Goal: Task Accomplishment & Management: Manage account settings

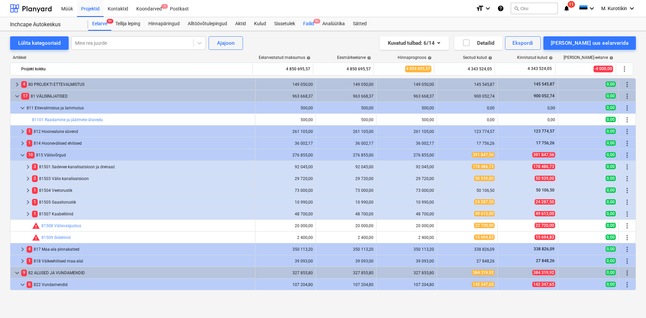
click at [306, 27] on div "Failid 9+" at bounding box center [308, 23] width 19 height 13
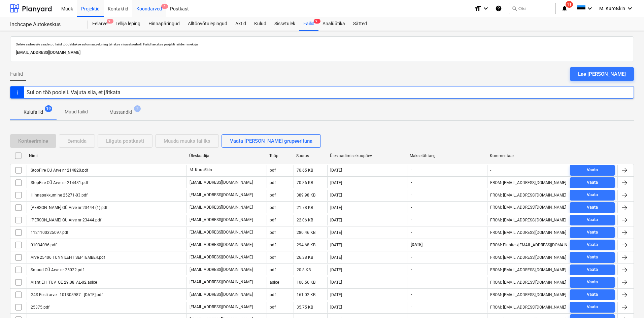
click at [156, 9] on div "Koondarved 1" at bounding box center [149, 8] width 34 height 17
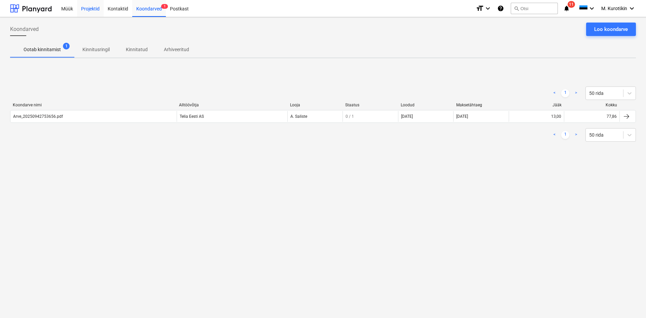
click at [95, 12] on div "Projektid" at bounding box center [90, 8] width 27 height 17
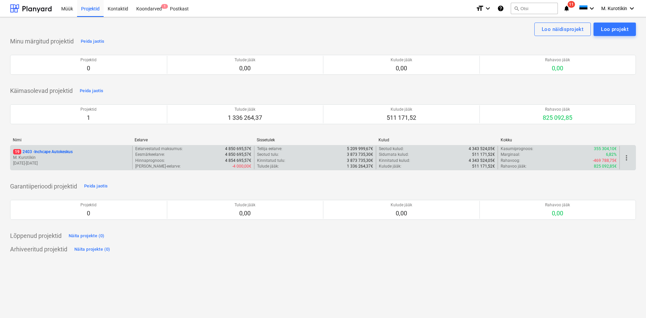
click at [78, 153] on div "19 2403 - Inchcape Autokeskus" at bounding box center [71, 152] width 116 height 6
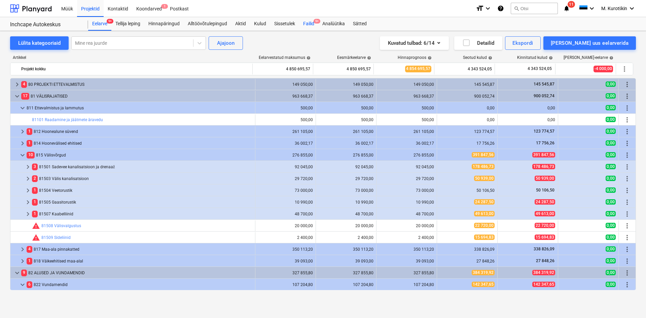
click at [302, 30] on div "Failid 9+" at bounding box center [308, 23] width 19 height 13
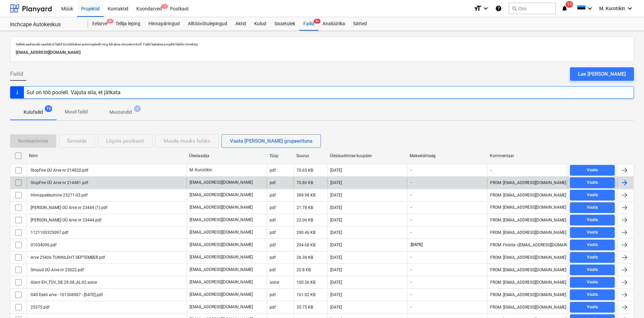
scroll to position [107, 0]
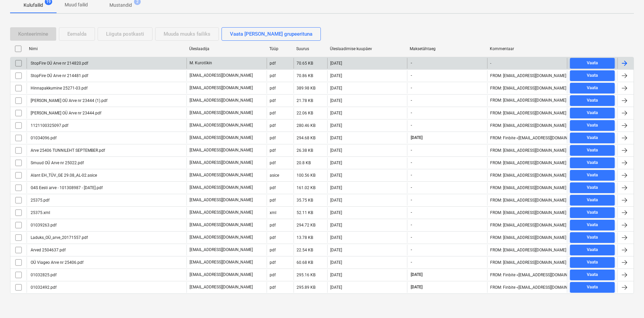
click at [54, 64] on div "StopFire OÜ Arve nr 214820.pdf" at bounding box center [59, 63] width 59 height 5
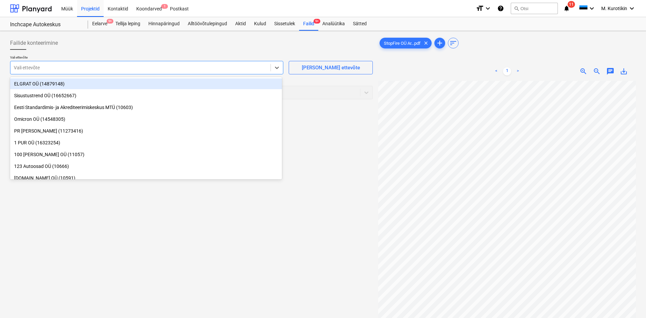
click at [60, 70] on div at bounding box center [140, 67] width 253 height 7
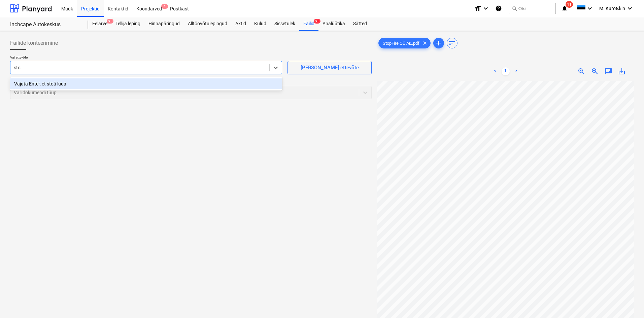
type input "stop"
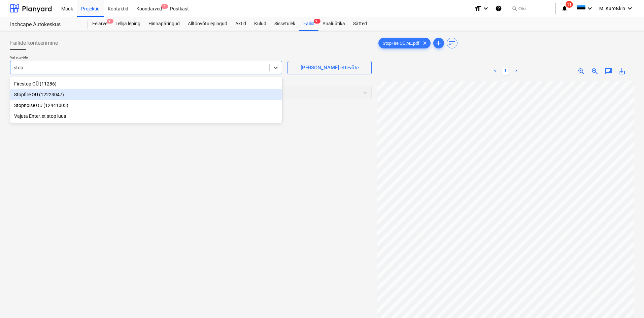
click at [63, 97] on div "Stopfire OÜ (12223047)" at bounding box center [146, 94] width 272 height 11
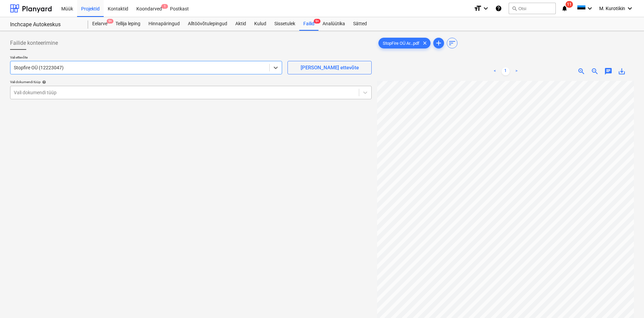
click at [64, 97] on div "Vali dokumendi tüüp" at bounding box center [190, 92] width 361 height 13
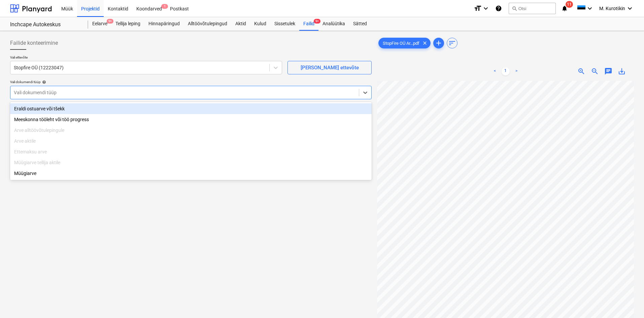
click at [64, 107] on div "Eraldi ostuarve või tšekk" at bounding box center [190, 108] width 361 height 11
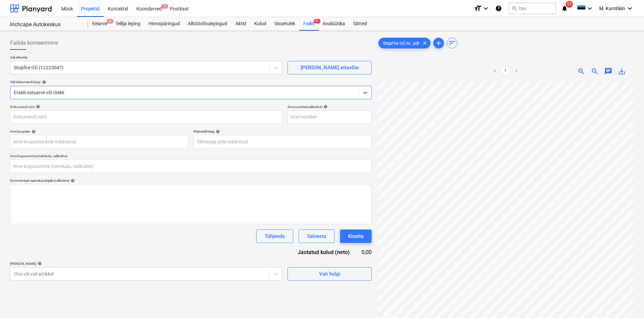
type input "StopFire OÜ Arve nr 214820.pdf"
type input "0,00"
click at [619, 72] on span "save_alt" at bounding box center [622, 71] width 8 height 8
click at [347, 122] on input "text" at bounding box center [329, 116] width 84 height 13
paste input "214820"
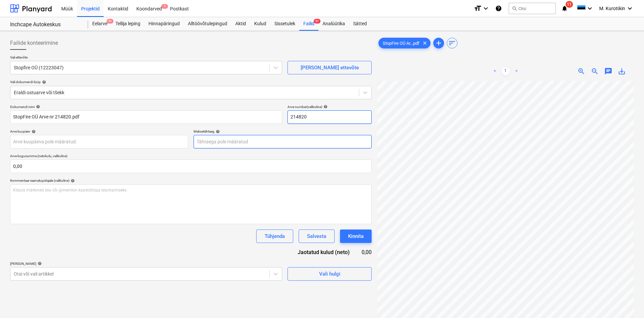
type input "214820"
click at [595, 70] on span "zoom_out" at bounding box center [595, 71] width 8 height 8
click at [274, 145] on body "Müük Projektid Kontaktid Koondarved 1 Postkast format_size keyboard_arrow_down …" at bounding box center [322, 159] width 644 height 318
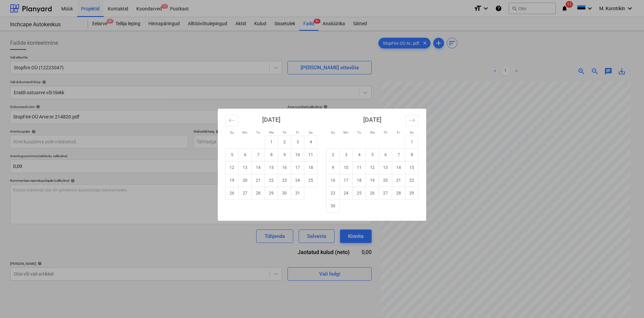
click at [210, 143] on div "Su Mo Tu We Th Fr Sa Su Mo Tu We Th Fr Sa [DATE] 1 2 3 4 5 6 7 8 9 10 11 12 13 …" at bounding box center [322, 159] width 644 height 318
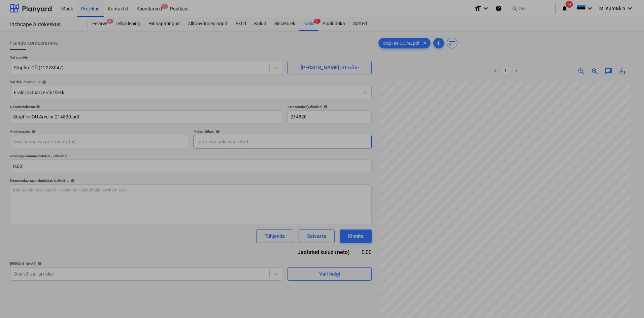
click at [218, 143] on body "Müük Projektid Kontaktid Koondarved 1 Postkast format_size keyboard_arrow_down …" at bounding box center [322, 159] width 644 height 318
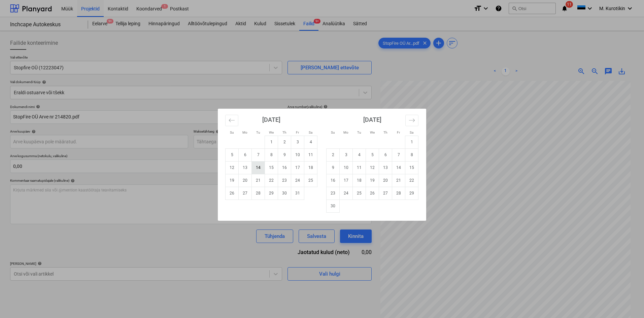
click at [258, 169] on td "14" at bounding box center [258, 167] width 13 height 13
type input "[DATE]"
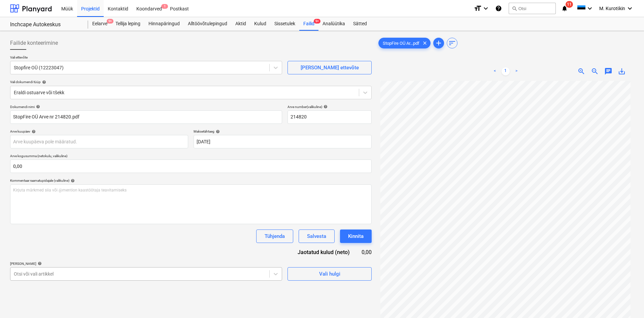
click at [112, 273] on body "Müük Projektid Kontaktid Koondarved 1 Postkast format_size keyboard_arrow_down …" at bounding box center [322, 159] width 644 height 318
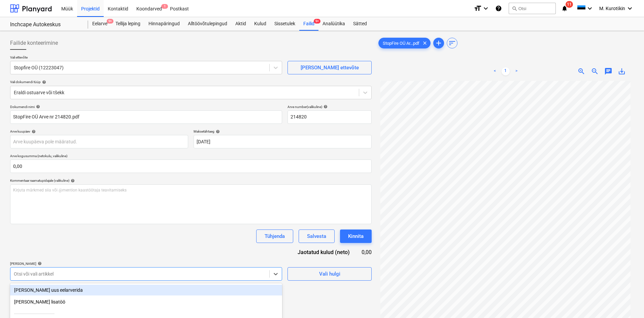
scroll to position [68, 0]
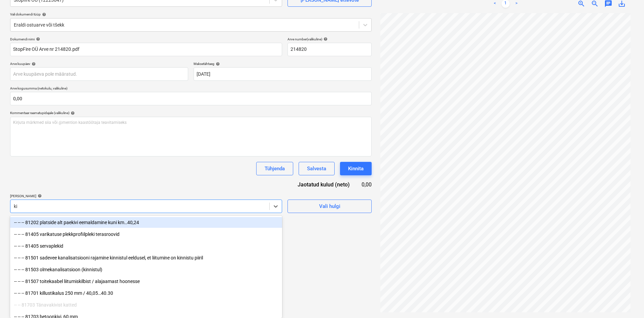
type input "k"
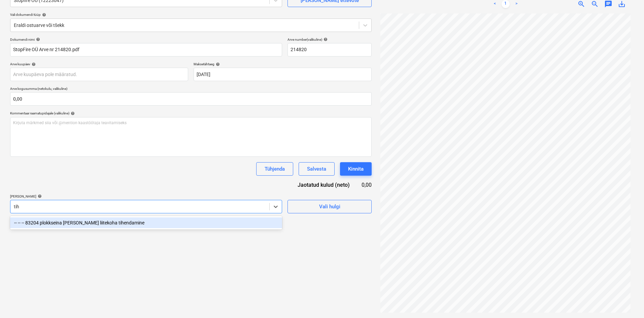
scroll to position [67, 0]
type input "tihe"
click at [117, 225] on div "-- -- -- 83204 plokkseina [PERSON_NAME] liitekoha tihendamine" at bounding box center [146, 222] width 272 height 11
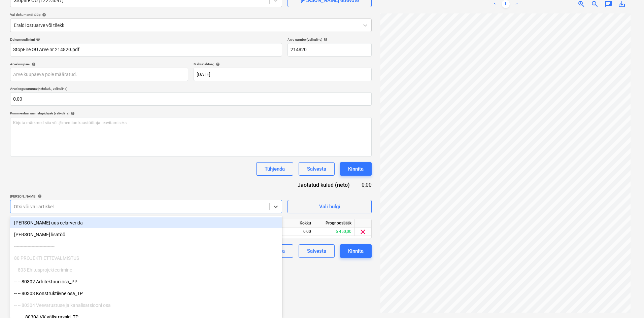
click at [135, 189] on div "Dokumendi nimi help StopFire OÜ Arve nr 214820.pdf Arve number (valikuline) hel…" at bounding box center [190, 147] width 361 height 220
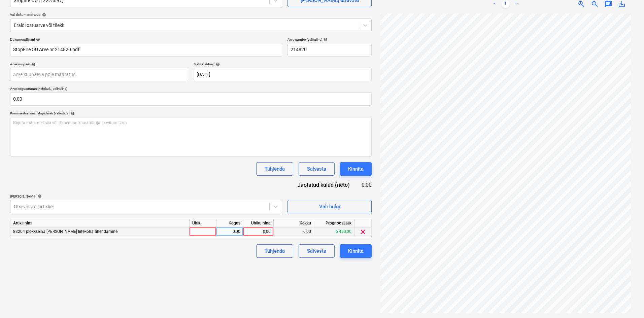
click at [245, 228] on div "0,00" at bounding box center [258, 231] width 30 height 8
type input "5"
type input "549,4"
click at [239, 290] on div "Failide konteerimine Vali ettevõte Stopfire OÜ (12223047) [PERSON_NAME] uus ett…" at bounding box center [190, 140] width 367 height 349
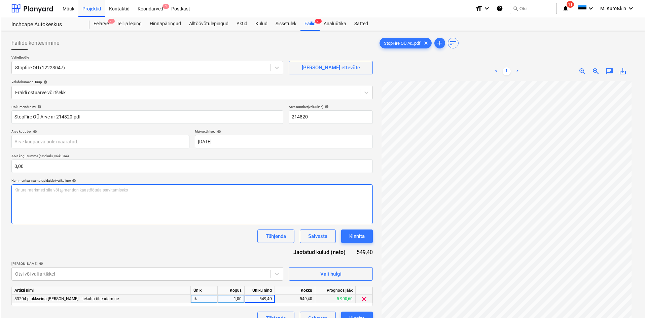
scroll to position [34, 0]
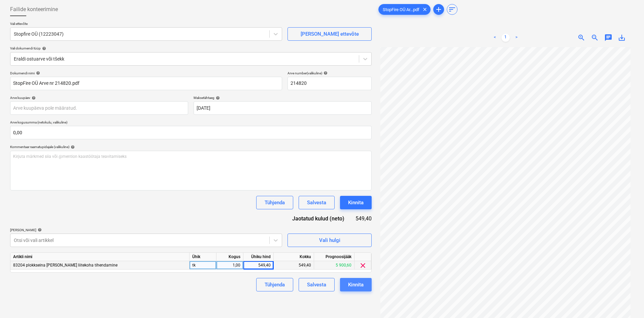
click at [354, 287] on div "Kinnita" at bounding box center [355, 284] width 15 height 9
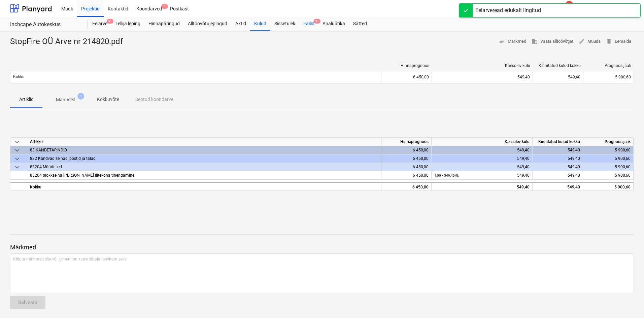
click at [313, 27] on div "Failid 9+" at bounding box center [308, 23] width 19 height 13
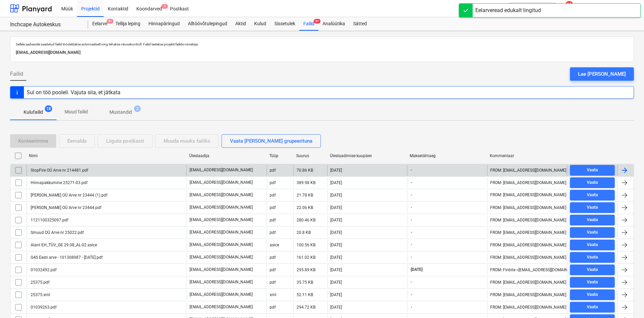
click at [68, 171] on div "StopFire OÜ Arve nr 214481.pdf" at bounding box center [59, 170] width 59 height 5
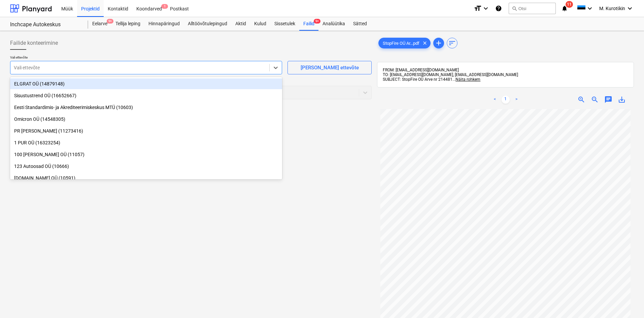
click at [128, 68] on div at bounding box center [140, 67] width 252 height 7
type input "stop"
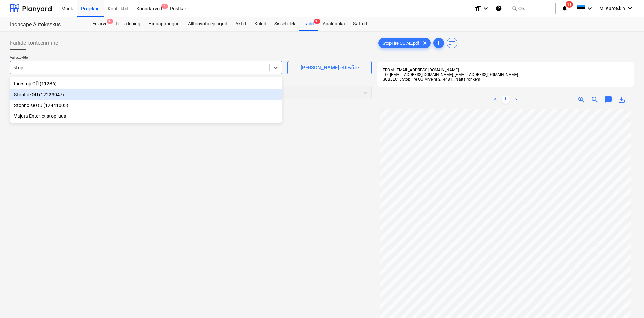
click at [105, 94] on div "Stopfire OÜ (12223047)" at bounding box center [146, 94] width 272 height 11
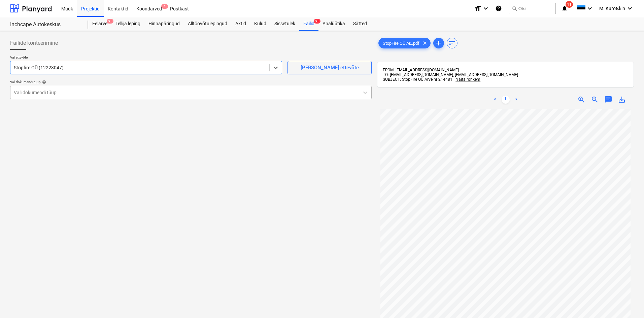
click at [97, 97] on div "Vali dokumendi tüüp" at bounding box center [190, 92] width 361 height 13
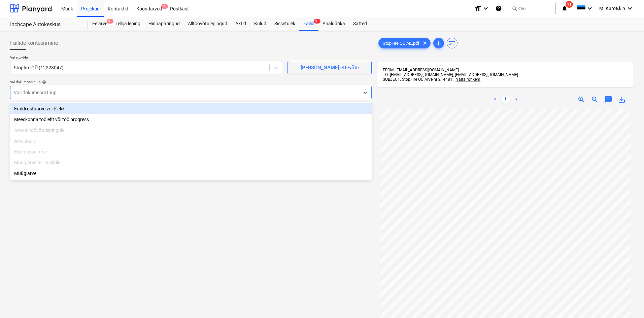
click at [96, 108] on div "Eraldi ostuarve või tšekk" at bounding box center [190, 108] width 361 height 11
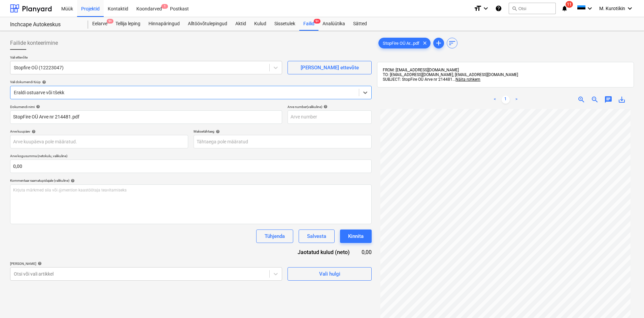
click at [625, 104] on div "< 1 > zoom_in zoom_out chat 0 save_alt" at bounding box center [505, 99] width 257 height 19
click at [623, 101] on span "save_alt" at bounding box center [622, 100] width 8 height 8
click at [315, 120] on input "text" at bounding box center [329, 116] width 84 height 13
paste input "214481"
type input "214481"
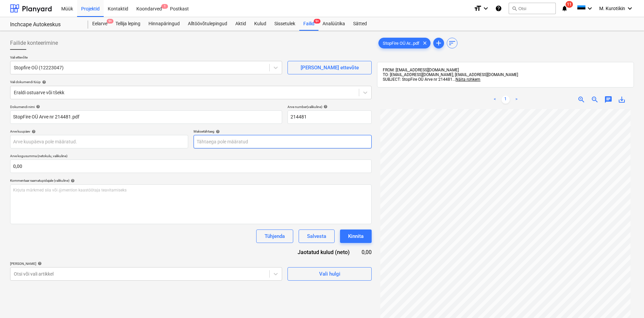
click at [293, 142] on body "Müük Projektid Kontaktid Koondarved 1 Postkast format_size keyboard_arrow_down …" at bounding box center [322, 159] width 644 height 318
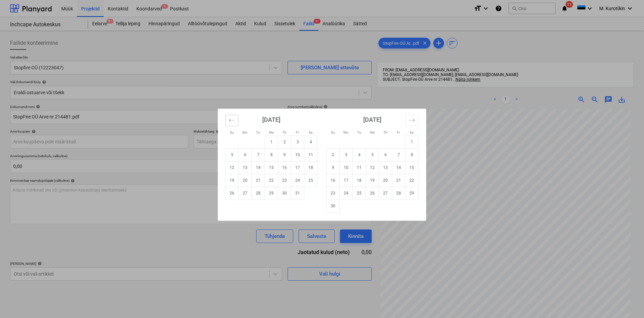
click at [233, 121] on icon "Move backward to switch to the previous month." at bounding box center [232, 120] width 6 height 6
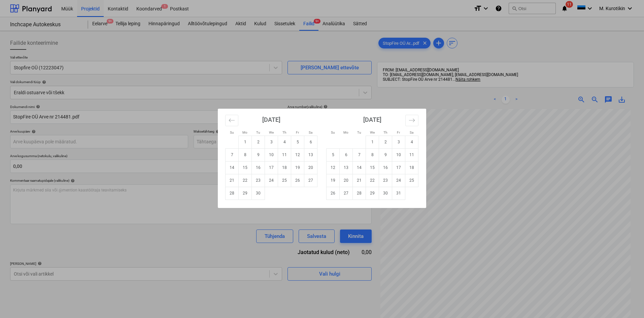
click at [533, 194] on div "Su Mo Tu We Th Fr Sa Su Mo Tu We Th Fr Sa [DATE] 1 2 3 4 5 6 7 8 9 10 11 12 13 …" at bounding box center [322, 159] width 644 height 318
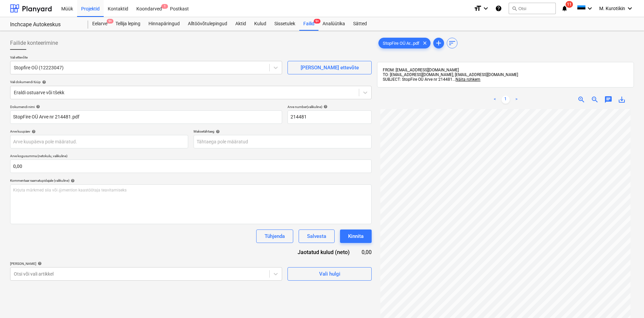
scroll to position [14, 0]
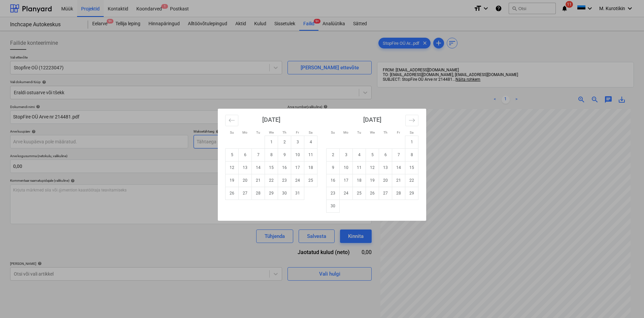
click at [283, 138] on body "Müük Projektid Kontaktid Koondarved 1 Postkast format_size keyboard_arrow_down …" at bounding box center [322, 159] width 644 height 318
click at [232, 168] on td "12" at bounding box center [231, 167] width 13 height 13
type input "[DATE]"
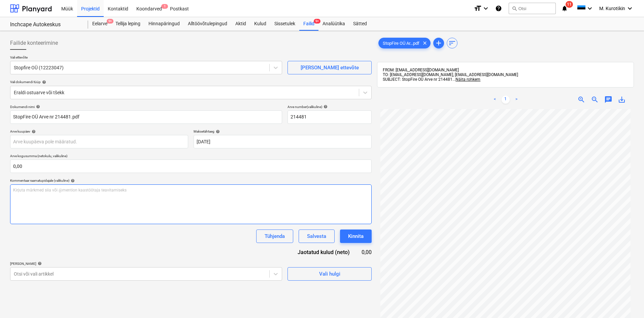
click at [215, 200] on div "Kirjuta märkmed siia või @mention kaastöötaja teavitamiseks ﻿" at bounding box center [190, 204] width 361 height 40
click at [190, 274] on body "Müük Projektid Kontaktid Koondarved 1 Postkast format_size keyboard_arrow_down …" at bounding box center [322, 159] width 644 height 318
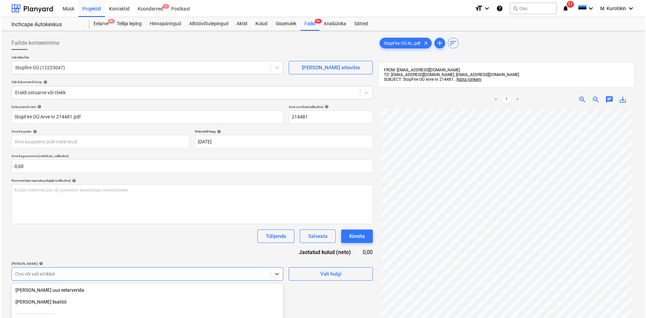
scroll to position [70, 0]
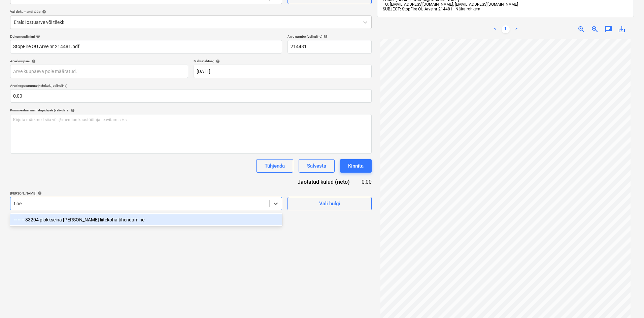
type input "tihen"
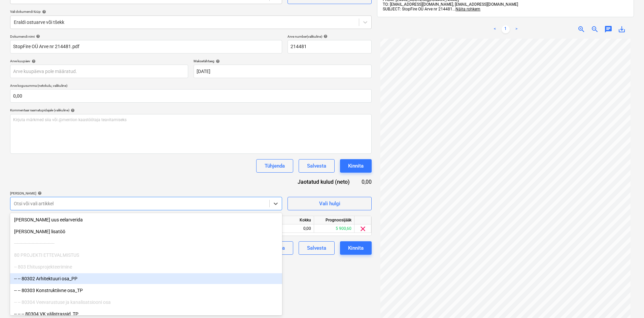
click at [306, 264] on div "Failide konteerimine Vali ettevõte Stopfire OÜ (12223047) [PERSON_NAME] uus ett…" at bounding box center [190, 151] width 367 height 377
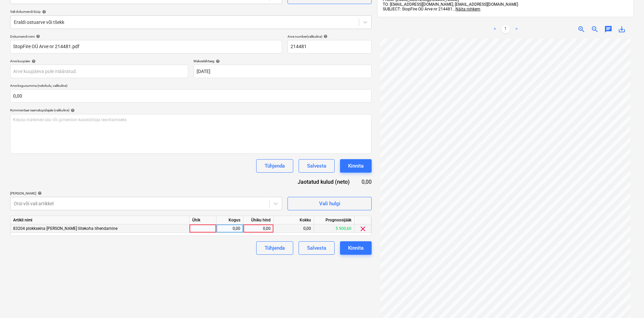
click at [270, 224] on div "0,00" at bounding box center [258, 228] width 25 height 8
click at [267, 231] on input at bounding box center [258, 228] width 30 height 8
type input "1817,2"
click at [296, 292] on div "Failide konteerimine Vali ettevõte Stopfire OÜ (12223047) [PERSON_NAME] uus ett…" at bounding box center [190, 151] width 367 height 377
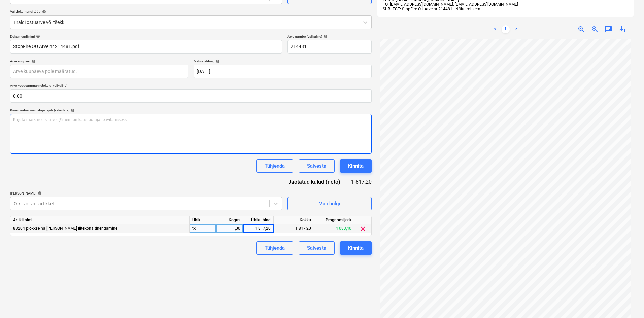
click at [95, 127] on div "Kirjuta märkmed siia või @mention kaastöötaja teavitamiseks ﻿" at bounding box center [190, 134] width 361 height 40
click at [82, 121] on p "[PERSON_NAME] hanetada septemrisse" at bounding box center [190, 120] width 355 height 6
click at [72, 121] on span "[PERSON_NAME] hanetada septemrisse" at bounding box center [49, 119] width 72 height 5
click at [35, 121] on span "[PERSON_NAME] hanetada septemrisse" at bounding box center [49, 119] width 72 height 5
click at [36, 121] on span "[PERSON_NAME] hanetada septemrisse" at bounding box center [49, 119] width 72 height 5
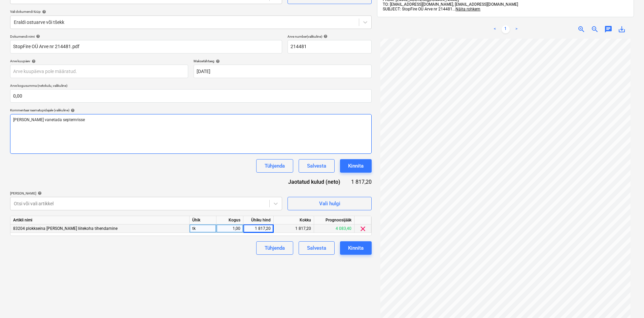
click at [92, 124] on div "[PERSON_NAME] vanetada septemrisse" at bounding box center [190, 134] width 361 height 40
click at [40, 119] on span "[PERSON_NAME] vanetada septembrisse" at bounding box center [50, 119] width 74 height 5
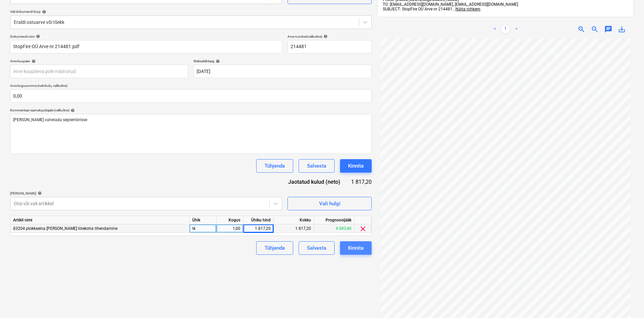
click at [359, 251] on div "Kinnita" at bounding box center [355, 248] width 15 height 9
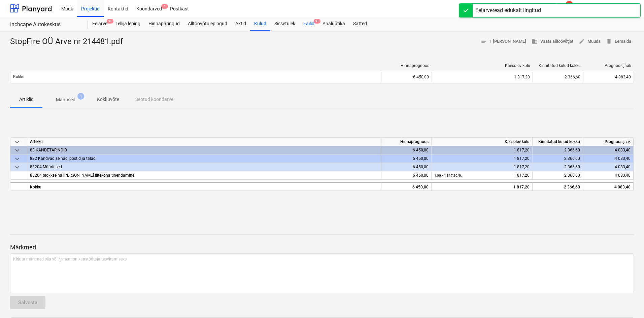
click at [312, 28] on div "Failid 9+" at bounding box center [308, 23] width 19 height 13
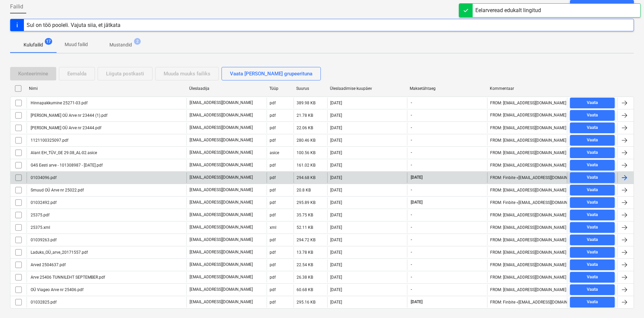
scroll to position [82, 0]
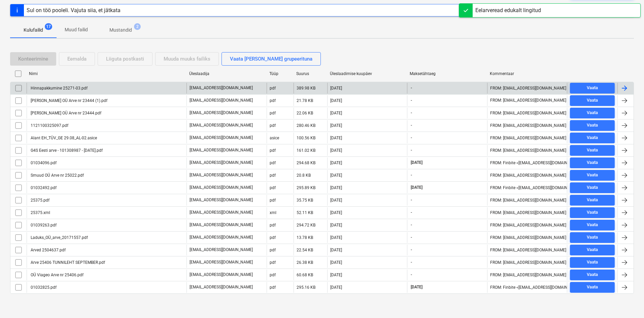
click at [61, 89] on div "Hinnapakkumine 25271-03.pdf" at bounding box center [59, 88] width 58 height 5
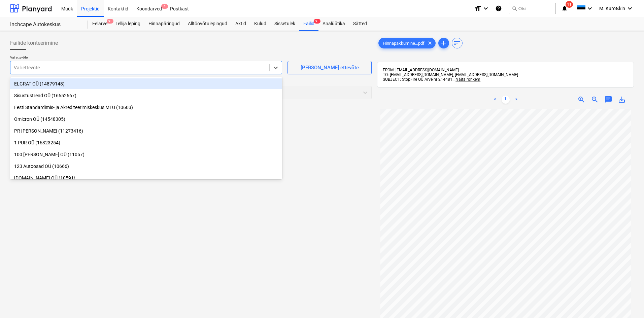
click at [124, 66] on div at bounding box center [140, 67] width 252 height 7
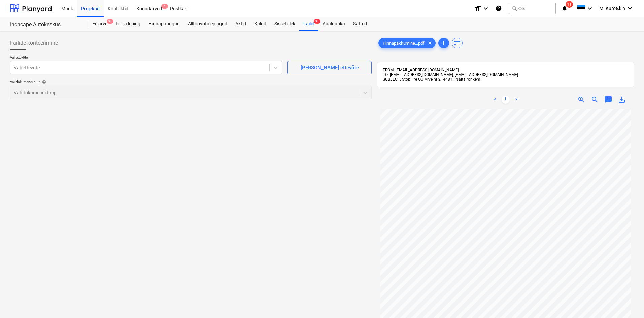
click at [249, 60] on p "Vali ettevõte" at bounding box center [146, 58] width 272 height 6
click at [304, 25] on div "Failid 9+" at bounding box center [308, 23] width 19 height 13
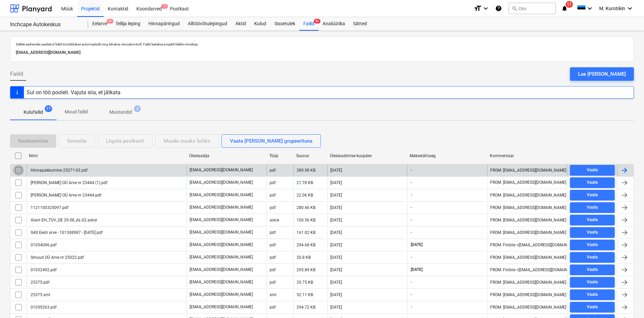
click at [19, 171] on input "checkbox" at bounding box center [18, 170] width 11 height 11
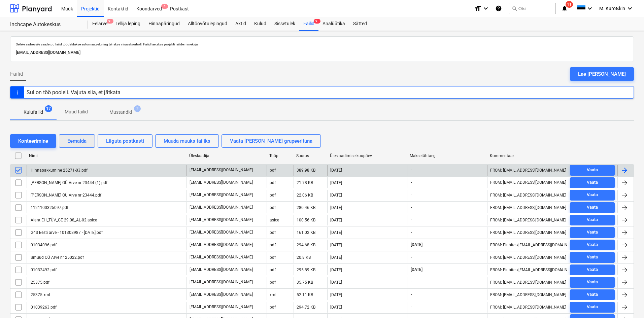
click at [85, 143] on div "Eemalda" at bounding box center [76, 141] width 19 height 9
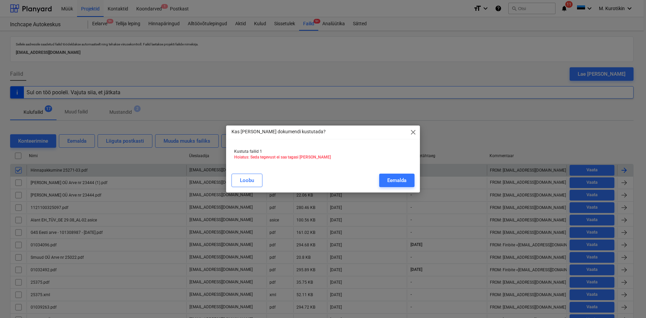
click at [396, 180] on div "Eemalda" at bounding box center [396, 180] width 19 height 9
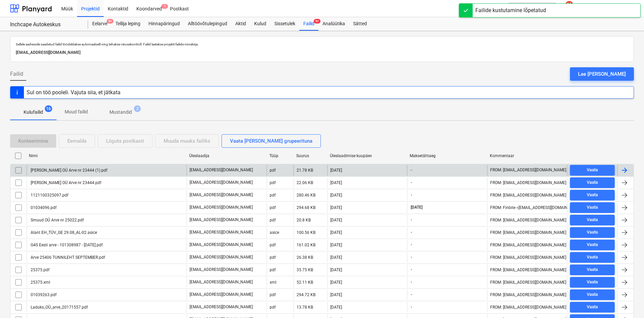
click at [19, 169] on input "checkbox" at bounding box center [18, 170] width 11 height 11
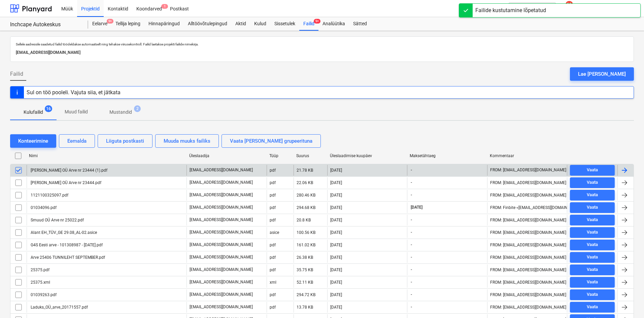
click at [62, 170] on div "[PERSON_NAME] OÜ Arve nr 23444 (1).pdf" at bounding box center [69, 170] width 78 height 5
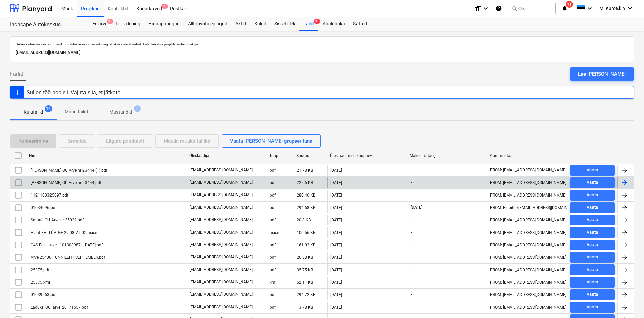
click at [78, 179] on div "[PERSON_NAME] OÜ Arve nr 23444.pdf" at bounding box center [107, 182] width 160 height 11
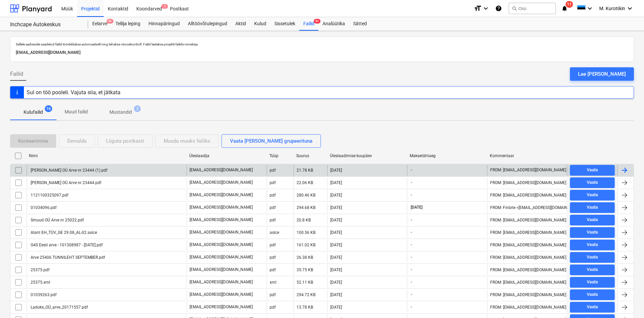
click at [66, 169] on div "[PERSON_NAME] OÜ Arve nr 23444 (1).pdf" at bounding box center [69, 170] width 78 height 5
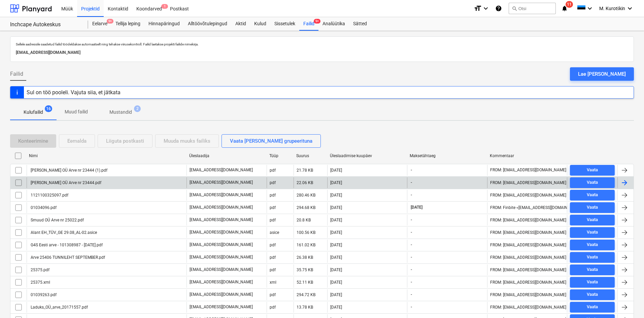
click at [48, 183] on div "[PERSON_NAME] OÜ Arve nr 23444.pdf" at bounding box center [66, 182] width 72 height 5
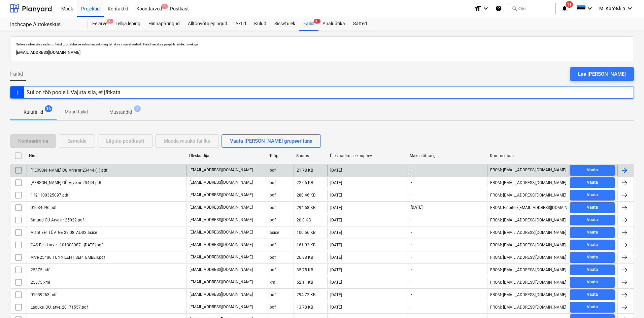
click at [21, 169] on input "checkbox" at bounding box center [18, 170] width 11 height 11
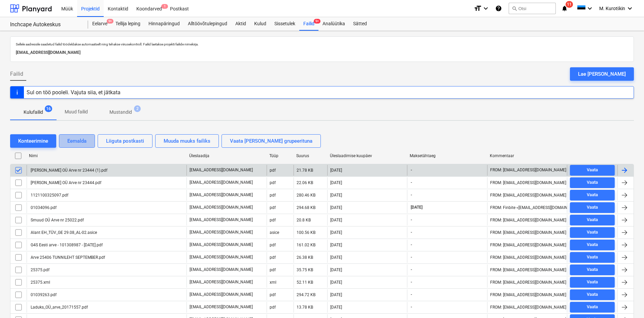
click at [82, 140] on div "Eemalda" at bounding box center [76, 141] width 19 height 9
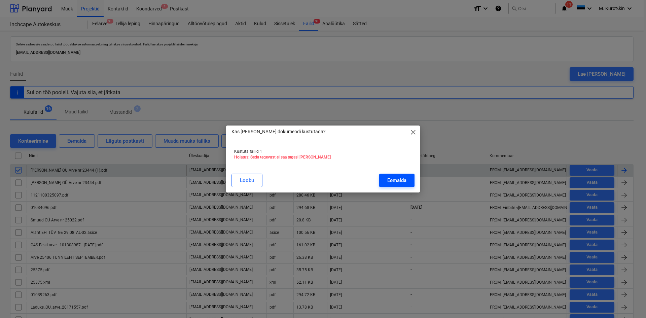
click at [402, 179] on div "Eemalda" at bounding box center [396, 180] width 19 height 9
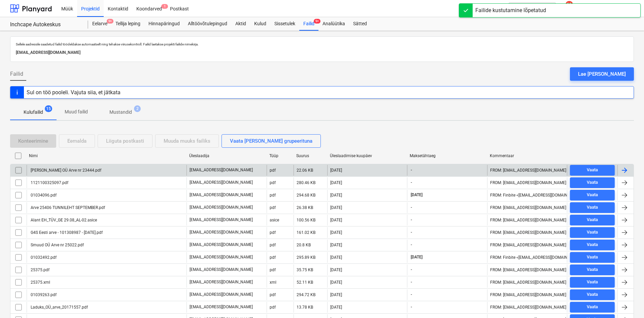
click at [76, 173] on div "[PERSON_NAME] OÜ Arve nr 23444.pdf" at bounding box center [107, 170] width 160 height 11
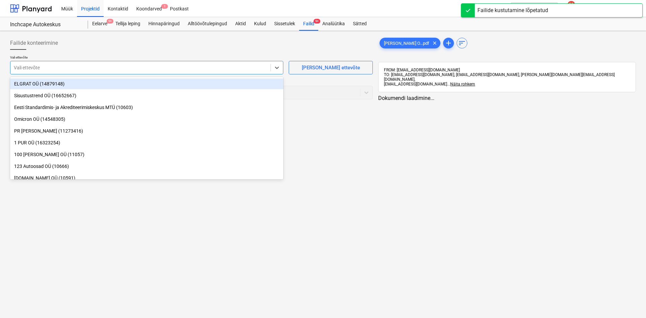
click at [159, 72] on div "Vali ettevõte" at bounding box center [140, 67] width 260 height 9
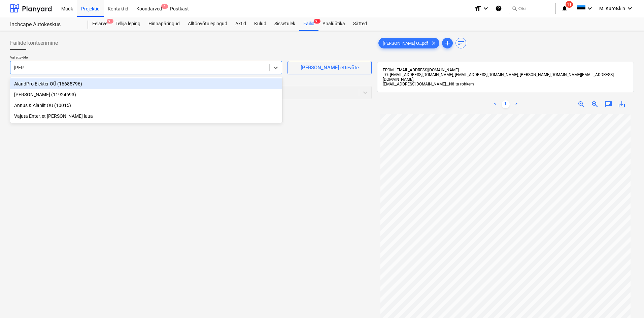
type input "alant"
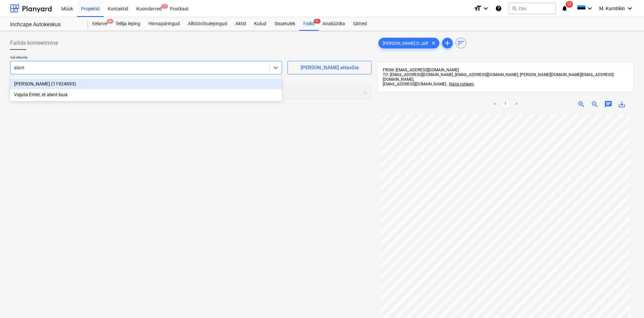
click at [157, 83] on div "[PERSON_NAME] (11924693)" at bounding box center [146, 83] width 272 height 11
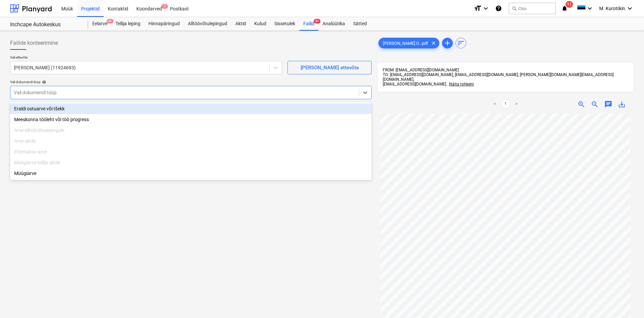
click at [223, 89] on div at bounding box center [185, 92] width 342 height 7
click at [210, 106] on div "Eraldi ostuarve või tšekk" at bounding box center [190, 108] width 361 height 11
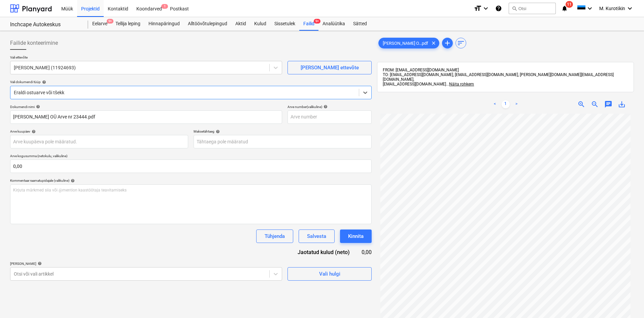
click at [626, 102] on div "save_alt" at bounding box center [621, 104] width 13 height 8
click at [623, 102] on span "save_alt" at bounding box center [622, 104] width 8 height 8
click at [325, 115] on input "text" at bounding box center [329, 116] width 84 height 13
paste input "23444"
type input "23444"
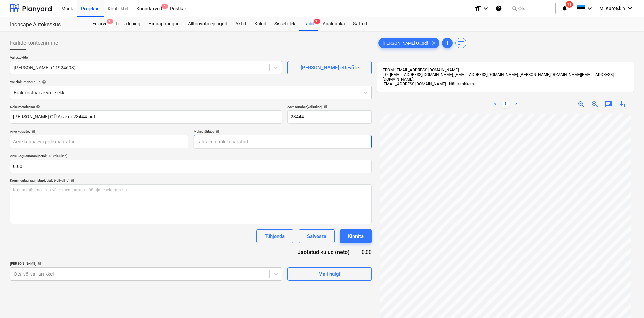
click at [297, 142] on body "Müük Projektid Kontaktid Koondarved 1 Postkast format_size keyboard_arrow_down …" at bounding box center [322, 159] width 644 height 318
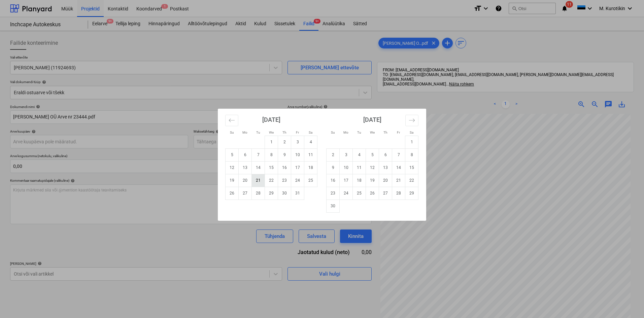
click at [261, 186] on td "21" at bounding box center [258, 180] width 13 height 13
type input "[DATE]"
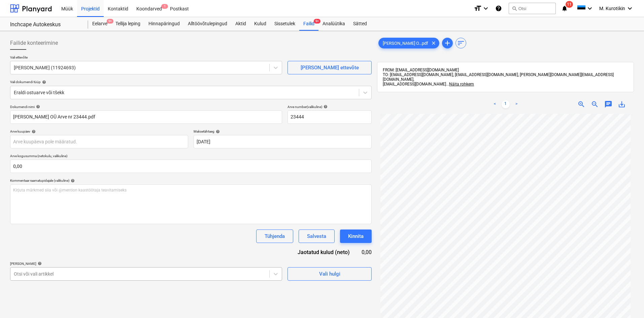
scroll to position [70, 0]
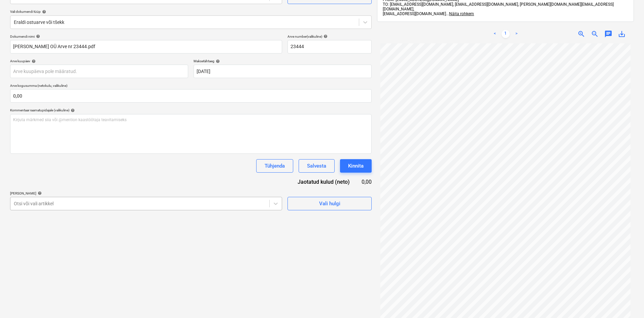
click at [204, 248] on body "Müük Projektid Kontaktid Koondarved 1 Postkast format_size keyboard_arrow_down …" at bounding box center [322, 89] width 644 height 318
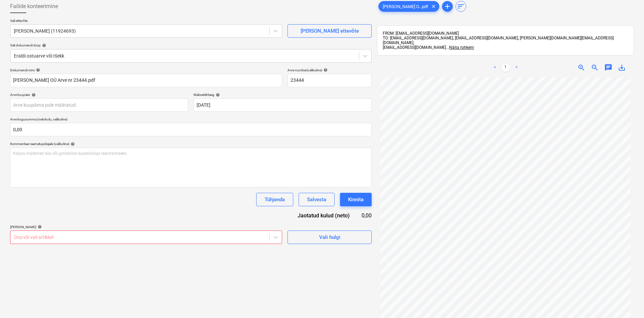
scroll to position [0, 0]
click at [190, 235] on body "Müük Projektid Kontaktid Koondarved 1 Postkast format_size keyboard_arrow_down …" at bounding box center [322, 122] width 644 height 318
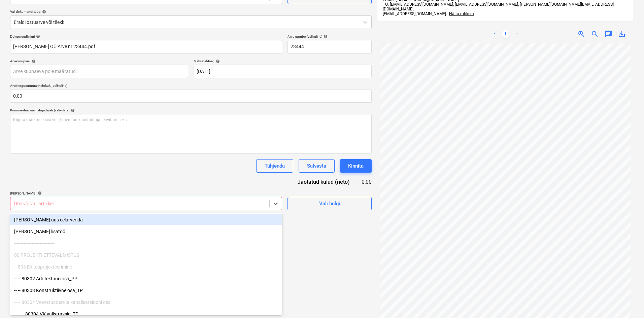
click at [187, 181] on div "Dokumendi nimi help [PERSON_NAME] OÜ Arve nr 23444.pdf Arve number (valikuline)…" at bounding box center [190, 122] width 361 height 176
click at [175, 202] on div "Otsi või vali artikkel" at bounding box center [139, 203] width 259 height 9
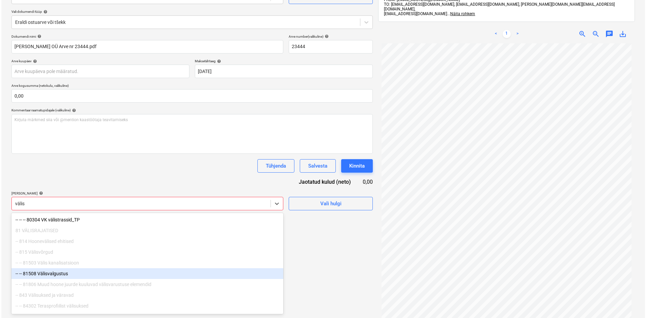
scroll to position [20, 0]
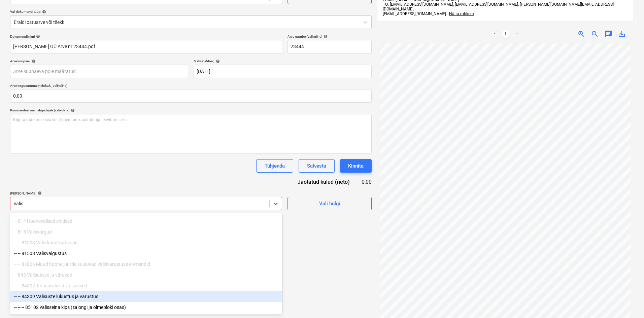
type input "välis"
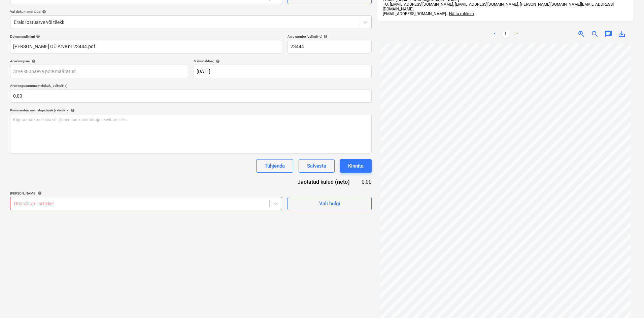
click at [164, 204] on div at bounding box center [140, 203] width 252 height 7
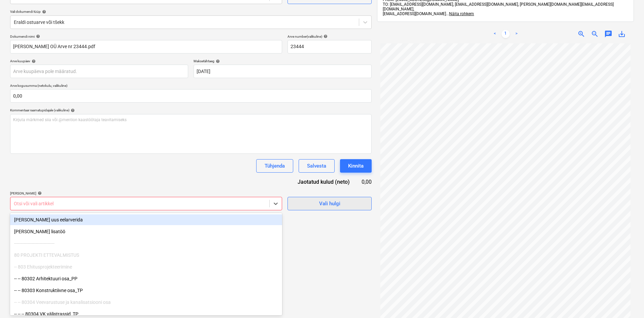
click at [339, 200] on div "Vali hulgi" at bounding box center [329, 203] width 21 height 9
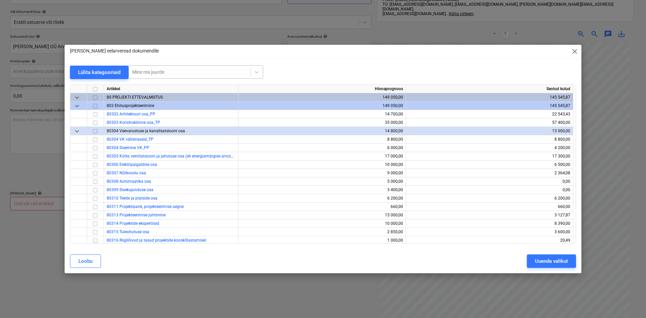
click at [167, 74] on div at bounding box center [189, 72] width 115 height 7
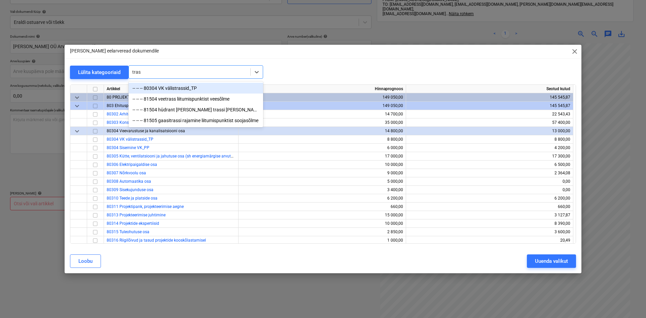
type input "[PERSON_NAME]"
click at [217, 89] on div "-- -- -- 80304 VK välistrassid_TP" at bounding box center [196, 88] width 135 height 11
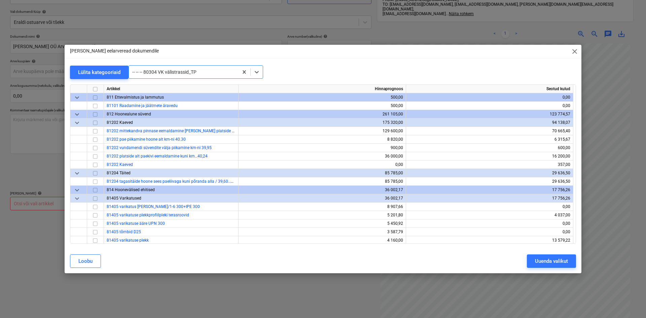
scroll to position [202, 0]
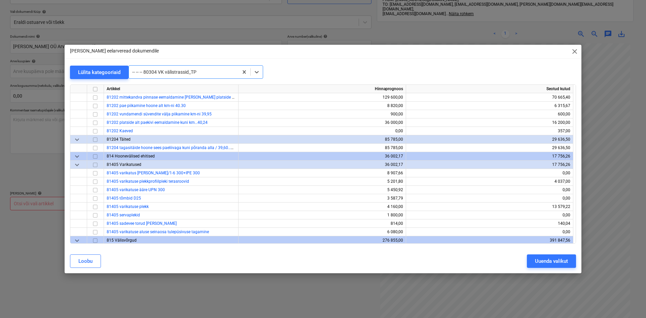
click at [219, 73] on div at bounding box center [183, 72] width 103 height 7
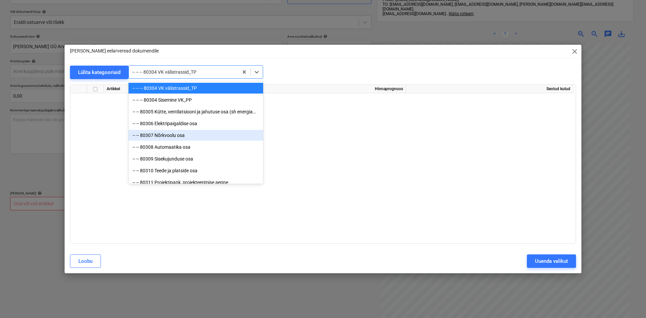
scroll to position [1447, 0]
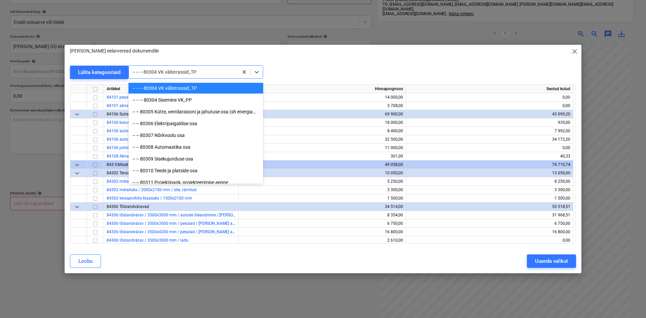
click at [231, 73] on div at bounding box center [183, 72] width 103 height 7
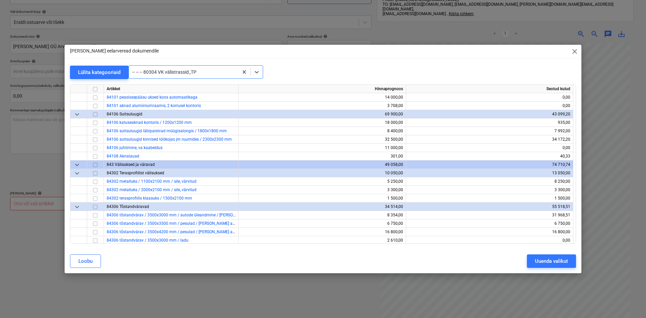
click at [231, 73] on div at bounding box center [183, 72] width 103 height 7
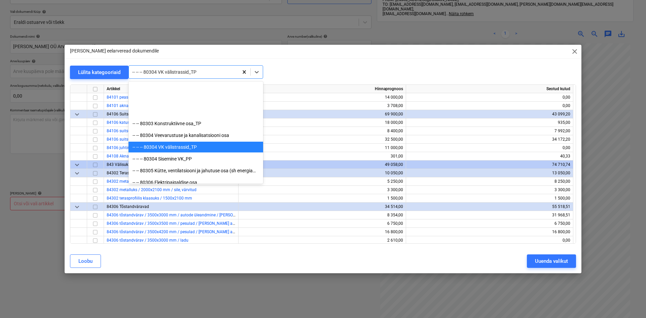
scroll to position [59, 0]
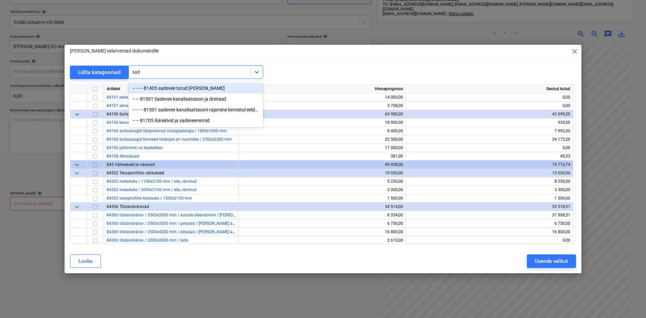
type input "sade"
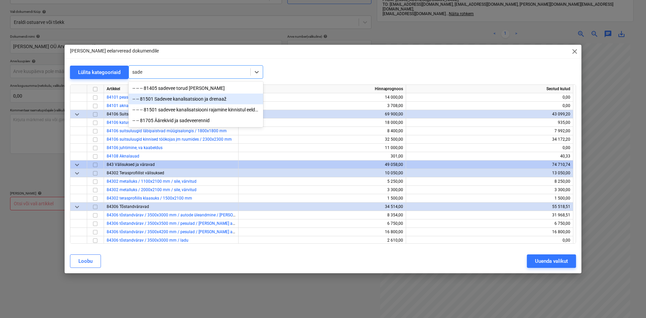
click at [244, 102] on div "-- -- 81501 Sadevee kanalisatsioon ja drenaaž" at bounding box center [196, 99] width 135 height 11
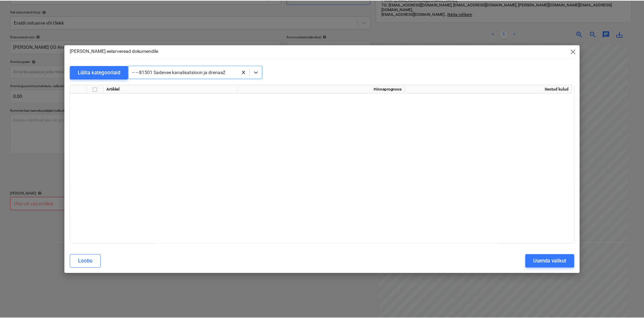
scroll to position [353, 0]
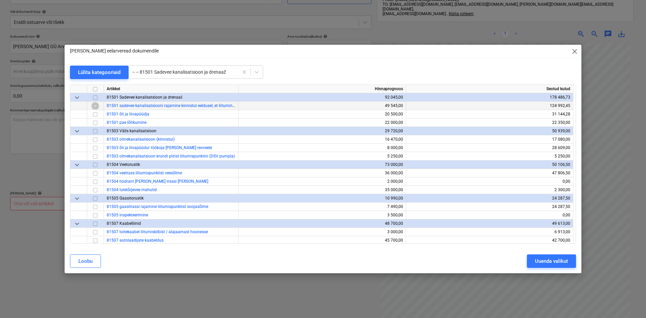
click at [97, 105] on input "checkbox" at bounding box center [95, 106] width 8 height 8
click at [546, 262] on div "Uuenda valikut" at bounding box center [551, 261] width 33 height 9
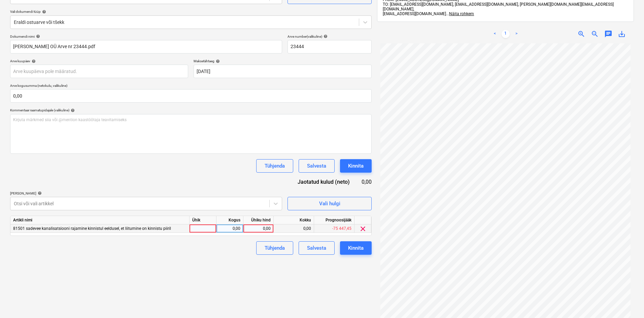
click at [262, 229] on div "0,00" at bounding box center [258, 228] width 25 height 8
click at [257, 232] on div "0,00" at bounding box center [258, 228] width 25 height 8
type input "8210,955"
click at [259, 260] on div "Failide konteerimine Vali ettevõte Alant Ehitus OÜ (11924693) [PERSON_NAME] uus…" at bounding box center [190, 154] width 367 height 382
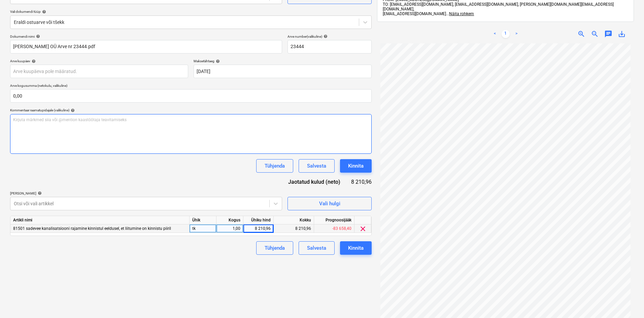
click at [141, 139] on div "Kirjuta märkmed siia või @mention kaastöötaja teavitamiseks ﻿" at bounding box center [190, 134] width 361 height 40
click at [153, 131] on div "Kirjuta märkmed siia või @mention kaastöötaja teavitamiseks ﻿" at bounding box center [190, 134] width 361 height 40
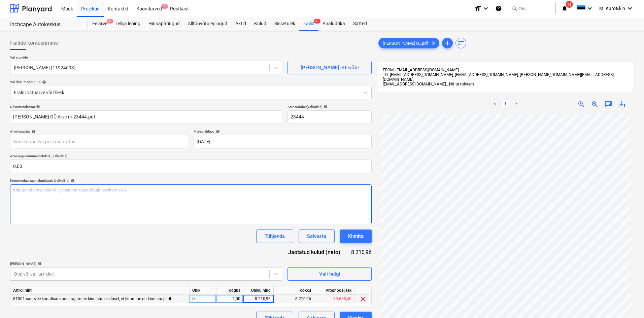
click at [272, 208] on div "Kirjuta märkmed siia või @mention kaastöötaja teavitamiseks ﻿" at bounding box center [190, 204] width 361 height 40
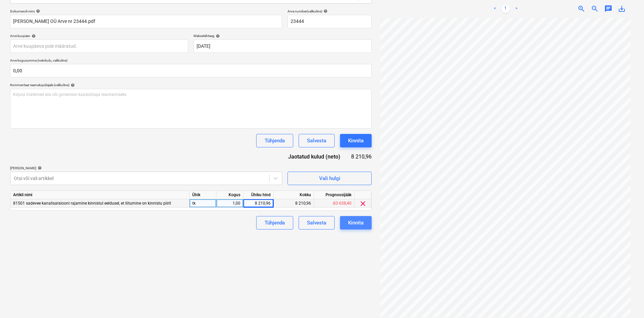
click at [363, 229] on button "Kinnita" at bounding box center [356, 222] width 32 height 13
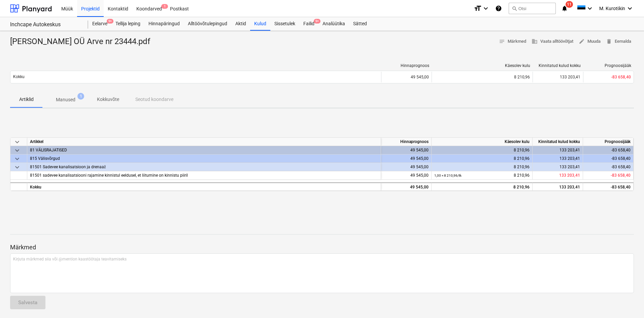
click at [73, 100] on p "Manused" at bounding box center [66, 99] width 20 height 7
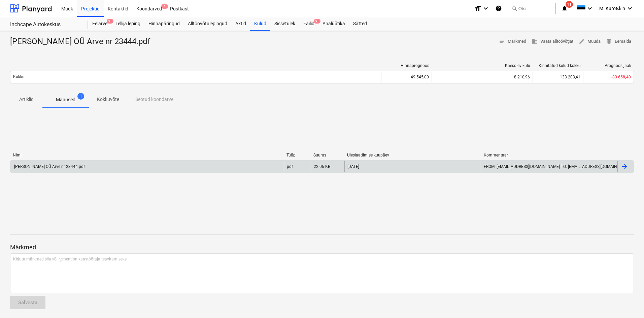
click at [70, 167] on div "[PERSON_NAME] OÜ Arve nr 23444.pdf" at bounding box center [49, 166] width 72 height 5
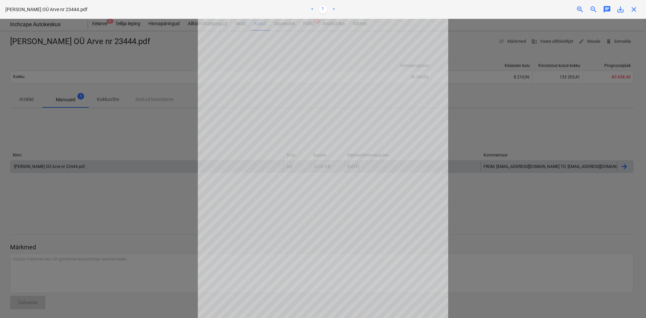
click at [89, 137] on div at bounding box center [323, 168] width 646 height 299
click at [46, 106] on div at bounding box center [323, 168] width 646 height 299
click at [19, 104] on div at bounding box center [323, 168] width 646 height 299
drag, startPoint x: 141, startPoint y: 109, endPoint x: 141, endPoint y: 114, distance: 4.4
click at [141, 112] on div at bounding box center [323, 168] width 646 height 299
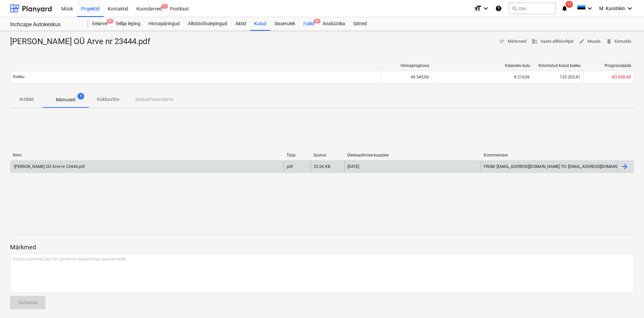
click at [314, 27] on div "Failid 9+" at bounding box center [308, 23] width 19 height 13
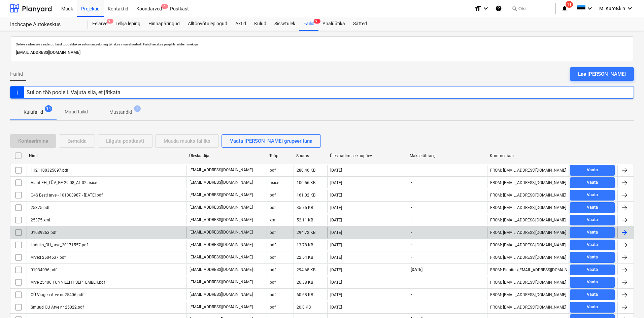
scroll to position [45, 0]
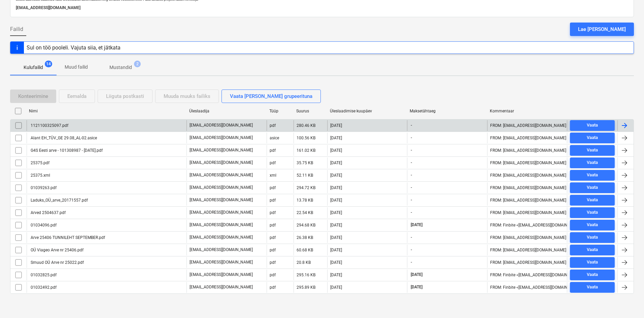
click at [89, 128] on div "1121100325097.pdf" at bounding box center [107, 125] width 160 height 11
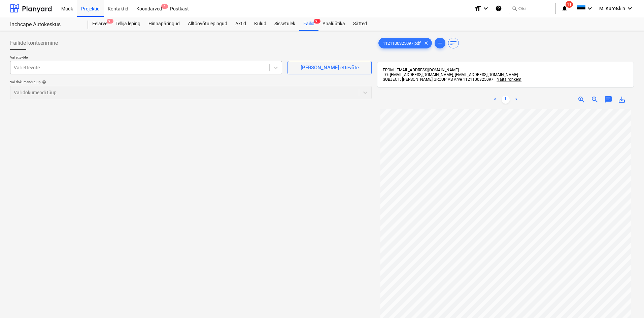
click at [161, 70] on div at bounding box center [140, 67] width 252 height 7
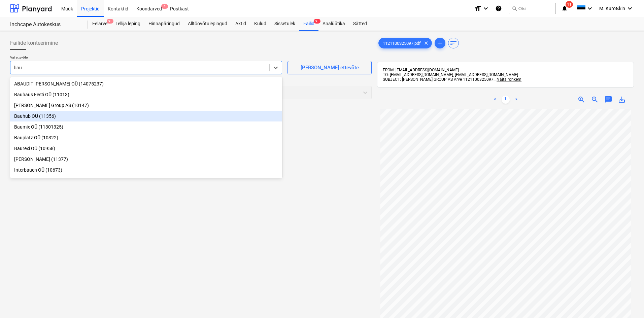
type input "bau"
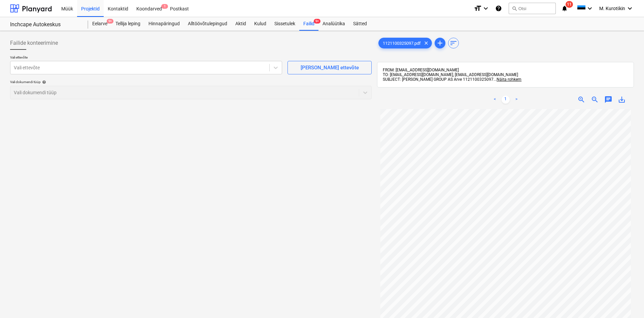
scroll to position [1, 0]
click at [98, 69] on div at bounding box center [140, 67] width 252 height 7
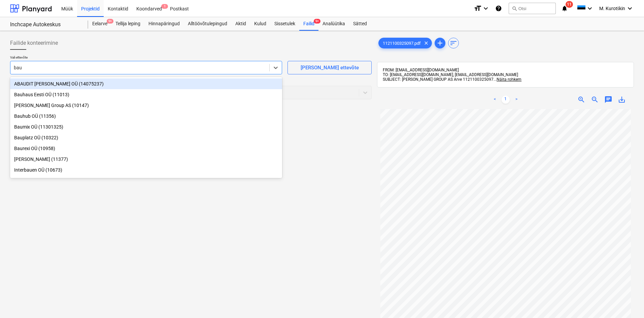
type input "bauh"
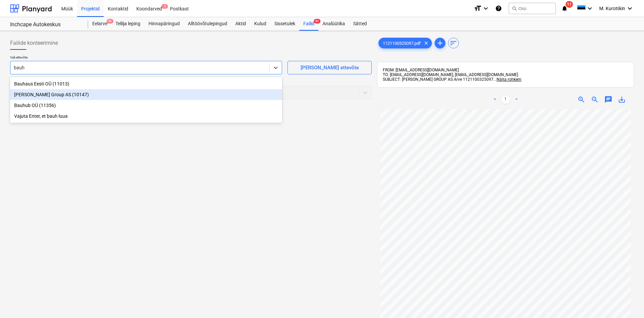
click at [103, 97] on div "[PERSON_NAME] Group AS (10147)" at bounding box center [146, 94] width 272 height 11
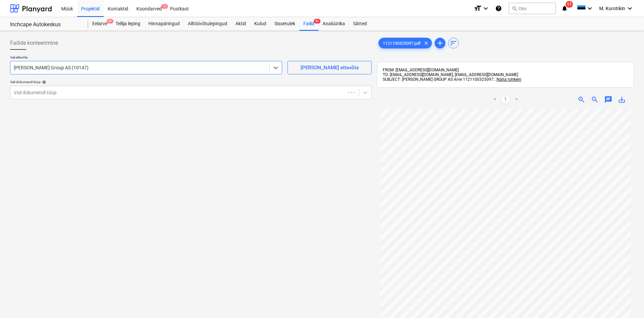
click at [105, 99] on div "Vali ettevõte option [PERSON_NAME] Group AS (10147) , selected. Select is focus…" at bounding box center [190, 79] width 361 height 49
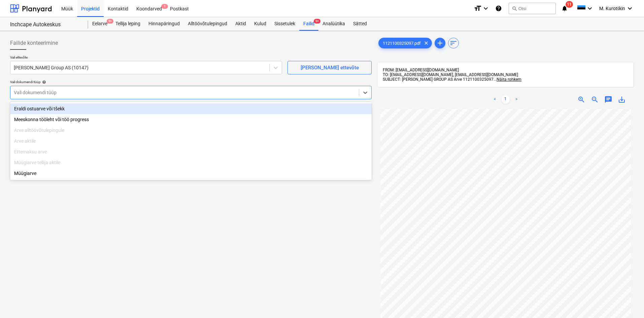
click at [110, 95] on div at bounding box center [185, 92] width 342 height 7
click at [104, 108] on div "Eraldi ostuarve või tšekk" at bounding box center [190, 108] width 361 height 11
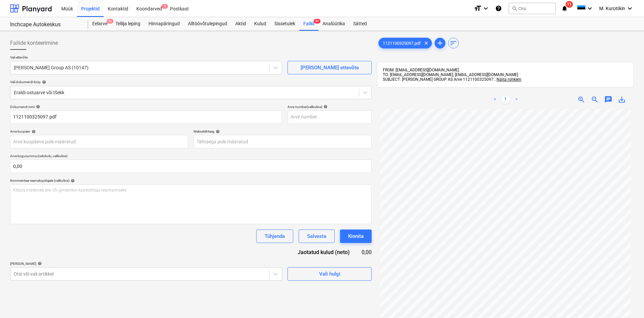
click at [628, 98] on div "< 1 > zoom_in zoom_out chat 0 save_alt" at bounding box center [505, 99] width 257 height 19
click at [622, 97] on span "save_alt" at bounding box center [622, 100] width 8 height 8
click at [344, 117] on input "text" at bounding box center [329, 116] width 84 height 13
paste input "1121100325097"
type input "1121100325097"
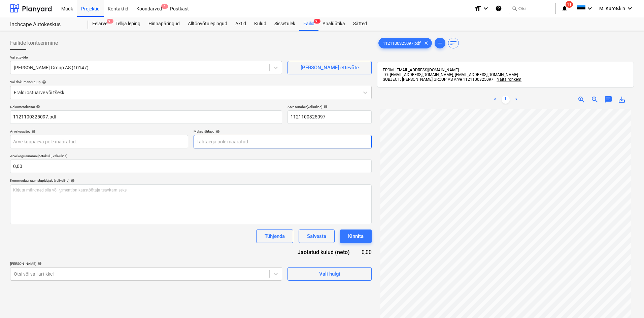
click at [294, 144] on body "Müük Projektid Kontaktid Koondarved 1 Postkast format_size keyboard_arrow_down …" at bounding box center [322, 159] width 644 height 318
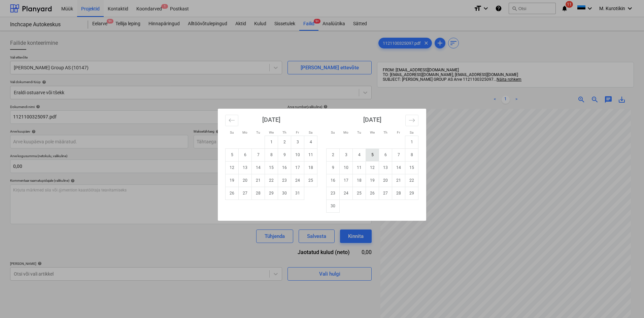
click at [377, 158] on td "5" at bounding box center [372, 154] width 13 height 13
type input "[DATE]"
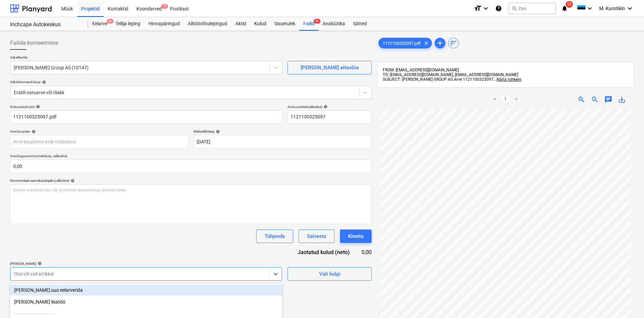
scroll to position [70, 0]
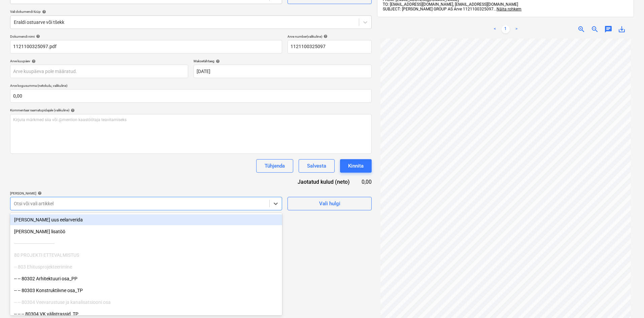
click at [227, 248] on body "Müük Projektid Kontaktid Koondarved 1 Postkast format_size keyboard_arrow_down …" at bounding box center [322, 89] width 644 height 318
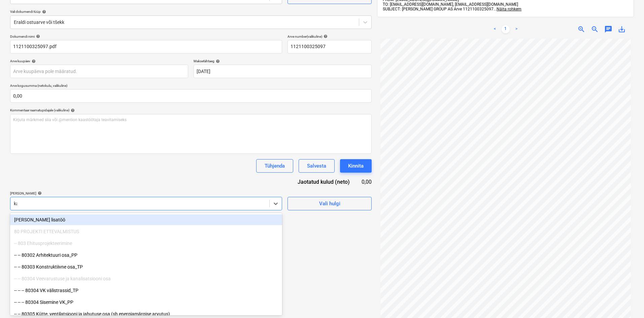
type input "kai"
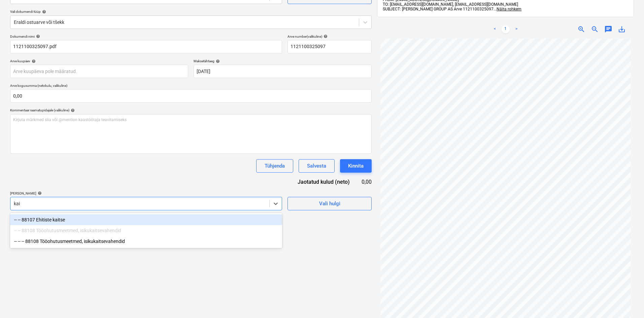
click at [180, 219] on div "-- -- 88107 Ehitiste kaitse" at bounding box center [146, 219] width 272 height 11
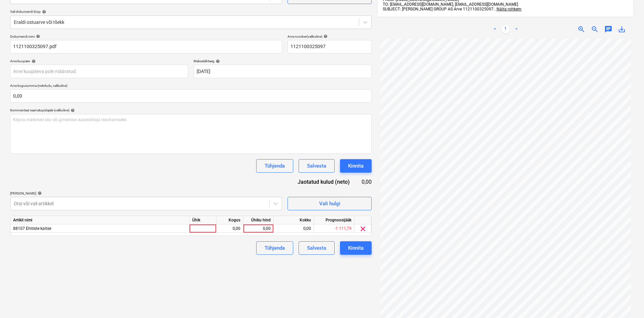
click at [182, 175] on div "Dokumendi nimi help 1121100325097.pdf Arve number (valikuline) help 11211003250…" at bounding box center [190, 144] width 361 height 220
click at [268, 227] on div "0,00" at bounding box center [258, 228] width 25 height 8
type input "18,97"
click at [235, 303] on div "Failide konteerimine Vali ettevõte [PERSON_NAME] Group AS (10147) [PERSON_NAME]…" at bounding box center [190, 151] width 367 height 377
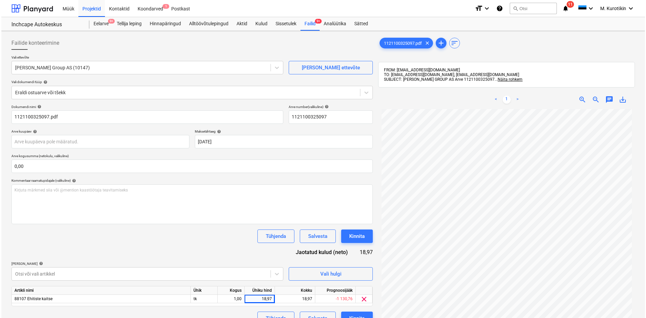
scroll to position [96, 0]
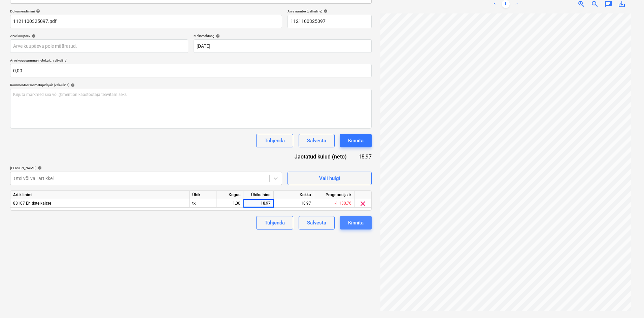
click at [352, 224] on div "Kinnita" at bounding box center [355, 222] width 15 height 9
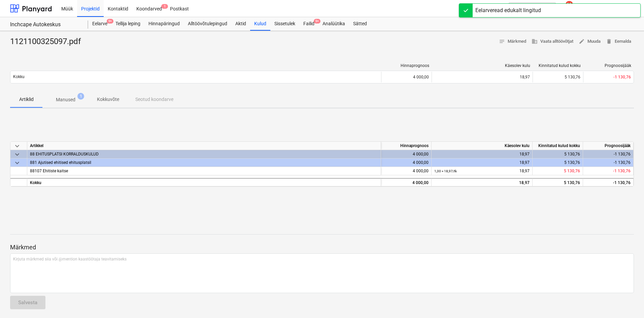
click at [64, 99] on p "Manused" at bounding box center [66, 99] width 20 height 7
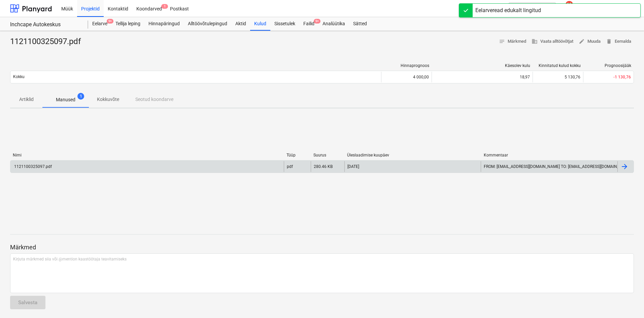
click at [62, 168] on div "1121100325097.pdf" at bounding box center [146, 166] width 273 height 11
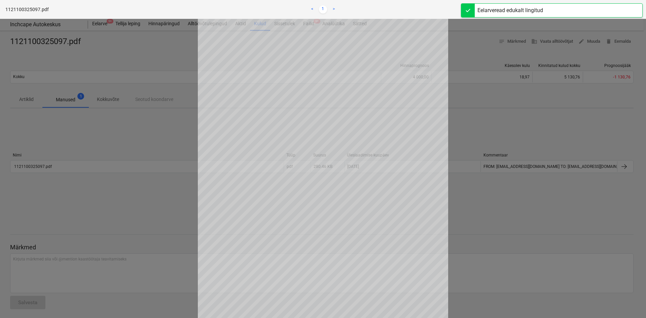
click at [84, 240] on div at bounding box center [323, 168] width 646 height 299
click at [145, 75] on div at bounding box center [323, 168] width 646 height 299
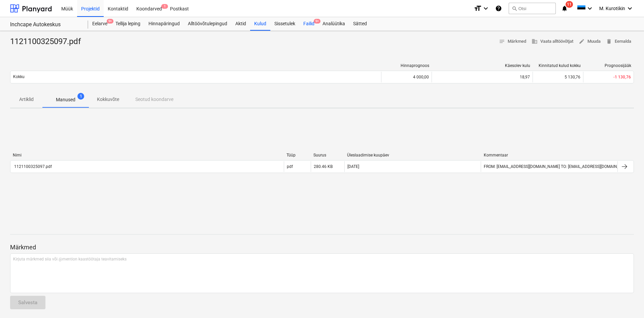
click at [312, 24] on div "Failid 9+" at bounding box center [308, 23] width 19 height 13
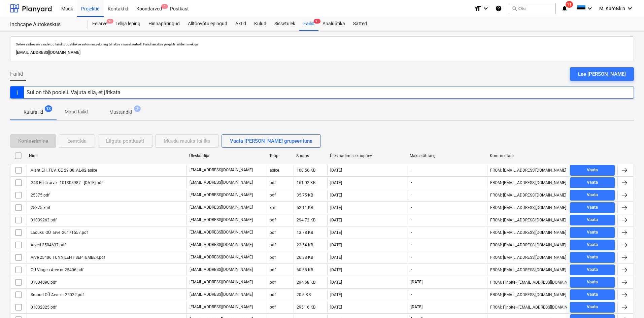
scroll to position [32, 0]
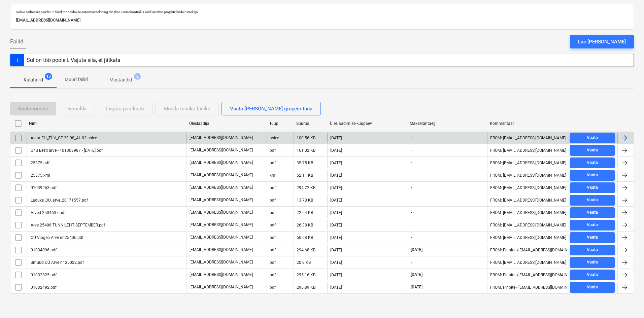
click at [18, 138] on input "checkbox" at bounding box center [18, 138] width 11 height 11
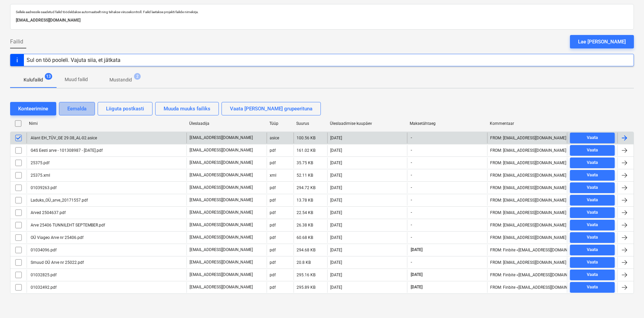
click at [81, 112] on div "Eemalda" at bounding box center [76, 108] width 19 height 9
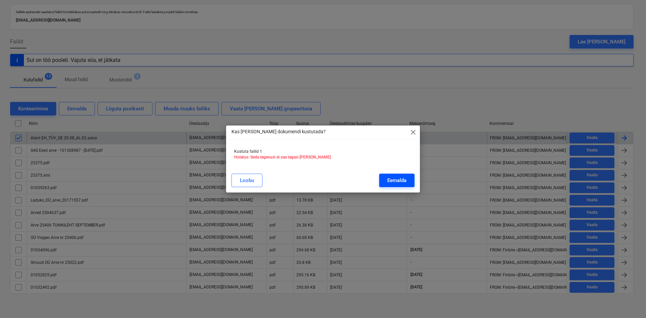
click at [403, 182] on div "Eemalda" at bounding box center [396, 180] width 19 height 9
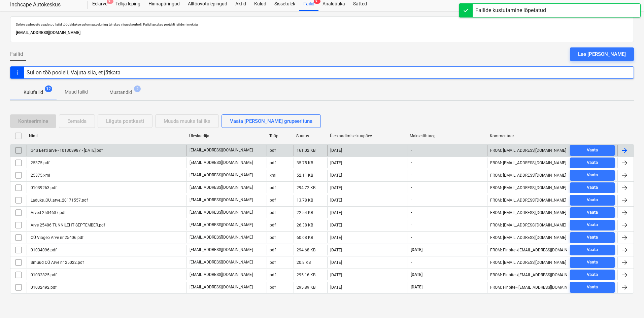
scroll to position [20, 0]
click at [122, 152] on div "G4S Eesti arve - 101308987 - [DATE].pdf" at bounding box center [107, 150] width 160 height 11
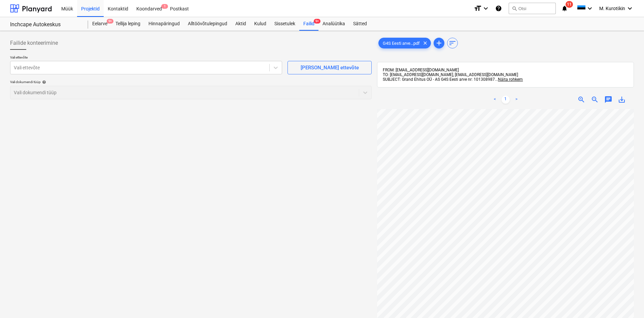
scroll to position [39, 0]
click at [217, 65] on div at bounding box center [140, 67] width 252 height 7
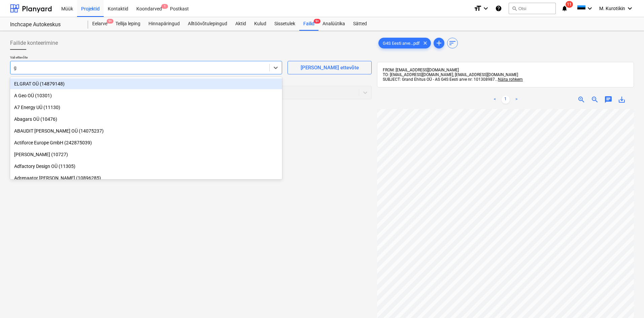
type input "g4"
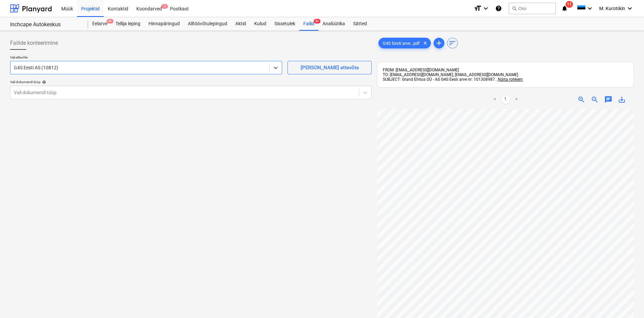
click at [210, 84] on div "Vali dokumendi tüüp help" at bounding box center [190, 82] width 361 height 4
click at [208, 90] on div at bounding box center [185, 92] width 342 height 7
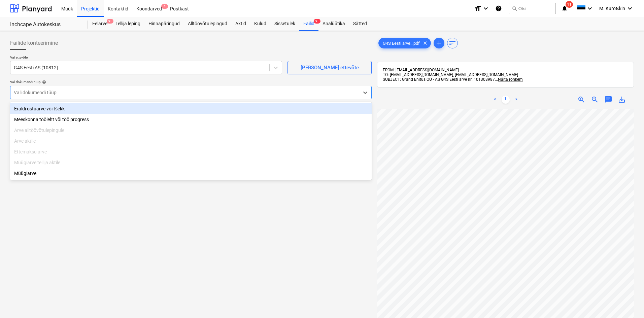
click at [205, 106] on div "Eraldi ostuarve või tšekk" at bounding box center [190, 108] width 361 height 11
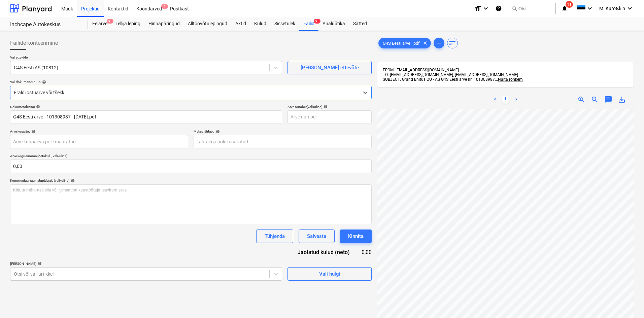
click at [623, 98] on span "save_alt" at bounding box center [622, 100] width 8 height 8
click at [299, 118] on input "text" at bounding box center [329, 116] width 84 height 13
paste input "101308987"
type input "101308987"
click at [299, 130] on div "Maksetähtaeg help" at bounding box center [283, 131] width 178 height 4
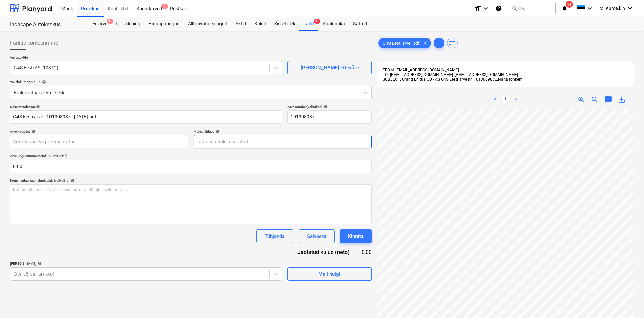
click at [294, 140] on body "Müük Projektid Kontaktid Koondarved 1 Postkast format_size keyboard_arrow_down …" at bounding box center [322, 159] width 644 height 318
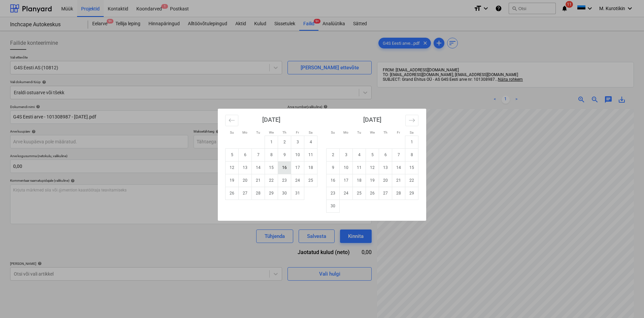
click at [284, 168] on td "16" at bounding box center [284, 167] width 13 height 13
type input "[DATE]"
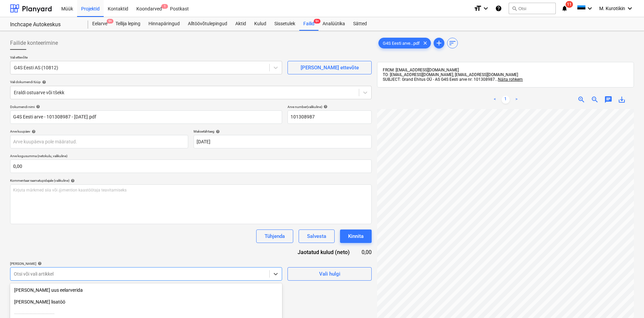
click at [167, 276] on body "Müük Projektid Kontaktid Koondarved 1 Postkast format_size keyboard_arrow_down …" at bounding box center [322, 159] width 644 height 318
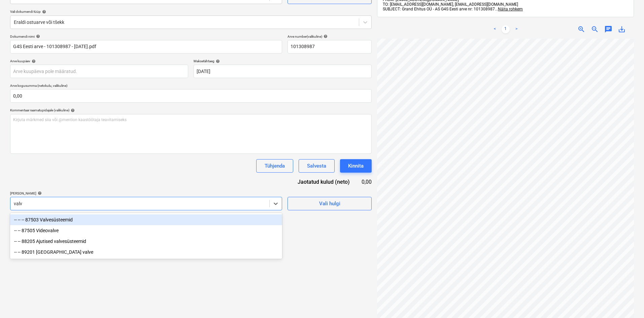
type input "valve"
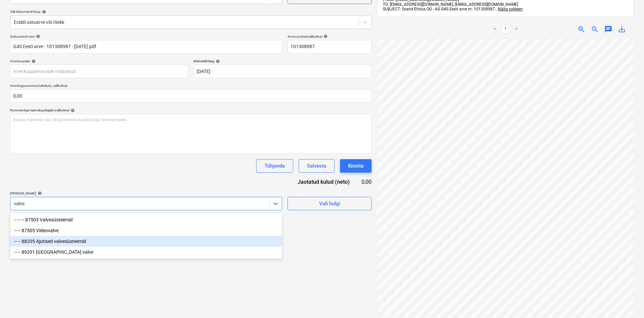
click at [119, 243] on div "-- -- 88205 Ajutised valvesüsteemid" at bounding box center [146, 241] width 272 height 11
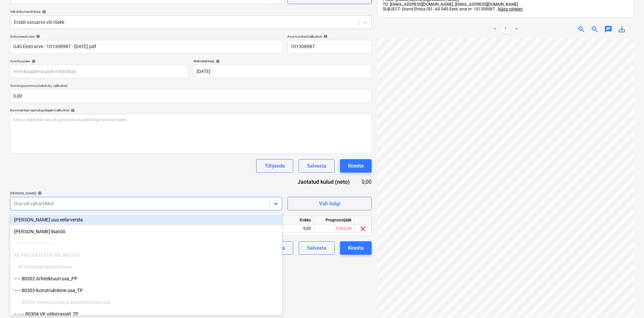
click at [168, 156] on div "Dokumendi nimi help G4S Eesti arve - 101308987 - [DATE].pdf Arve number (valiku…" at bounding box center [190, 144] width 361 height 220
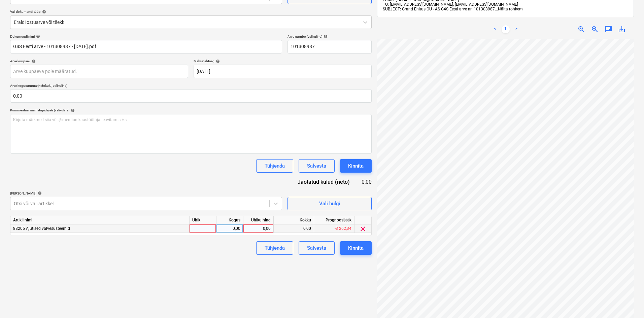
click at [262, 228] on div "0,00" at bounding box center [258, 228] width 25 height 8
type input "70"
click at [281, 299] on div "Failide konteerimine Vali ettevõte G4S Eesti AS (10812) [PERSON_NAME] uus ettev…" at bounding box center [190, 151] width 367 height 377
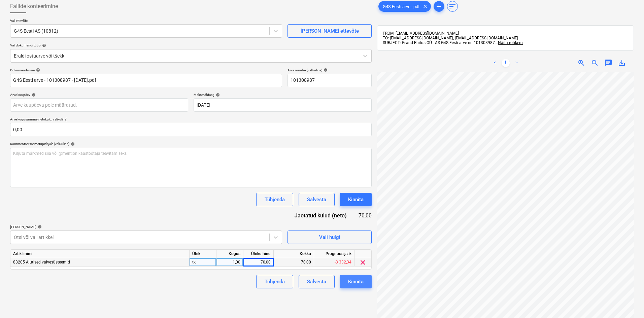
click at [360, 281] on div "Kinnita" at bounding box center [355, 281] width 15 height 9
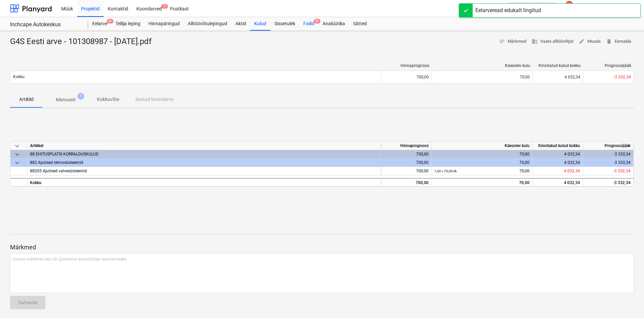
click at [312, 29] on div "Failid 9+" at bounding box center [308, 23] width 19 height 13
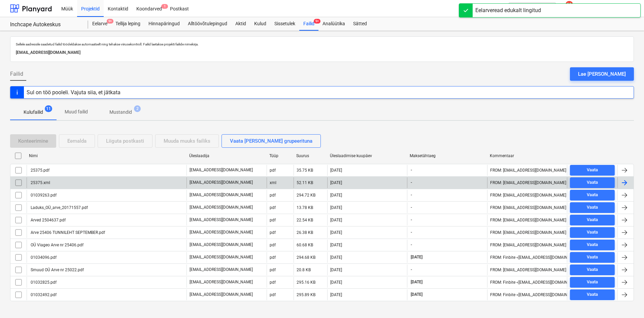
scroll to position [7, 0]
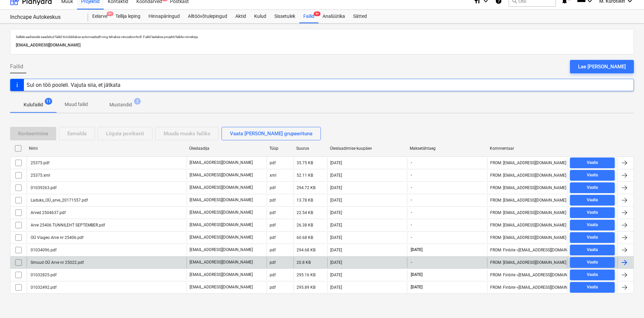
click at [161, 259] on div "Smuud OÜ Arve nr 25022.pdf" at bounding box center [107, 262] width 160 height 11
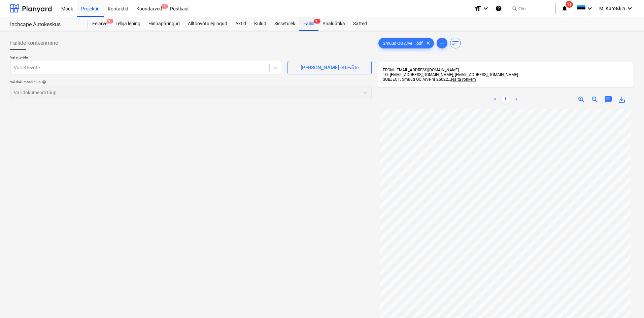
click at [311, 22] on div "Failid 9+" at bounding box center [308, 23] width 19 height 13
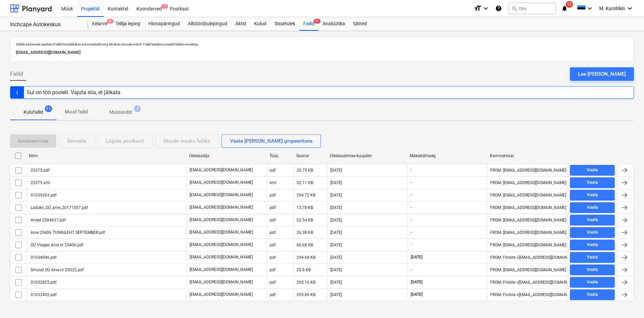
scroll to position [7, 0]
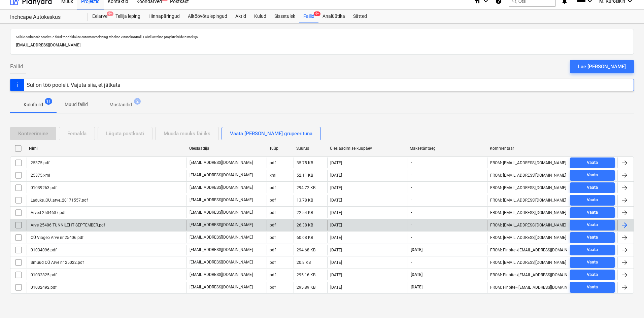
click at [89, 227] on div "Arve 25406 TUNNILEHT SEPTEMBER.pdf" at bounding box center [107, 225] width 160 height 11
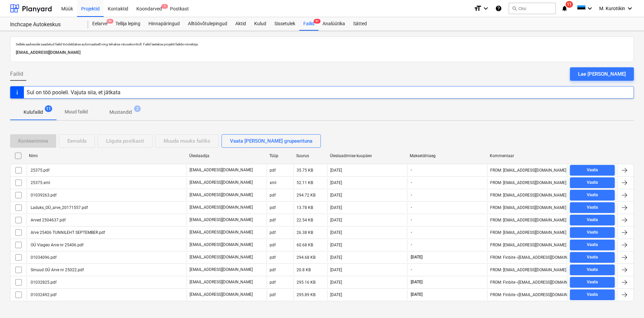
scroll to position [7, 0]
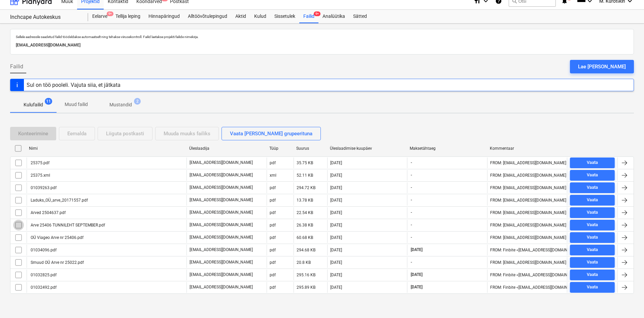
click at [19, 227] on input "checkbox" at bounding box center [18, 225] width 11 height 11
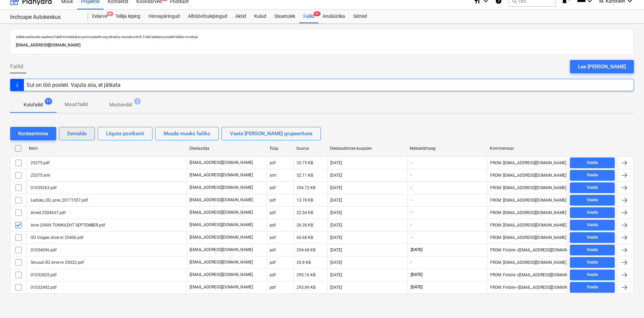
click at [91, 134] on button "Eemalda" at bounding box center [77, 133] width 36 height 13
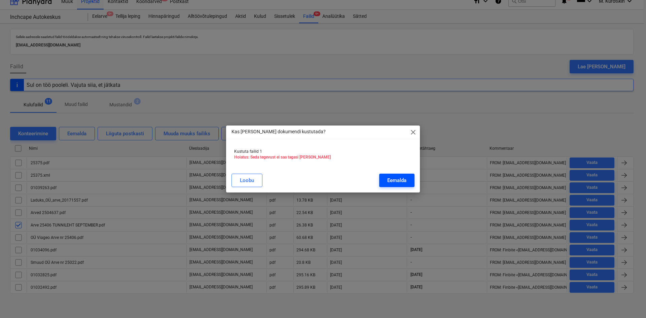
click at [411, 179] on button "Eemalda" at bounding box center [396, 180] width 35 height 13
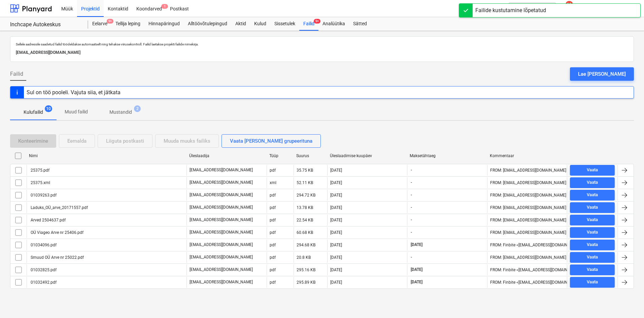
scroll to position [0, 0]
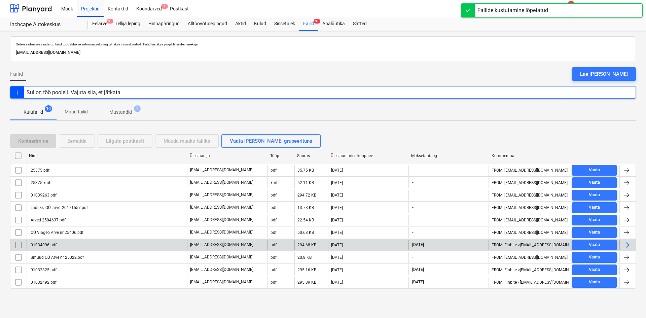
click at [45, 247] on div "01034096.pdf" at bounding box center [43, 245] width 27 height 5
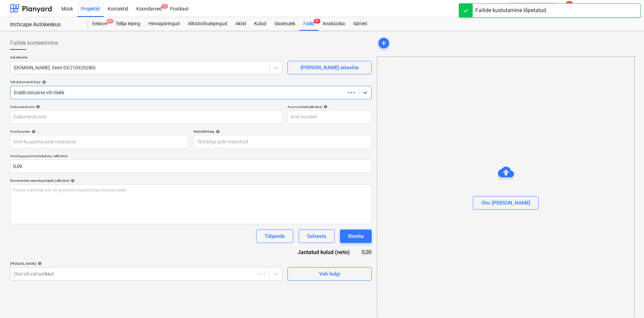
type input "01034096"
type input "[DATE]"
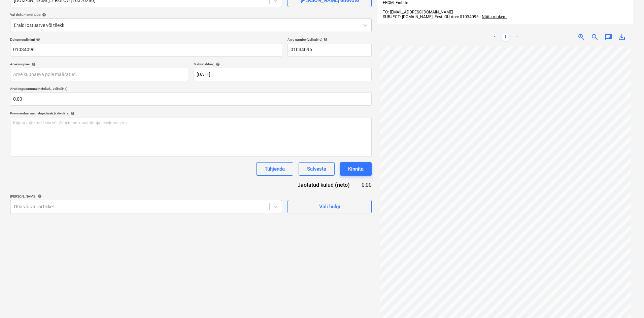
click at [176, 204] on div at bounding box center [140, 206] width 252 height 7
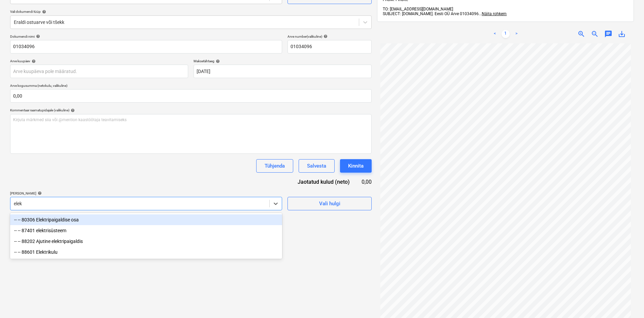
type input "elekt"
click at [110, 221] on div "-- -- 80306 Elektripaigaldise osa" at bounding box center [146, 219] width 272 height 11
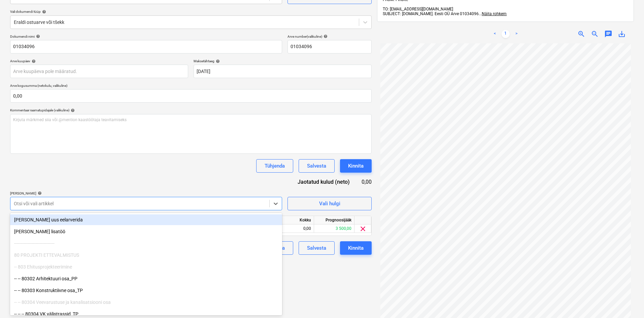
click at [136, 162] on div "Tühjenda Salvesta Kinnita" at bounding box center [190, 165] width 361 height 13
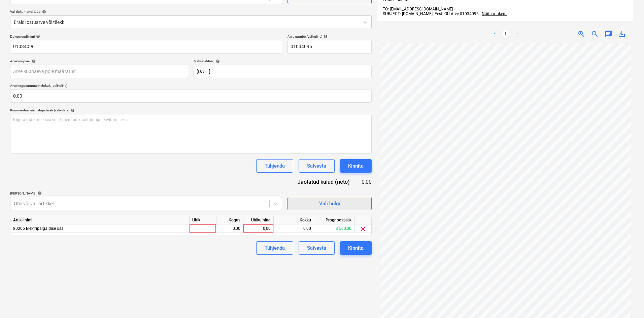
click at [310, 205] on span "Vali hulgi" at bounding box center [329, 203] width 67 height 9
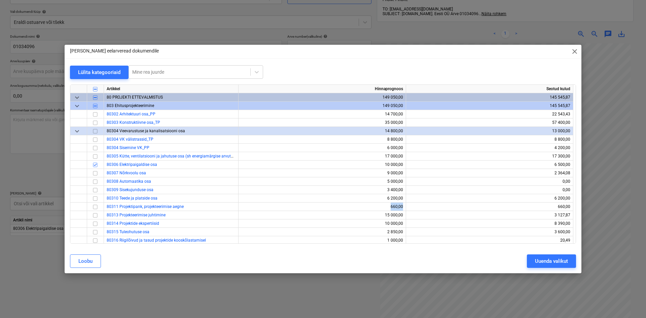
click at [310, 205] on div "660,00" at bounding box center [322, 207] width 162 height 8
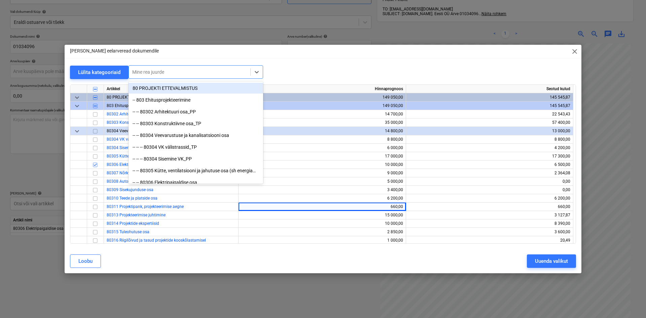
click at [181, 66] on div "Mine rea juurde" at bounding box center [196, 71] width 135 height 13
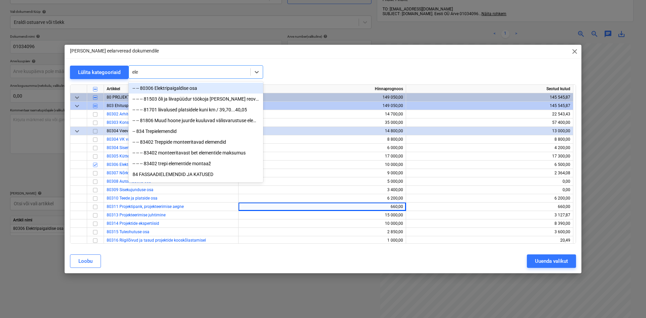
type input "elek"
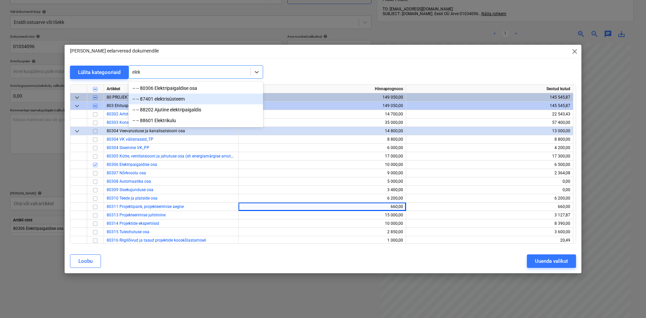
click at [213, 98] on div "-- -- 87401 elektrisüsteem" at bounding box center [196, 99] width 135 height 11
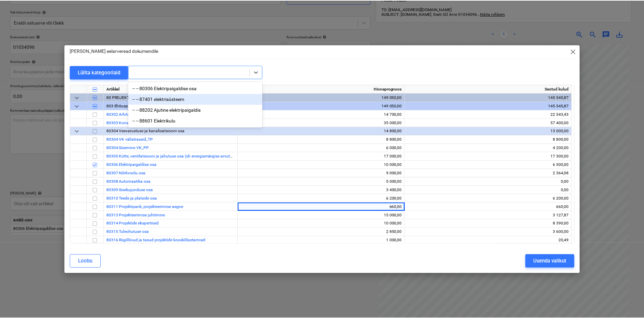
scroll to position [2625, 0]
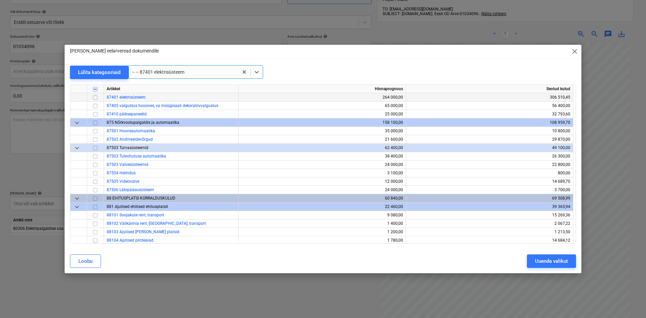
click at [95, 99] on input "checkbox" at bounding box center [95, 98] width 8 height 8
click at [545, 259] on div "Uuenda valikut" at bounding box center [551, 261] width 33 height 9
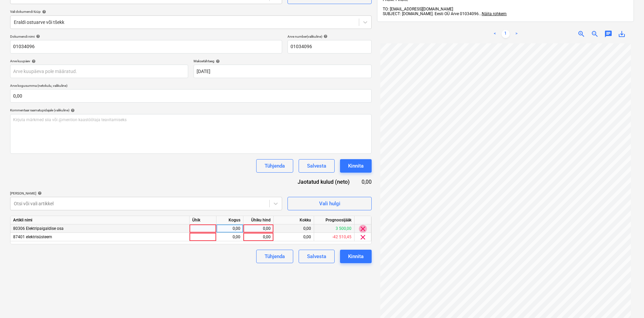
click at [364, 229] on span "clear" at bounding box center [363, 229] width 8 height 8
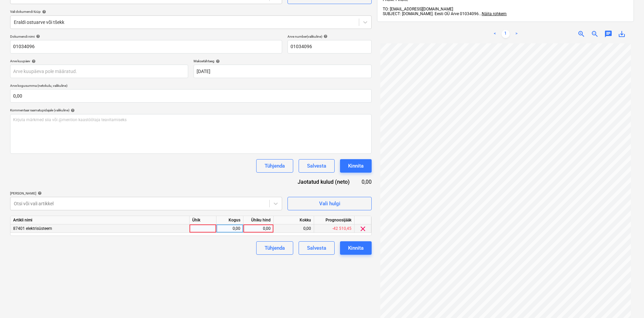
click at [268, 230] on div "0,00" at bounding box center [258, 228] width 25 height 8
click at [268, 230] on input at bounding box center [258, 228] width 30 height 8
type input "130,55"
click at [290, 285] on div "Failide konteerimine Vali ettevõte [DOMAIN_NAME]. Eesti OÜ (10326286) [PERSON_N…" at bounding box center [190, 154] width 367 height 382
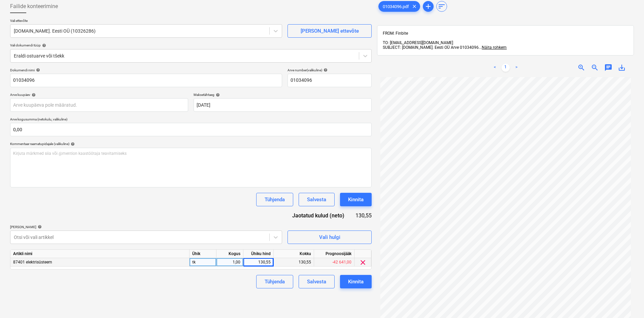
drag, startPoint x: 359, startPoint y: 291, endPoint x: 364, endPoint y: 292, distance: 4.9
click at [364, 292] on div "Failide konteerimine Vali ettevõte [DOMAIN_NAME]. Eesti OÜ (10326286) [PERSON_N…" at bounding box center [190, 188] width 367 height 382
click at [364, 286] on button "Kinnita" at bounding box center [356, 281] width 32 height 13
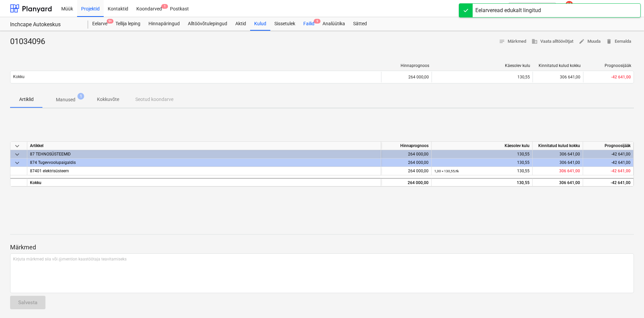
click at [309, 20] on div "Failid 9" at bounding box center [308, 23] width 19 height 13
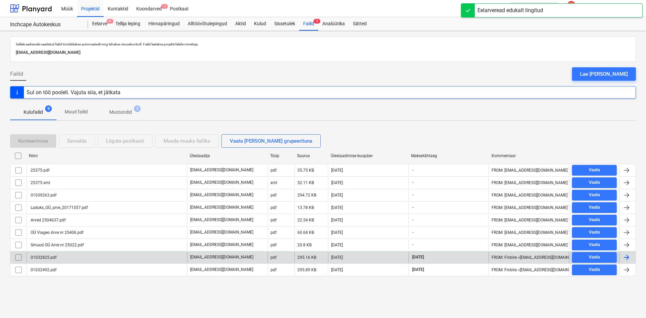
click at [50, 258] on div "01032825.pdf" at bounding box center [43, 257] width 27 height 5
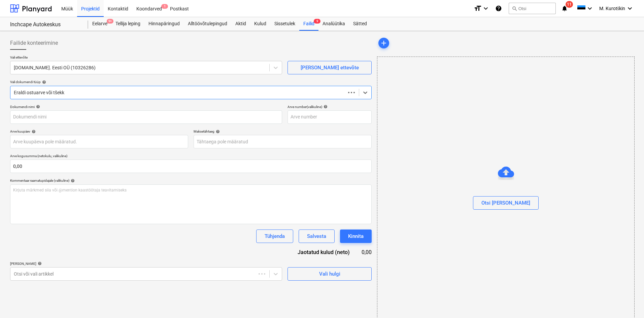
type input "01032825"
type input "[DATE]"
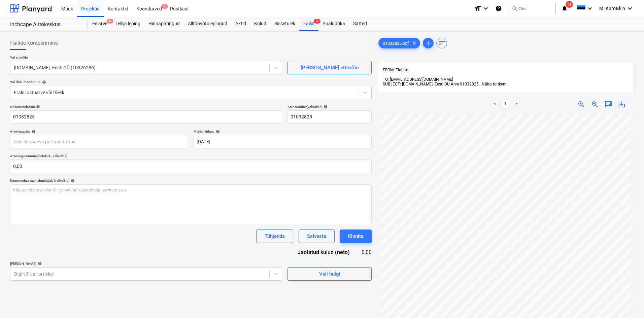
click at [312, 29] on div "Failid 9" at bounding box center [308, 23] width 19 height 13
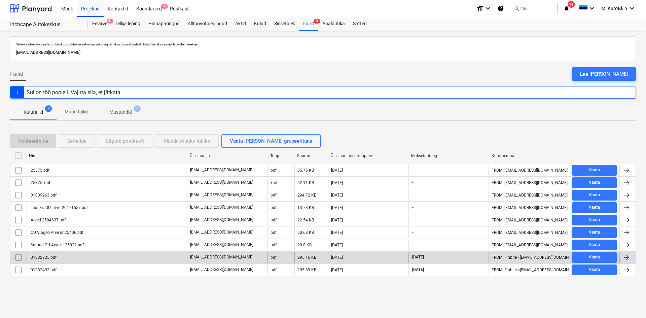
click at [52, 259] on div "01032825.pdf" at bounding box center [43, 257] width 27 height 5
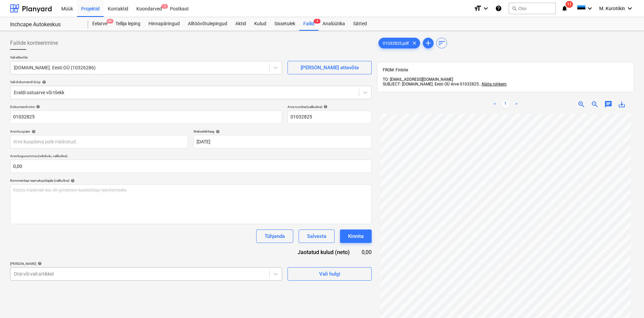
scroll to position [70, 0]
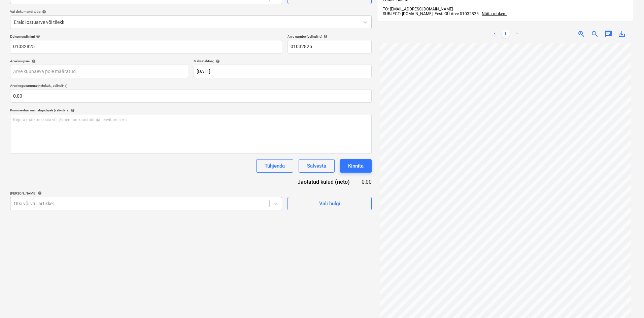
click at [113, 248] on body "Müük Projektid Kontaktid Koondarved 1 Postkast format_size keyboard_arrow_down …" at bounding box center [322, 89] width 644 height 318
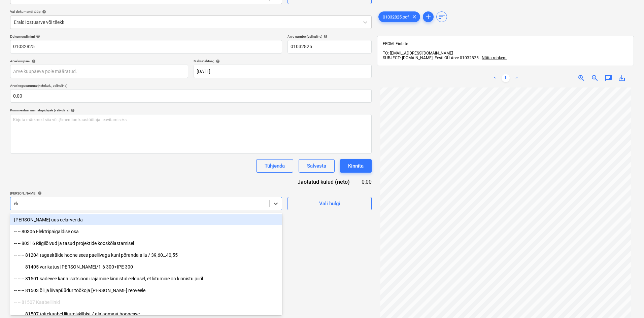
type input "elek"
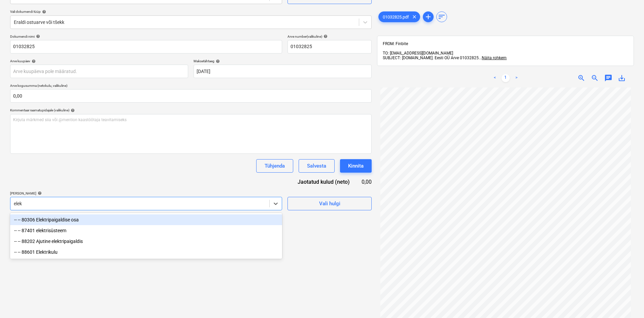
click at [83, 221] on div "-- -- 80306 Elektripaigaldise osa" at bounding box center [146, 219] width 272 height 11
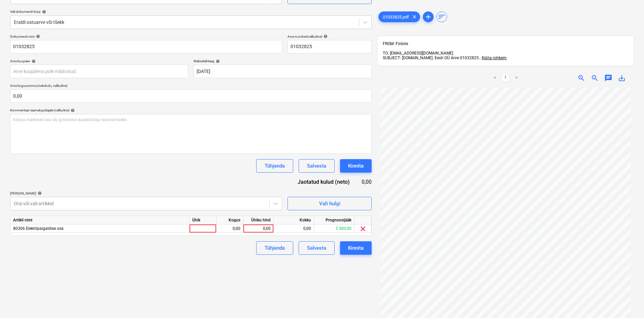
click at [133, 155] on div "Dokumendi nimi help 01032825 Arve number (valikuline) help 01032825 Arve kuupäe…" at bounding box center [190, 144] width 361 height 220
click at [277, 205] on icon at bounding box center [275, 203] width 7 height 7
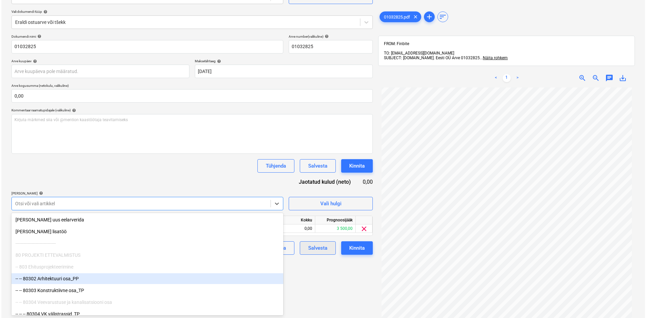
scroll to position [96, 0]
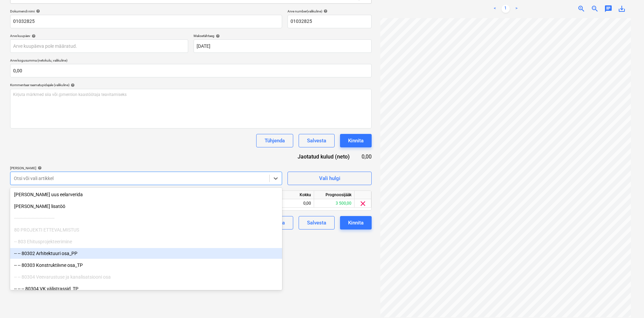
click at [316, 170] on div "Vali hulgi" at bounding box center [329, 175] width 84 height 19
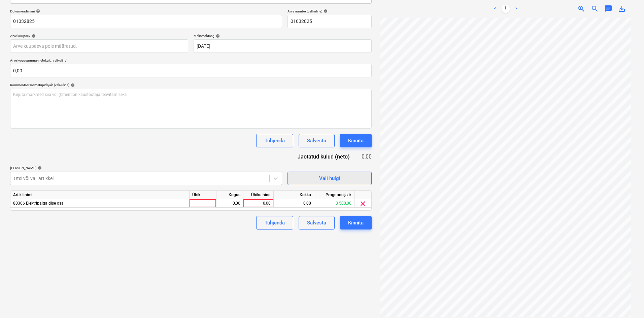
click at [314, 177] on span "Vali hulgi" at bounding box center [329, 178] width 67 height 9
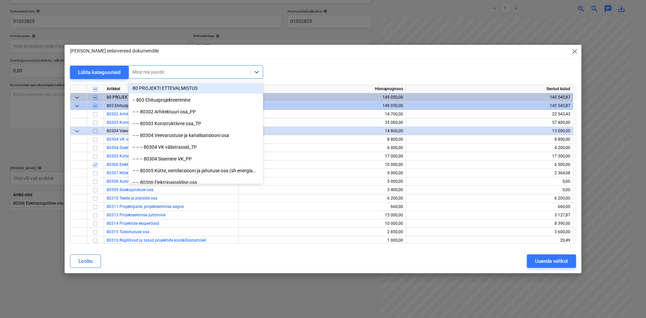
click at [154, 72] on div at bounding box center [189, 72] width 115 height 7
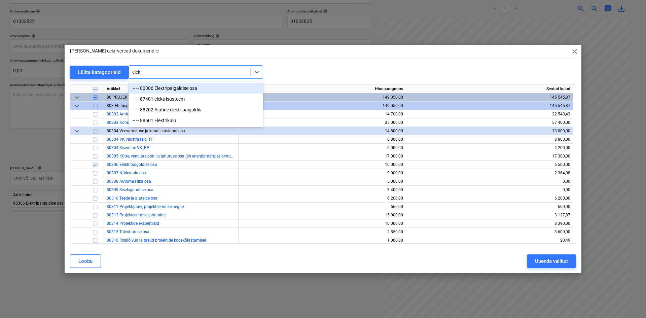
type input "elekt"
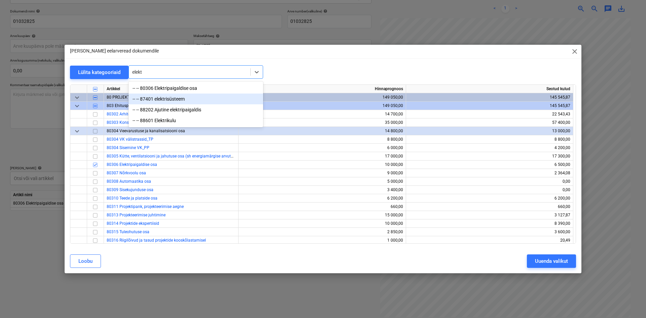
click at [197, 98] on div "-- -- 87401 elektrisüsteem" at bounding box center [196, 99] width 135 height 11
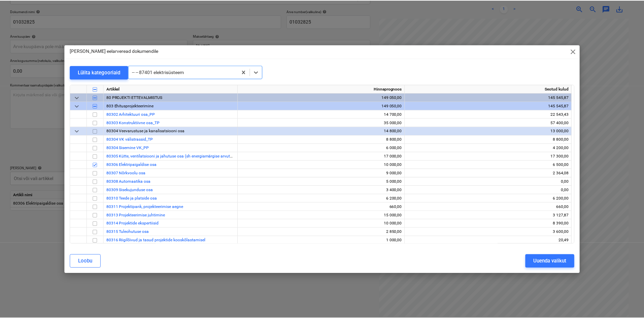
scroll to position [2625, 0]
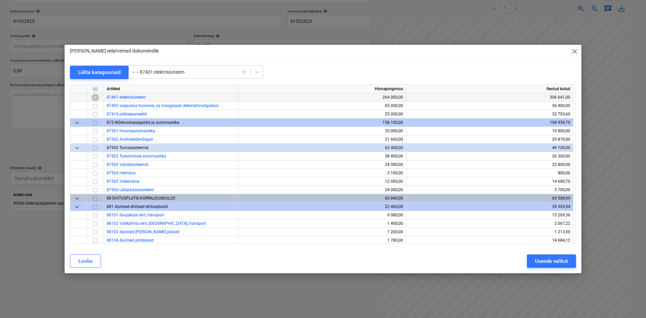
click at [94, 98] on input "checkbox" at bounding box center [95, 98] width 8 height 8
click at [540, 265] on div "Uuenda valikut" at bounding box center [551, 261] width 33 height 9
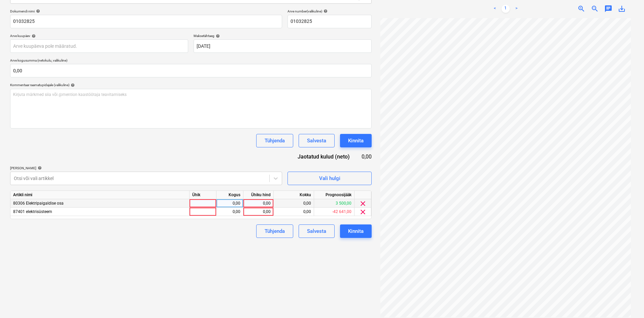
click at [364, 204] on span "clear" at bounding box center [363, 204] width 8 height 8
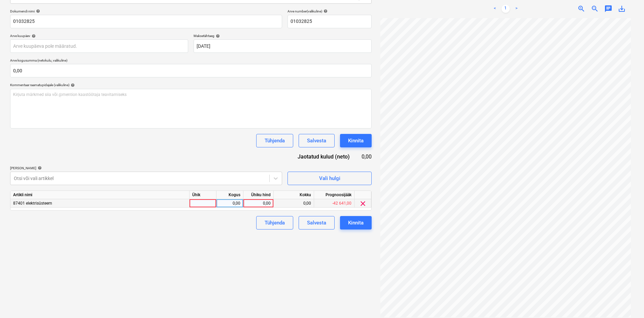
click at [266, 204] on div "0,00" at bounding box center [258, 203] width 25 height 8
type input "297,95"
click at [311, 273] on div "Failide konteerimine Vali ettevõte [DOMAIN_NAME]. Eesti OÜ (10326286) [PERSON_N…" at bounding box center [190, 129] width 367 height 382
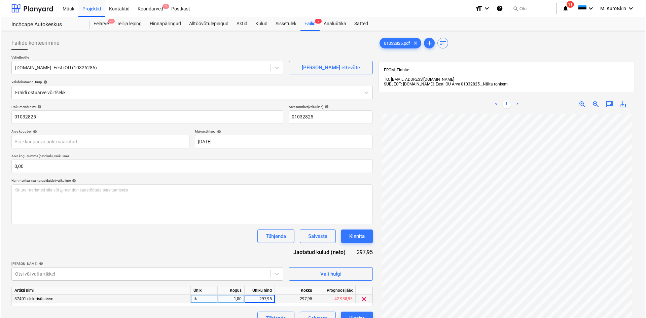
scroll to position [67, 0]
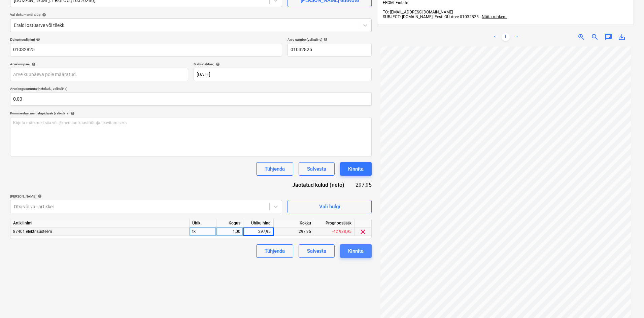
click at [357, 249] on div "Kinnita" at bounding box center [355, 251] width 15 height 9
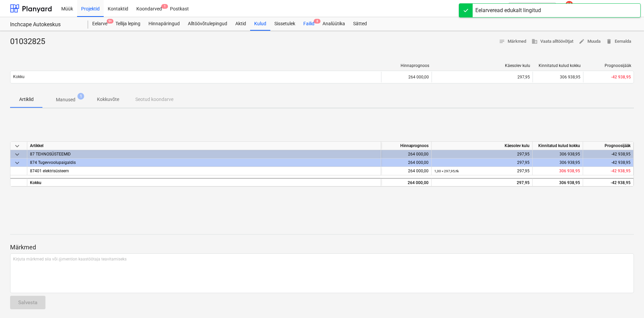
click at [314, 25] on div "Failid 8" at bounding box center [308, 23] width 19 height 13
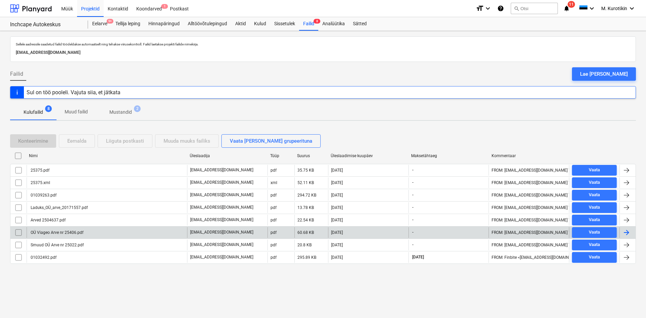
click at [149, 234] on div "OÜ Viageo Arve nr 25406.pdf" at bounding box center [107, 232] width 161 height 11
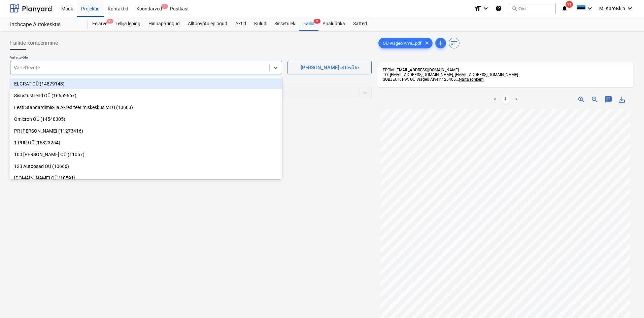
click at [82, 74] on div "Vali ettevõte" at bounding box center [146, 67] width 272 height 13
type input "via"
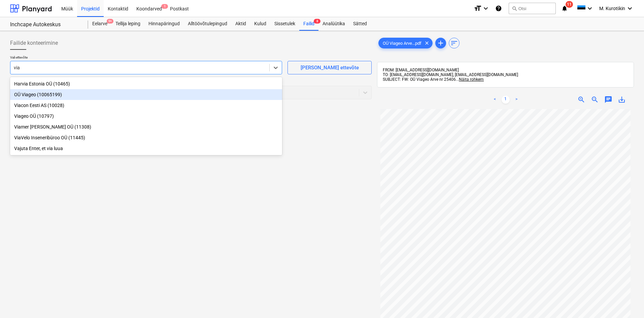
click at [78, 97] on div "OÜ Viageo (10065199)" at bounding box center [146, 94] width 272 height 11
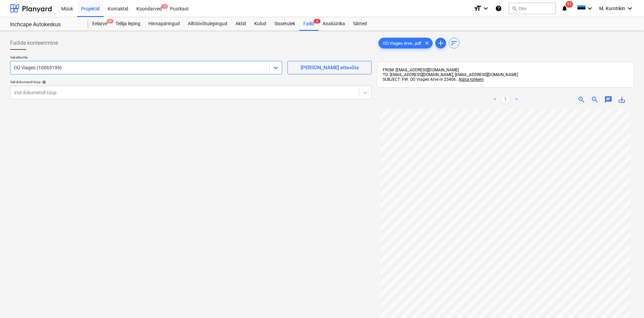
click at [130, 49] on div "Failide konteerimine" at bounding box center [190, 42] width 361 height 13
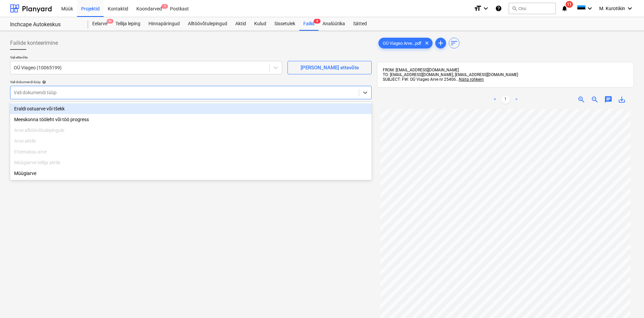
click at [127, 94] on div at bounding box center [185, 92] width 342 height 7
click at [118, 94] on div at bounding box center [185, 92] width 342 height 7
click at [113, 107] on div "Eraldi ostuarve või tšekk" at bounding box center [190, 108] width 361 height 11
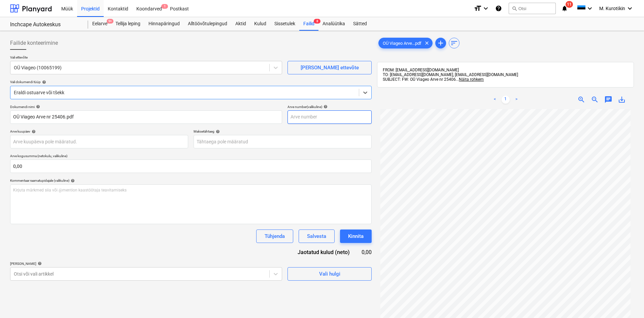
click at [324, 115] on input "text" at bounding box center [329, 116] width 84 height 13
type input "25406"
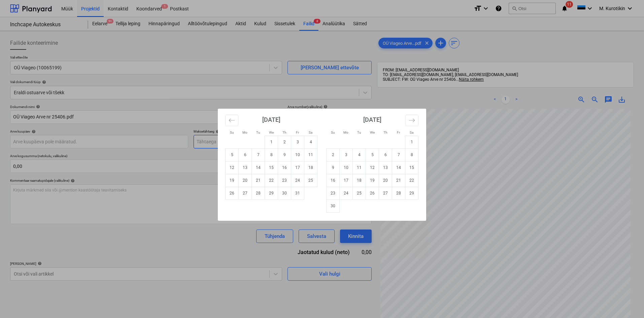
click at [288, 145] on body "Müük Projektid Kontaktid Koondarved 1 Postkast format_size keyboard_arrow_down …" at bounding box center [322, 159] width 644 height 318
click at [213, 143] on div "Su Mo Tu We Th Fr Sa Su Mo Tu We Th Fr Sa [DATE] 1 2 3 4 5 6 7 8 9 10 11 12 13 …" at bounding box center [322, 159] width 644 height 318
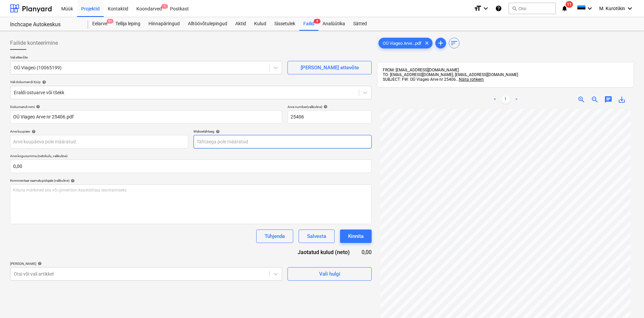
click at [213, 143] on body "Müük Projektid Kontaktid Koondarved 1 Postkast format_size keyboard_arrow_down …" at bounding box center [322, 159] width 644 height 318
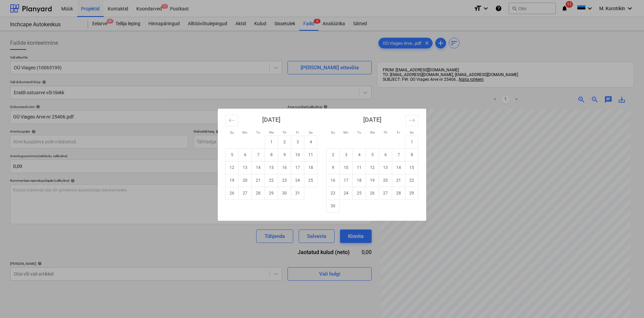
click at [213, 143] on div "Su Mo Tu We Th Fr Sa Su Mo Tu We Th Fr Sa [DATE] 1 2 3 4 5 6 7 8 9 10 11 12 13 …" at bounding box center [322, 159] width 644 height 318
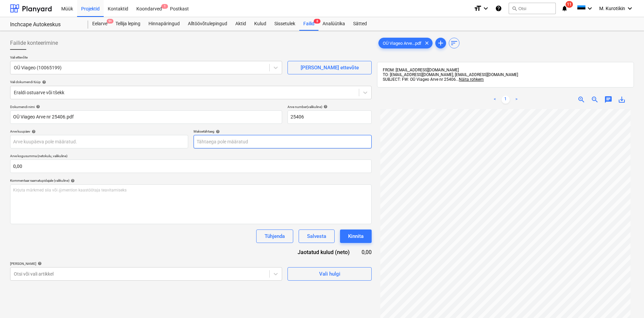
click at [213, 143] on body "Müük Projektid Kontaktid Koondarved 1 Postkast format_size keyboard_arrow_down …" at bounding box center [322, 159] width 644 height 318
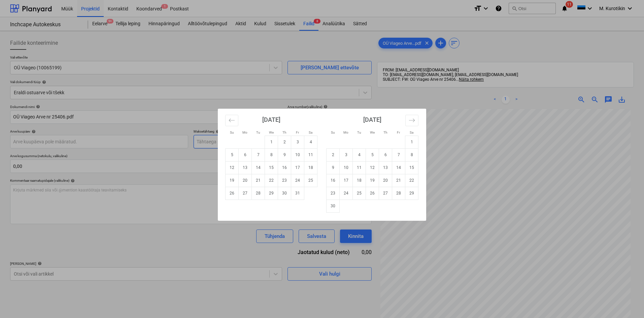
click at [208, 144] on div "Su Mo Tu We Th Fr Sa Su Mo Tu We Th Fr Sa [DATE] 1 2 3 4 5 6 7 8 9 10 11 12 13 …" at bounding box center [322, 159] width 644 height 318
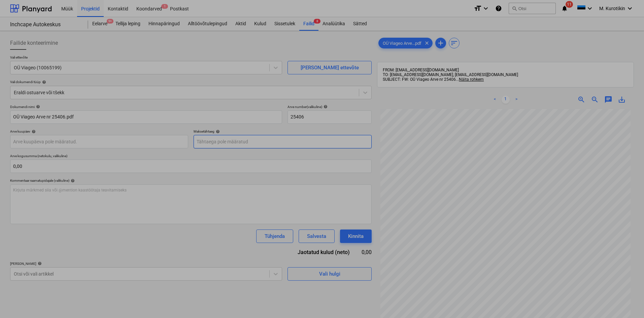
click at [220, 145] on body "Müük Projektid Kontaktid Koondarved 1 Postkast format_size keyboard_arrow_down …" at bounding box center [322, 159] width 644 height 318
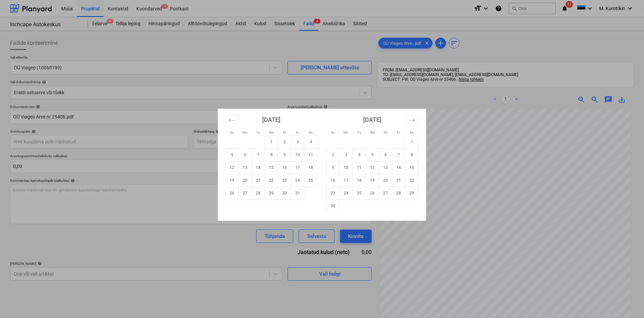
click at [172, 166] on div "Su Mo Tu We Th Fr Sa Su Mo Tu We Th Fr Sa [DATE] 1 2 3 4 5 6 7 8 9 10 11 12 13 …" at bounding box center [322, 159] width 644 height 318
click at [234, 140] on body "Müük Projektid Kontaktid Koondarved 1 Postkast format_size keyboard_arrow_down …" at bounding box center [322, 159] width 644 height 318
click at [205, 153] on div "Su Mo Tu We Th Fr Sa Su Mo Tu We Th Fr Sa [DATE] 1 2 3 4 5 6 7 8 9 10 11 12 13 …" at bounding box center [322, 159] width 644 height 318
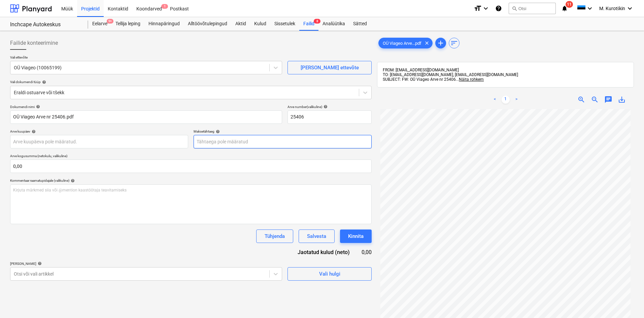
click at [219, 146] on body "Müük Projektid Kontaktid Koondarved 1 Postkast format_size keyboard_arrow_down …" at bounding box center [322, 159] width 644 height 318
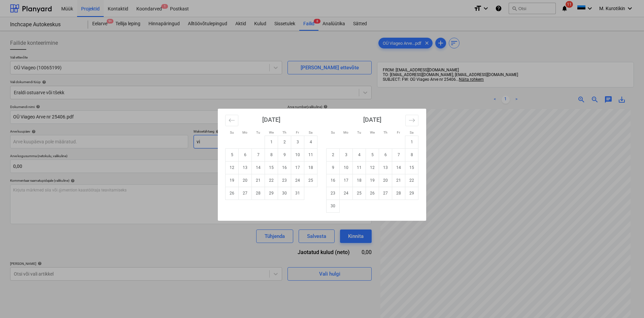
type input "v"
click at [236, 120] on button "Move backward to switch to the previous month." at bounding box center [231, 120] width 13 height 11
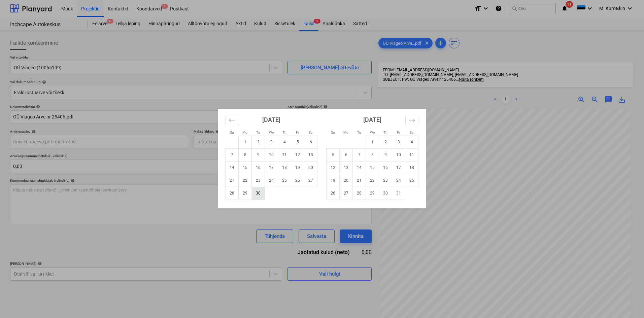
click at [258, 195] on td "30" at bounding box center [258, 193] width 13 height 13
type input "[DATE]"
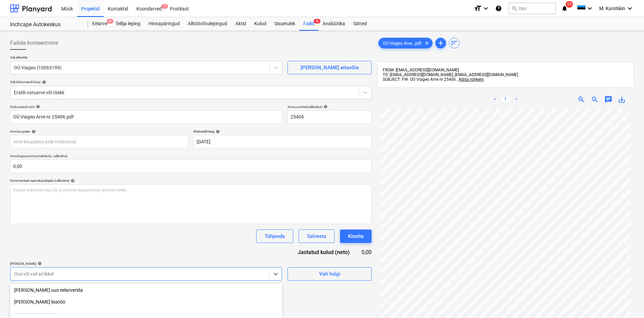
click at [187, 275] on body "Müük Projektid Kontaktid Koondarved 1 Postkast format_size keyboard_arrow_down …" at bounding box center [322, 159] width 644 height 318
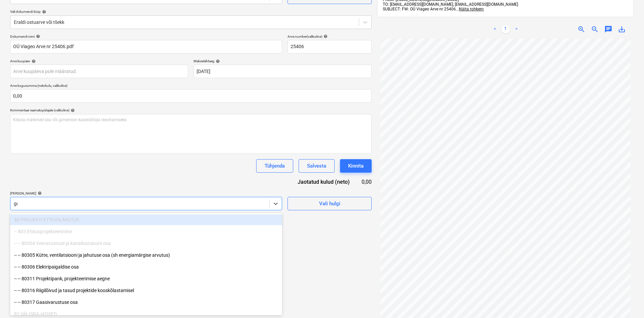
type input "geo"
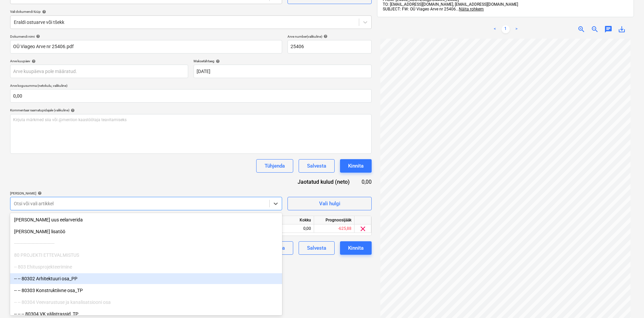
click at [325, 290] on div "Failide konteerimine Vali ettevõte OÜ Viageo (10065199) [PERSON_NAME] uus ettev…" at bounding box center [190, 151] width 367 height 377
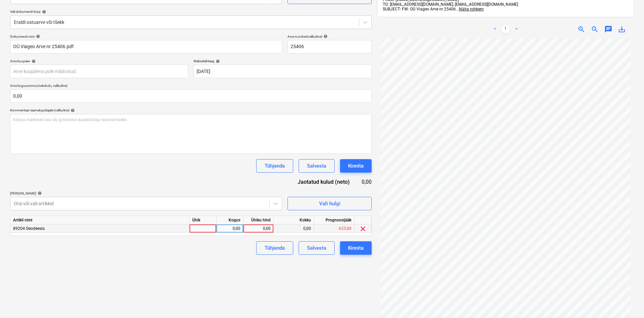
click at [271, 229] on div "0,00" at bounding box center [258, 228] width 30 height 8
type input "136"
click at [326, 273] on div "Failide konteerimine Vali ettevõte OÜ Viageo (10065199) [PERSON_NAME] uus ettev…" at bounding box center [190, 151] width 367 height 377
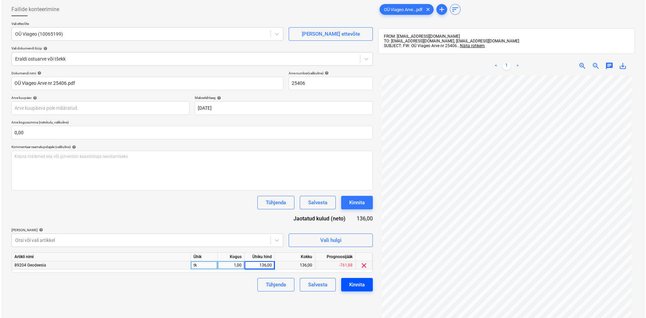
scroll to position [96, 0]
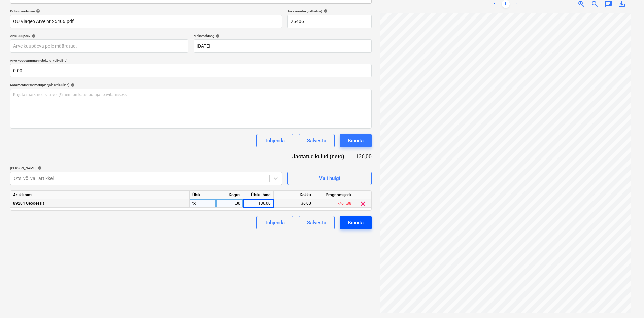
click at [366, 225] on button "Kinnita" at bounding box center [356, 222] width 32 height 13
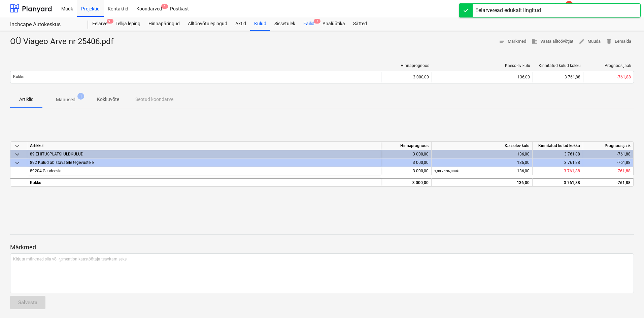
click at [307, 29] on div "Failid 7" at bounding box center [308, 23] width 19 height 13
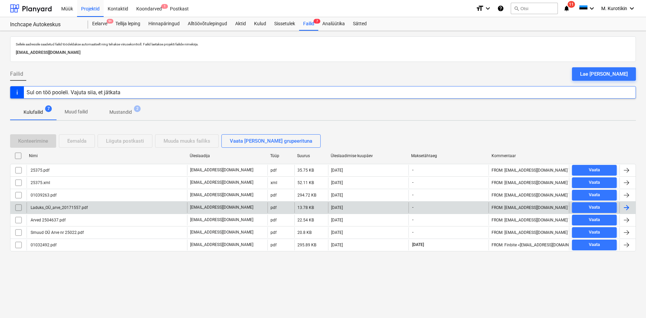
click at [150, 207] on div "Laduks_OÜ_arve_20171557.pdf" at bounding box center [107, 207] width 161 height 11
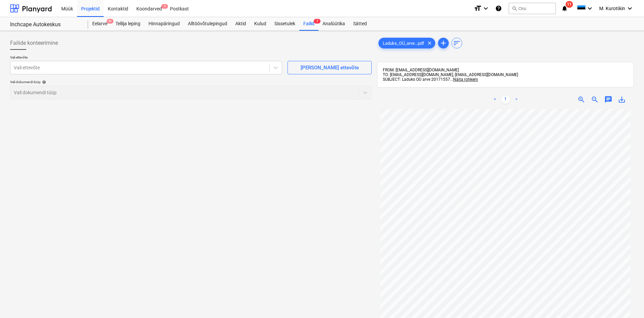
scroll to position [57, 0]
click at [133, 68] on div at bounding box center [140, 67] width 252 height 7
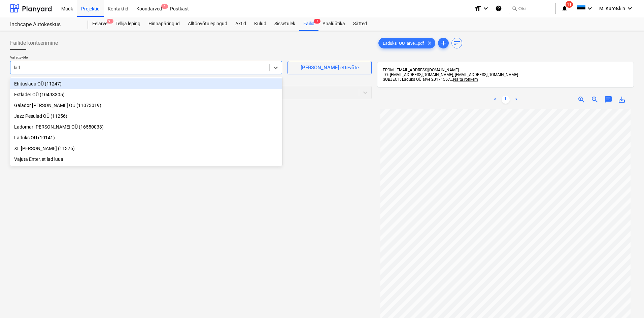
type input "ladu"
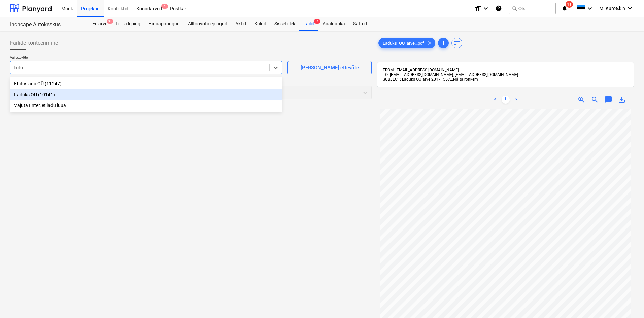
click at [109, 97] on div "Laduks OÜ (10141)" at bounding box center [146, 94] width 272 height 11
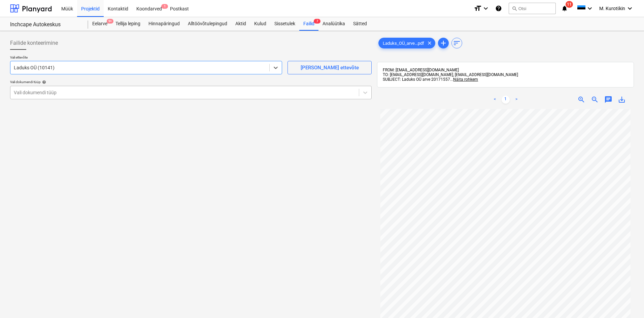
click at [132, 94] on div at bounding box center [185, 92] width 342 height 7
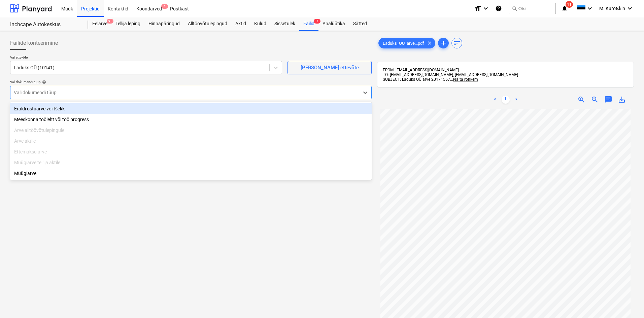
click at [125, 110] on div "Eraldi ostuarve või tšekk" at bounding box center [190, 108] width 361 height 11
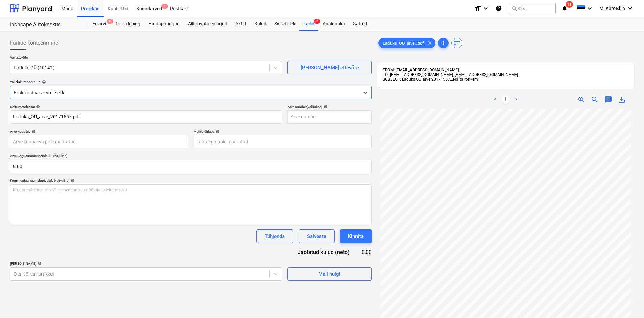
click at [626, 103] on div "save_alt" at bounding box center [621, 100] width 13 height 8
click at [621, 103] on span "save_alt" at bounding box center [622, 100] width 8 height 8
click at [348, 119] on input "text" at bounding box center [329, 116] width 84 height 13
paste input "20171557"
type input "20171557"
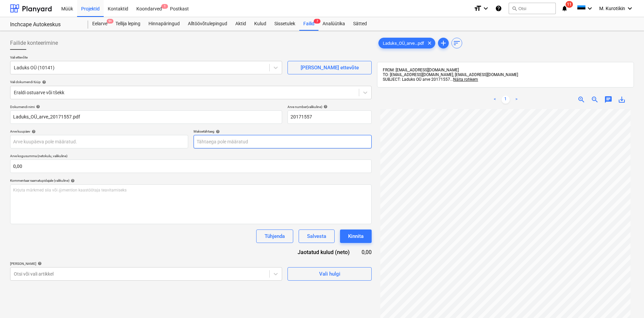
click at [325, 137] on body "Müük Projektid Kontaktid Koondarved 1 Postkast format_size keyboard_arrow_down …" at bounding box center [322, 159] width 644 height 318
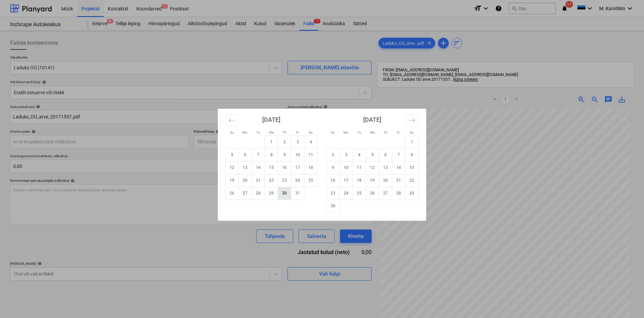
click at [286, 192] on td "30" at bounding box center [284, 193] width 13 height 13
type input "[DATE]"
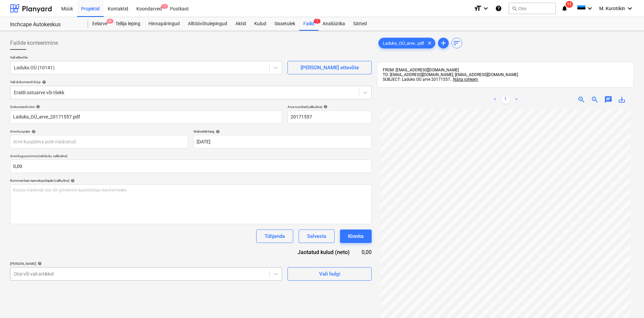
scroll to position [70, 0]
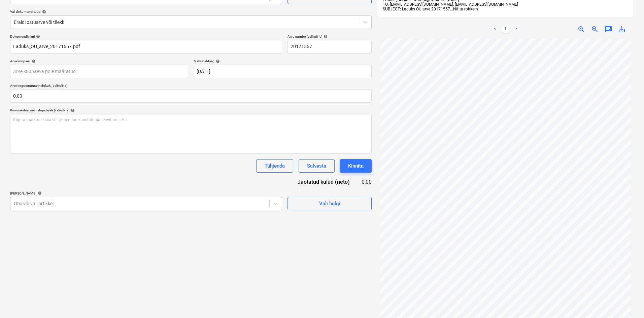
click at [210, 248] on body "Müük Projektid Kontaktid Koondarved 1 Postkast format_size keyboard_arrow_down …" at bounding box center [322, 89] width 644 height 318
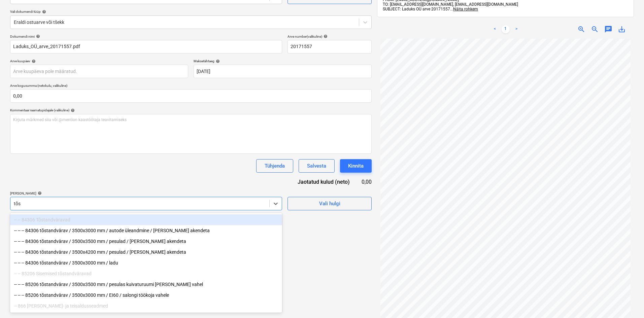
type input "tõst"
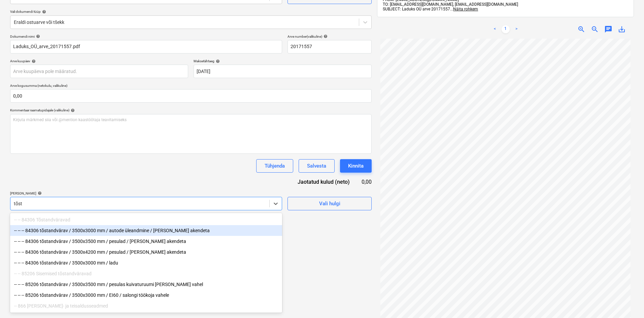
click at [201, 231] on div "-- -- -- 84306 tõstandvärav / 3500x3000 mm / autode üleandmine / [PERSON_NAME] …" at bounding box center [146, 230] width 272 height 11
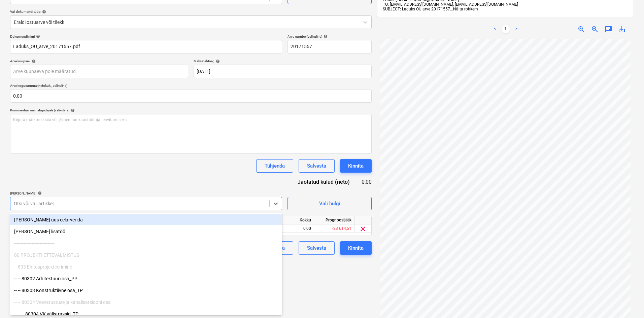
click at [211, 167] on div "Tühjenda Salvesta Kinnita" at bounding box center [190, 165] width 361 height 13
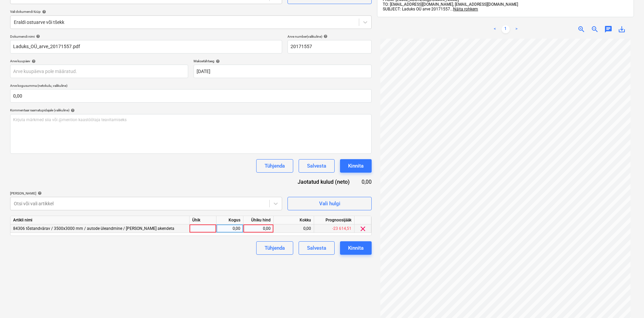
click at [266, 229] on div "0,00" at bounding box center [258, 228] width 25 height 8
type input "203,3"
click at [283, 276] on div "Failide konteerimine Vali ettevõte Laduks OÜ (10141) [PERSON_NAME] uus ettevõte…" at bounding box center [190, 151] width 367 height 377
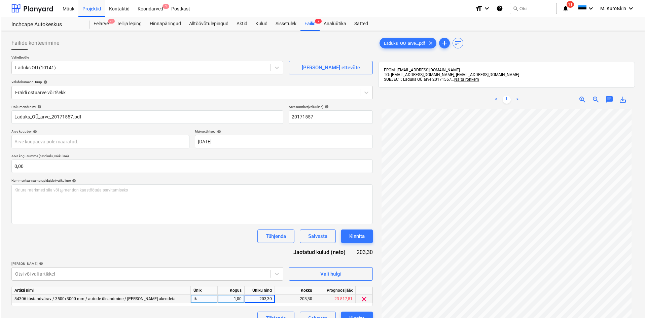
scroll to position [96, 0]
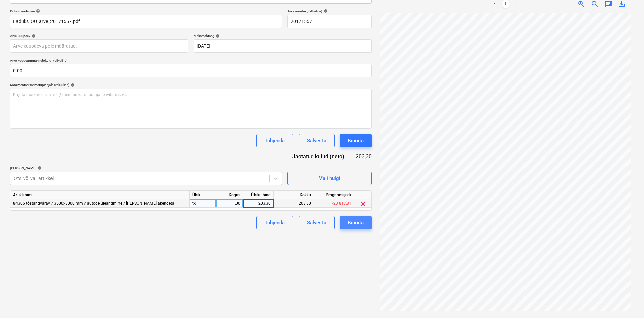
click at [348, 219] on div "Kinnita" at bounding box center [355, 222] width 15 height 9
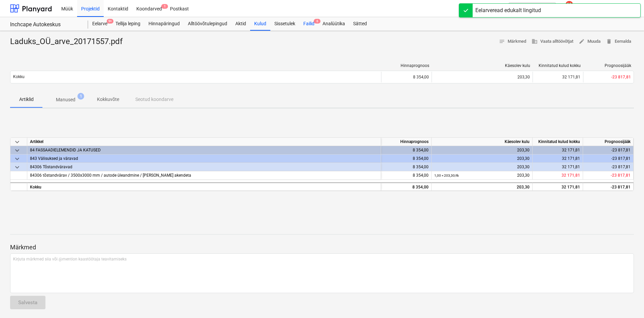
click at [315, 21] on span "6" at bounding box center [317, 21] width 7 height 5
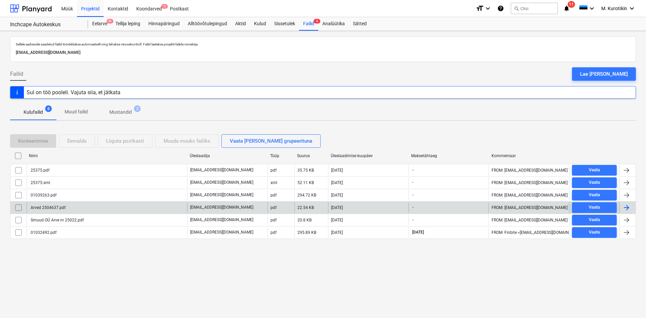
click at [119, 208] on div "Arved 2504637.pdf" at bounding box center [107, 207] width 161 height 11
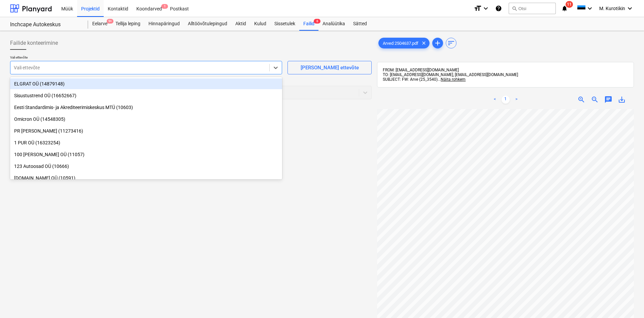
click at [172, 71] on div at bounding box center [140, 67] width 252 height 7
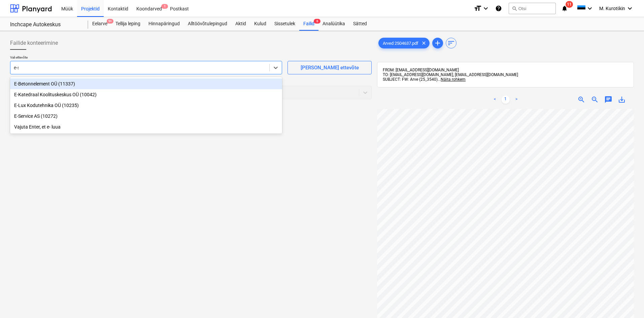
type input "e-se"
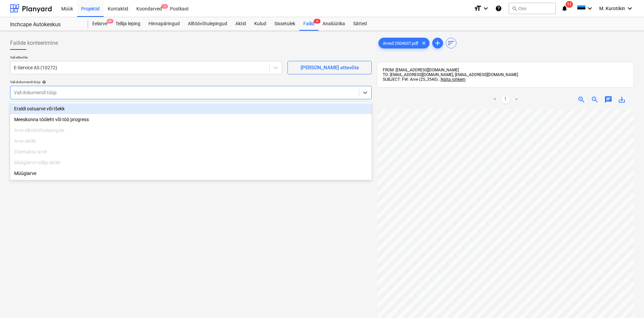
drag, startPoint x: 164, startPoint y: 86, endPoint x: 166, endPoint y: 97, distance: 10.5
click at [166, 88] on div "Vali dokumendi tüüp" at bounding box center [190, 92] width 361 height 13
click at [159, 113] on div "Eraldi ostuarve või tšekk" at bounding box center [190, 108] width 361 height 11
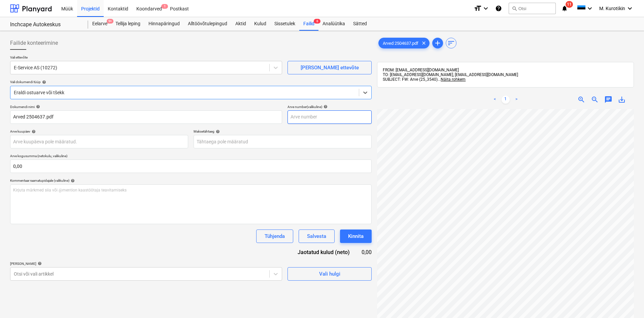
click at [288, 119] on input "text" at bounding box center [329, 116] width 84 height 13
type input "2504637"
click at [290, 144] on body "Müük Projektid Kontaktid Koondarved 1 Postkast format_size keyboard_arrow_down …" at bounding box center [322, 159] width 644 height 318
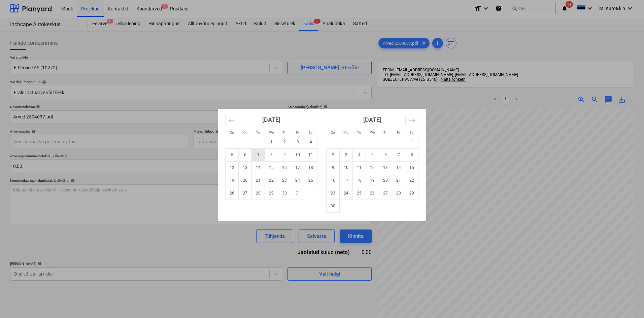
click at [258, 156] on td "7" at bounding box center [258, 154] width 13 height 13
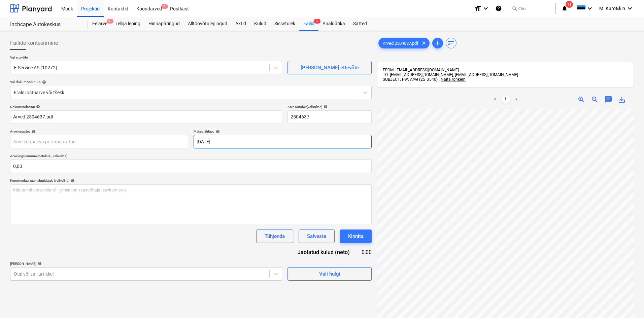
click at [268, 144] on body "Müük Projektid Kontaktid Koondarved 1 Postkast format_size keyboard_arrow_down …" at bounding box center [322, 159] width 644 height 318
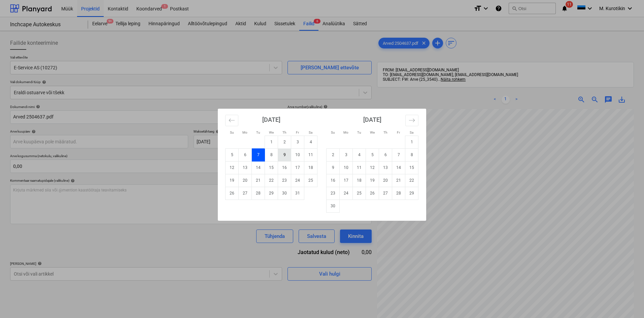
click at [285, 156] on td "9" at bounding box center [284, 154] width 13 height 13
type input "[DATE]"
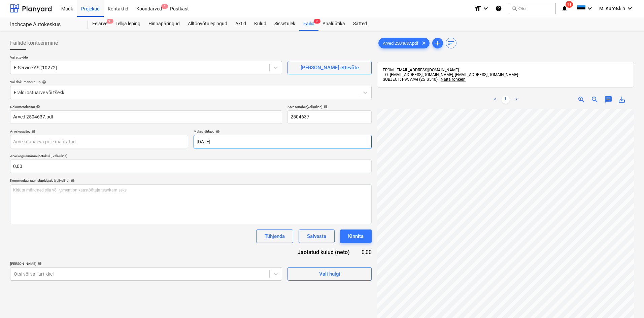
click at [247, 139] on body "Müük Projektid Kontaktid Koondarved 1 Postkast format_size keyboard_arrow_down …" at bounding box center [322, 159] width 644 height 318
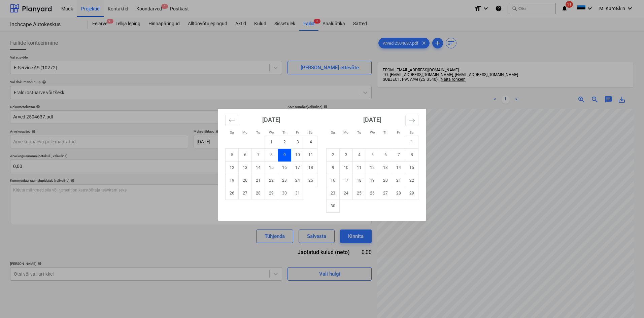
click at [287, 157] on td "9" at bounding box center [284, 154] width 13 height 13
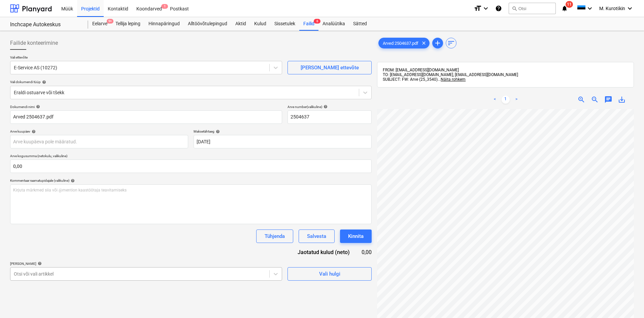
scroll to position [70, 0]
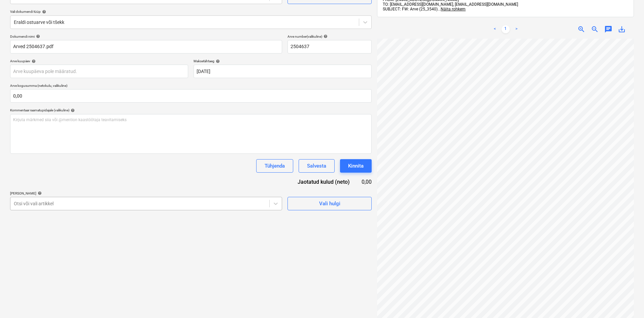
click at [227, 248] on body "Müük Projektid Kontaktid Koondarved 1 Postkast format_size keyboard_arrow_down …" at bounding box center [322, 89] width 644 height 318
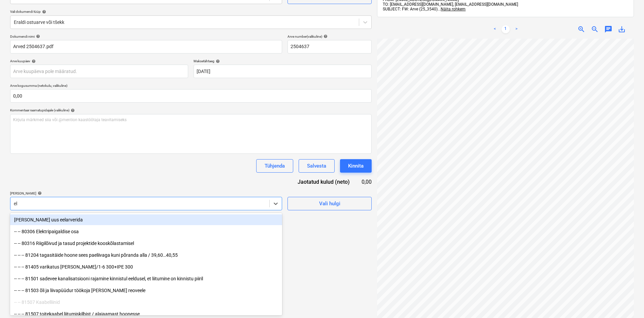
type input "ele"
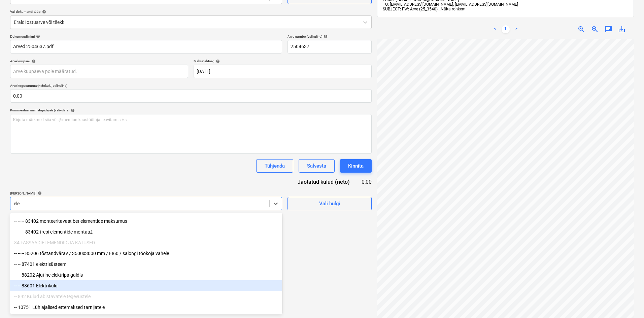
scroll to position [96, 0]
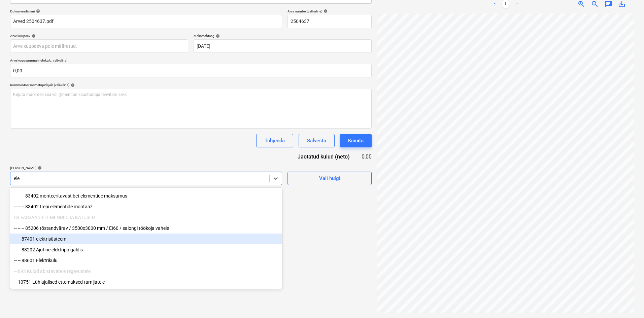
click at [115, 240] on div "-- -- 87401 elektrisüsteem" at bounding box center [146, 239] width 272 height 11
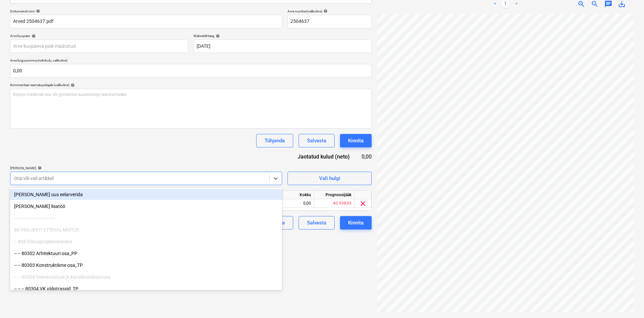
click at [136, 145] on div "Tühjenda Salvesta Kinnita" at bounding box center [190, 140] width 361 height 13
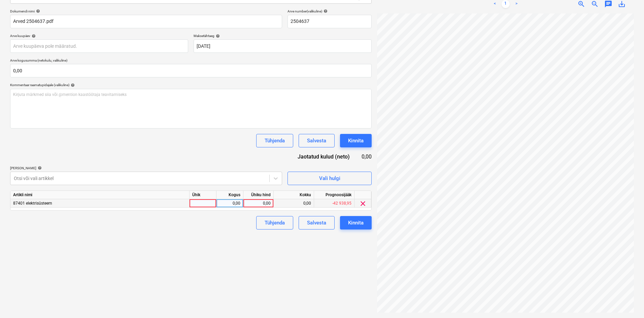
click at [256, 205] on div "0,00" at bounding box center [258, 203] width 25 height 8
type input "749,15"
click at [214, 260] on div "Failide konteerimine Vali ettevõte E-Service AS (10272) [PERSON_NAME] uus ettev…" at bounding box center [190, 126] width 367 height 377
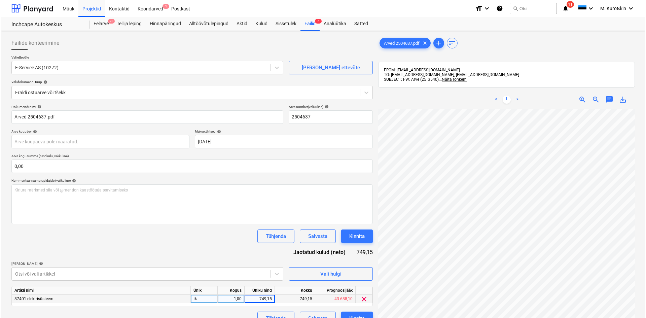
scroll to position [67, 0]
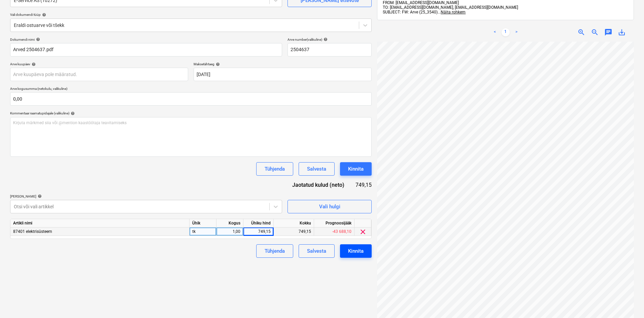
click at [355, 250] on div "Kinnita" at bounding box center [355, 251] width 15 height 9
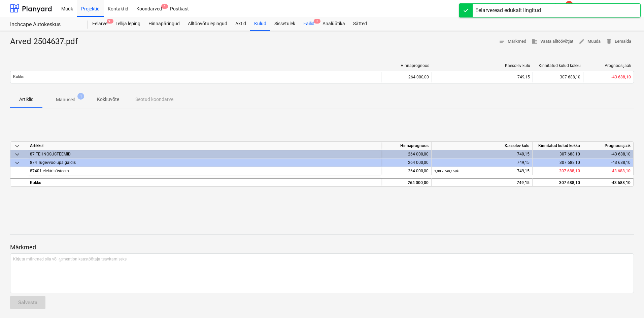
click at [313, 22] on div "Failid 5" at bounding box center [308, 23] width 19 height 13
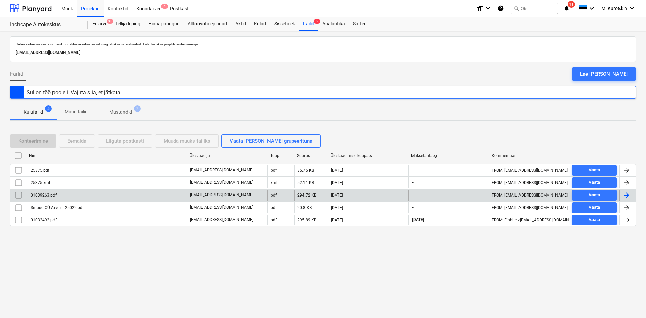
click at [48, 195] on div "01039263.pdf" at bounding box center [43, 195] width 27 height 5
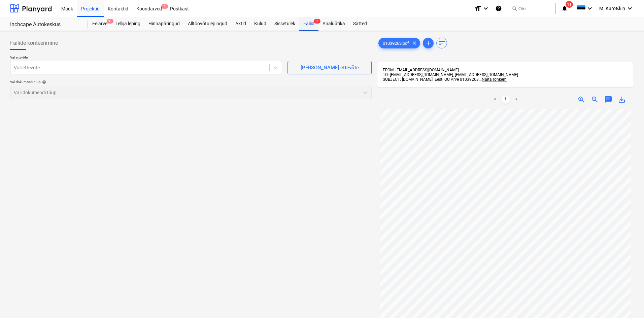
click at [317, 26] on div "Failid 5" at bounding box center [308, 23] width 19 height 13
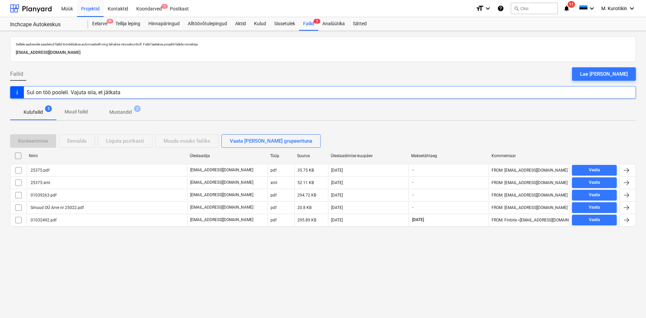
click at [43, 184] on div "25375.xml" at bounding box center [40, 182] width 21 height 5
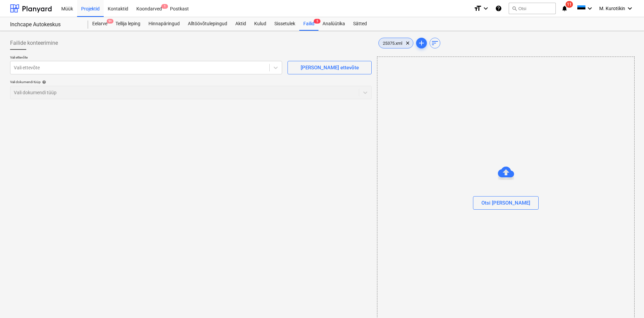
click at [392, 43] on span "25375.xml" at bounding box center [393, 43] width 28 height 5
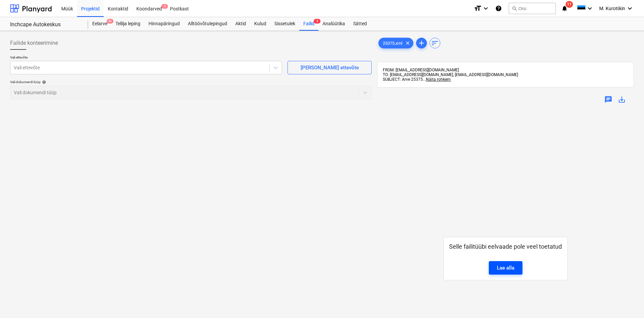
click at [504, 266] on div "Lae alla" at bounding box center [505, 268] width 17 height 9
click at [435, 82] on div "FROM: [EMAIL_ADDRESS][DOMAIN_NAME] TO: [EMAIL_ADDRESS][DOMAIN_NAME], [EMAIL_ADD…" at bounding box center [505, 75] width 257 height 26
click at [437, 79] on span "Näita rohkem" at bounding box center [438, 79] width 25 height 5
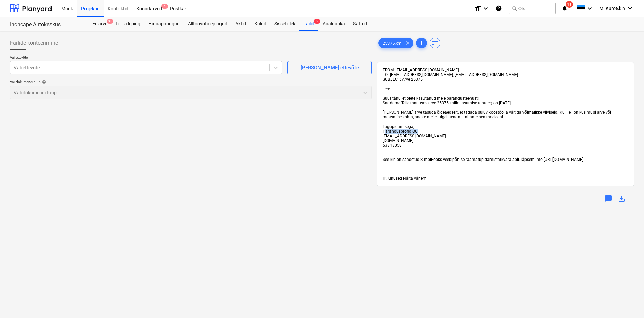
drag, startPoint x: 384, startPoint y: 130, endPoint x: 432, endPoint y: 133, distance: 47.5
click at [432, 133] on div "FROM: [EMAIL_ADDRESS][DOMAIN_NAME] TO: [EMAIL_ADDRESS][DOMAIN_NAME], [EMAIL_ADD…" at bounding box center [505, 124] width 245 height 113
click at [434, 133] on div "FROM: [EMAIL_ADDRESS][DOMAIN_NAME] TO: [EMAIL_ADDRESS][DOMAIN_NAME], [EMAIL_ADD…" at bounding box center [505, 124] width 245 height 113
drag, startPoint x: 423, startPoint y: 131, endPoint x: 384, endPoint y: 131, distance: 38.4
click at [384, 131] on div "FROM: [EMAIL_ADDRESS][DOMAIN_NAME] TO: [EMAIL_ADDRESS][DOMAIN_NAME], [EMAIL_ADD…" at bounding box center [505, 124] width 245 height 113
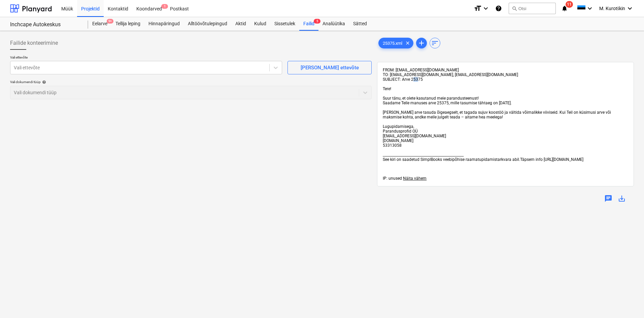
drag, startPoint x: 418, startPoint y: 80, endPoint x: 407, endPoint y: 73, distance: 13.4
click at [412, 80] on span "SUBJECT: Arve 25375" at bounding box center [403, 79] width 40 height 5
drag, startPoint x: 431, startPoint y: 95, endPoint x: 433, endPoint y: 98, distance: 3.6
click at [431, 96] on div "FROM: [EMAIL_ADDRESS][DOMAIN_NAME] TO: [EMAIL_ADDRESS][DOMAIN_NAME], [EMAIL_ADD…" at bounding box center [505, 124] width 245 height 113
drag, startPoint x: 528, startPoint y: 103, endPoint x: 384, endPoint y: 93, distance: 143.7
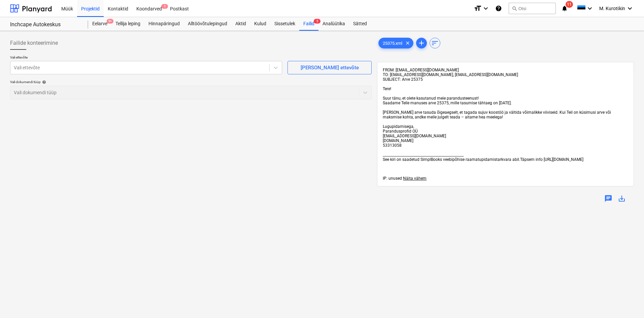
click at [384, 93] on div "FROM: [EMAIL_ADDRESS][DOMAIN_NAME] TO: [EMAIL_ADDRESS][DOMAIN_NAME], [EMAIL_ADD…" at bounding box center [505, 124] width 245 height 113
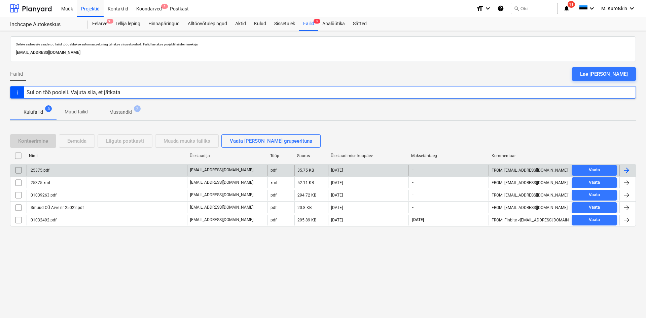
click at [117, 174] on div "25375.pdf" at bounding box center [107, 170] width 161 height 11
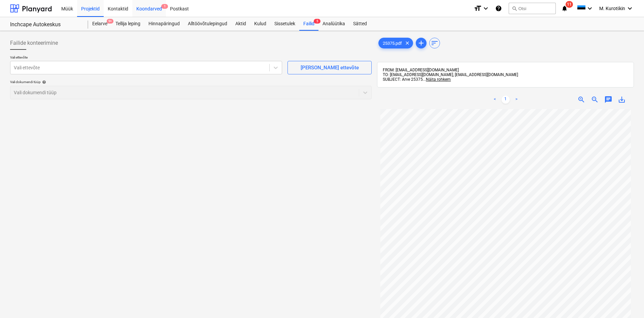
click at [147, 8] on div "Koondarved 1" at bounding box center [149, 8] width 34 height 17
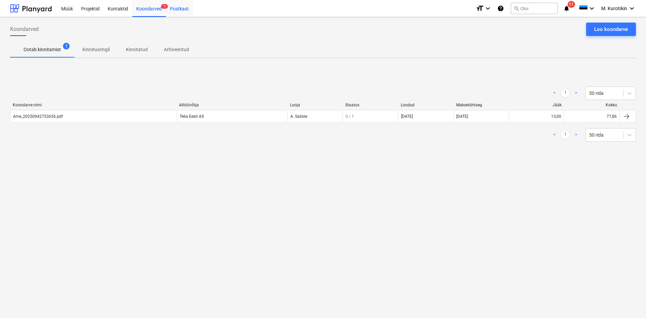
click at [180, 10] on div "Postkast" at bounding box center [179, 8] width 27 height 17
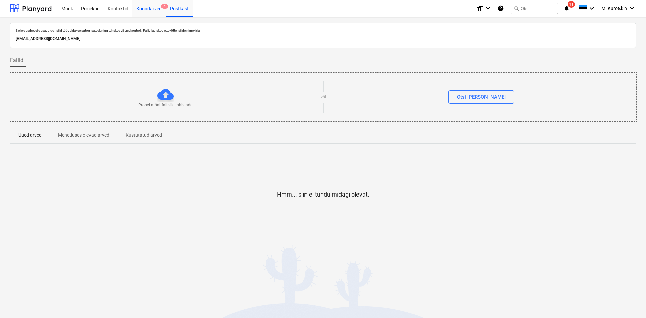
click at [152, 8] on div "Koondarved 1" at bounding box center [149, 8] width 34 height 17
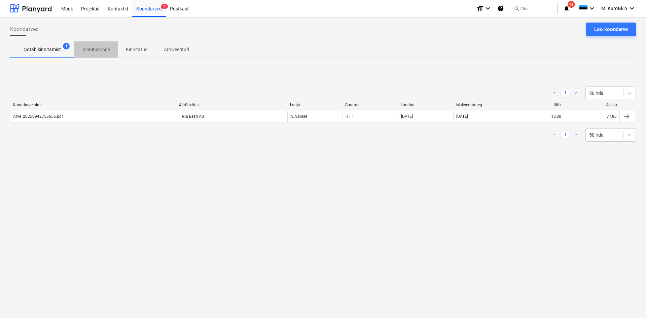
click at [102, 45] on span "Kinnitusringil" at bounding box center [95, 49] width 43 height 11
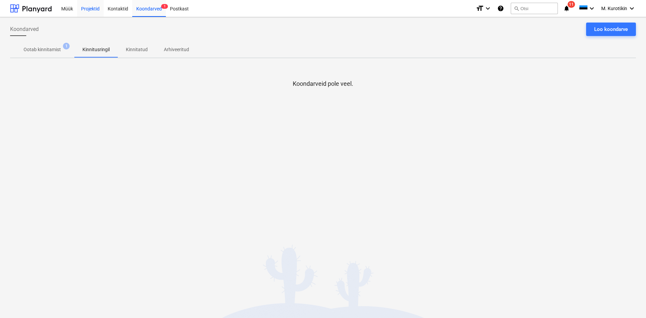
click at [119, 3] on div "Kontaktid" at bounding box center [118, 8] width 29 height 17
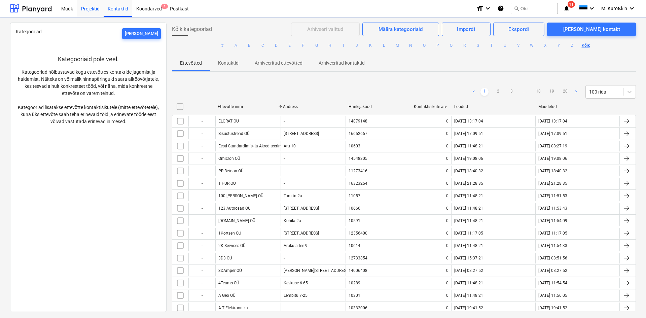
click at [97, 10] on div "Projektid" at bounding box center [90, 8] width 27 height 17
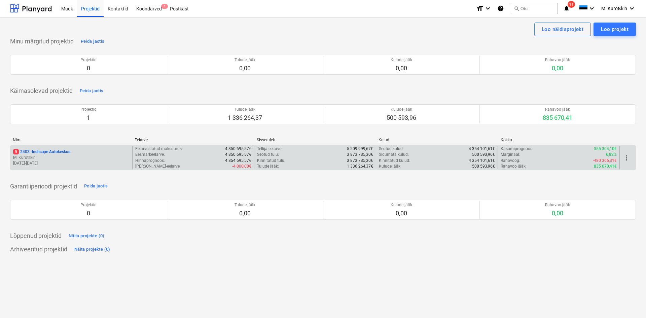
click at [61, 147] on div "5 2403 - Inchcape Autokeskus M. Kurotškin [DATE] - [DATE]" at bounding box center [71, 157] width 122 height 23
click at [60, 150] on p "5 2403 - Inchcape Autokeskus" at bounding box center [41, 152] width 57 height 6
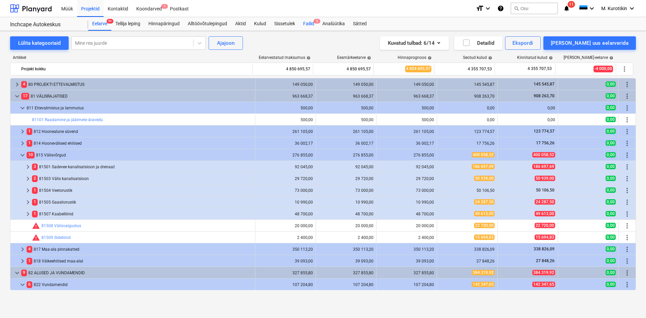
click at [310, 24] on div "Failid 5" at bounding box center [308, 23] width 19 height 13
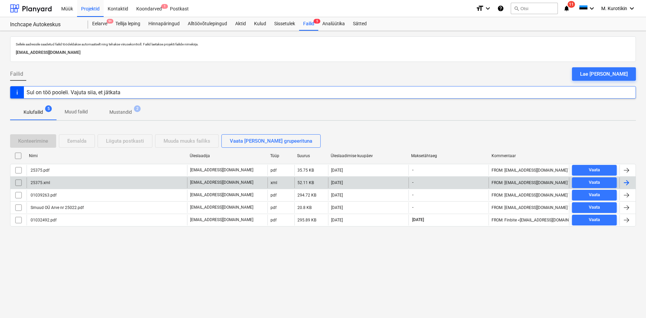
click at [21, 183] on input "checkbox" at bounding box center [18, 182] width 11 height 11
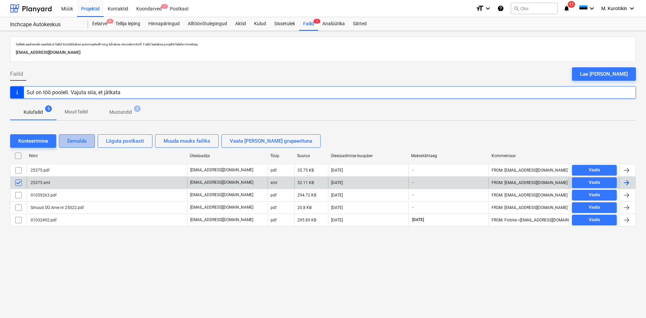
click at [87, 142] on button "Eemalda" at bounding box center [77, 140] width 36 height 13
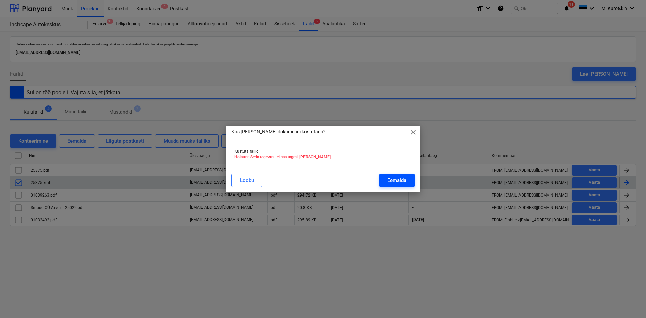
click at [393, 178] on div "Eemalda" at bounding box center [396, 180] width 19 height 9
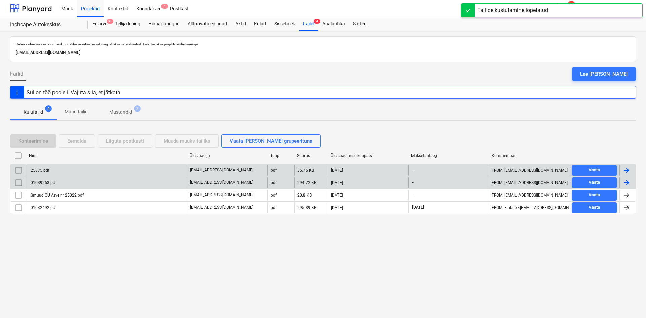
click at [81, 171] on div "25375.pdf" at bounding box center [107, 170] width 161 height 11
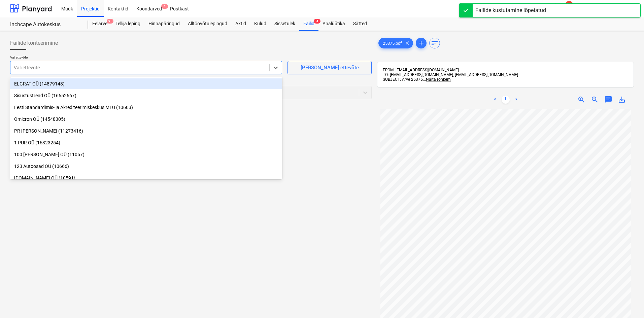
click at [192, 70] on div at bounding box center [140, 67] width 252 height 7
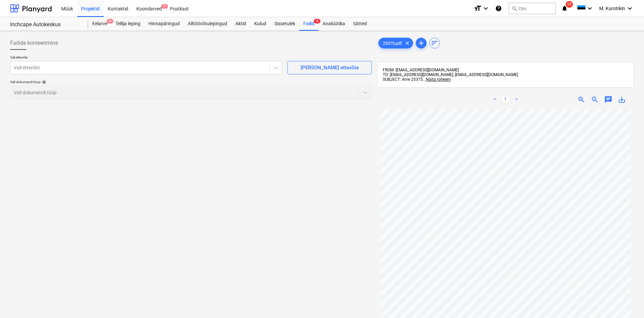
click at [70, 75] on div "Vali ettevõte Vali ettevõte [PERSON_NAME] uus ettevõte Vali dokumendi tüüp help…" at bounding box center [190, 79] width 361 height 49
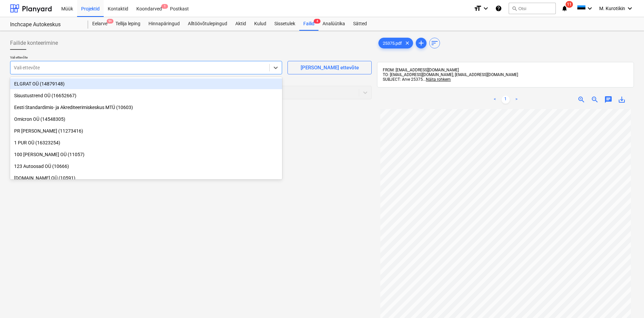
click at [71, 70] on div at bounding box center [140, 67] width 252 height 7
type input "para"
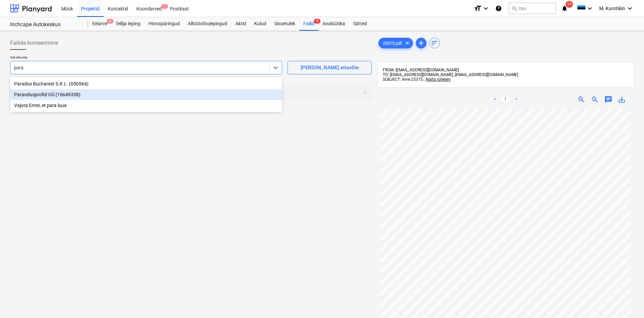
click at [83, 90] on div "Parandusprofid OÜ (16649338)" at bounding box center [146, 94] width 272 height 11
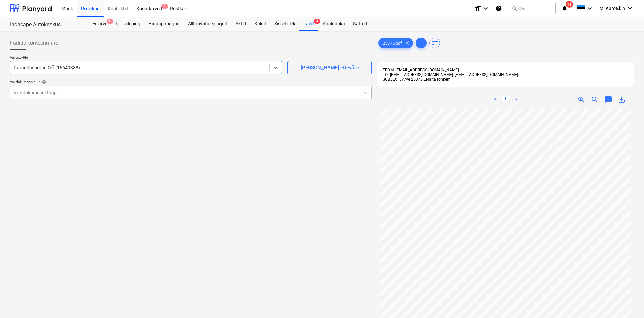
click at [100, 94] on div at bounding box center [185, 92] width 342 height 7
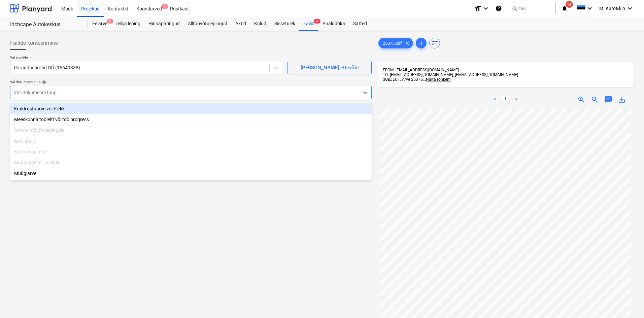
click at [97, 105] on div "Eraldi ostuarve või tšekk" at bounding box center [190, 108] width 361 height 11
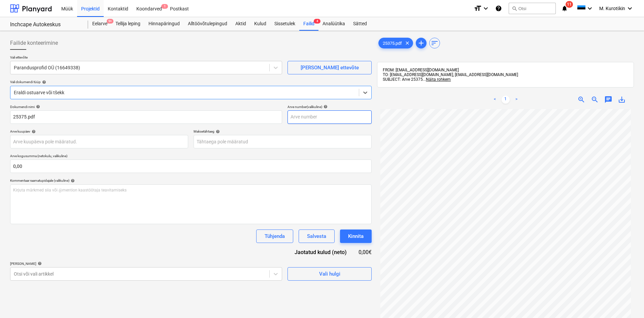
click at [313, 114] on input "text" at bounding box center [329, 116] width 84 height 13
click at [292, 116] on input "text" at bounding box center [329, 116] width 84 height 13
type input "25375"
click at [332, 128] on div "Dokumendi nimi help 25375.pdf Arve number (valikuline) help 25375 Arve kuupäev …" at bounding box center [190, 193] width 361 height 176
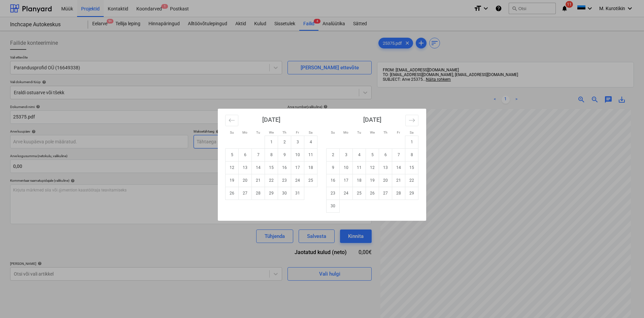
click at [324, 147] on body "Müük Projektid Kontaktid Koondarved 1 Postkast format_size keyboard_arrow_down …" at bounding box center [322, 159] width 644 height 318
click at [115, 141] on div "Su Mo Tu We Th Fr Sa Su Mo Tu We Th Fr Sa [DATE] 1 2 3 4 5 6 7 8 9 10 11 12 13 …" at bounding box center [322, 159] width 644 height 318
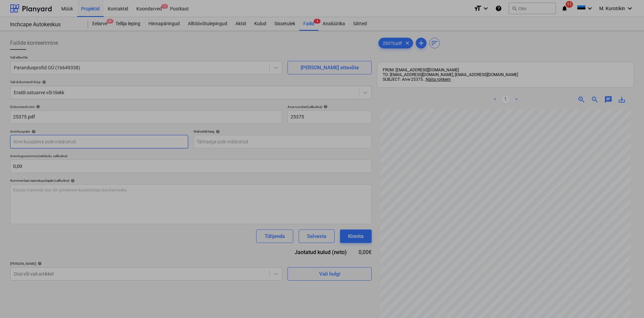
click at [115, 141] on body "Müük Projektid Kontaktid Koondarved 1 Postkast format_size keyboard_arrow_down …" at bounding box center [322, 159] width 644 height 318
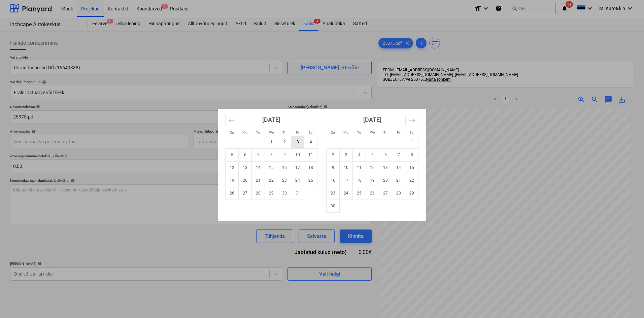
click at [299, 143] on td "3" at bounding box center [297, 142] width 13 height 13
type input "[DATE]"
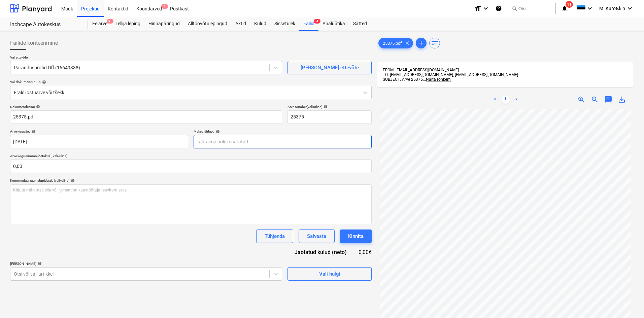
click at [299, 143] on body "Müük Projektid Kontaktid Koondarved 1 Postkast format_size keyboard_arrow_down …" at bounding box center [322, 159] width 644 height 318
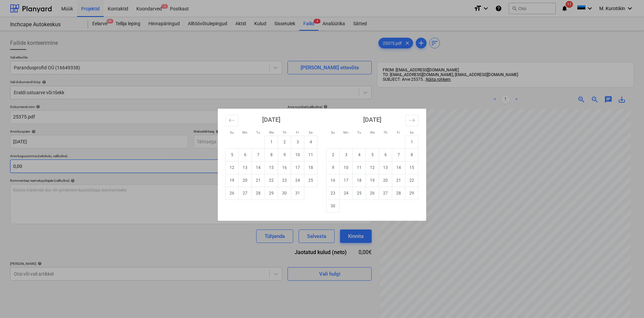
click at [232, 169] on td "12" at bounding box center [231, 167] width 13 height 13
type input "[DATE]"
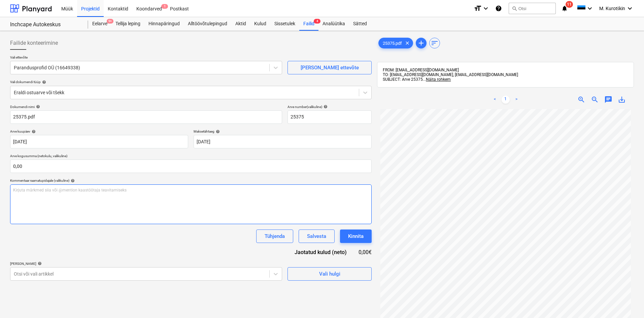
click at [165, 220] on div "Kirjuta märkmed siia või @mention kaastöötaja teavitamiseks ﻿" at bounding box center [190, 204] width 361 height 40
click at [29, 190] on span "Töö ei evasta ootustele" at bounding box center [34, 190] width 42 height 5
click at [309, 238] on div "Salvesta" at bounding box center [316, 236] width 19 height 9
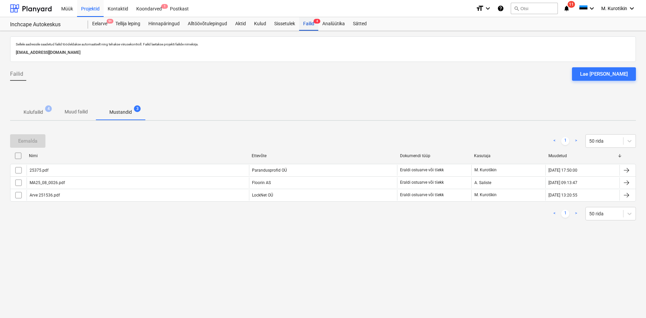
click at [313, 23] on div "Failid 4" at bounding box center [308, 23] width 19 height 13
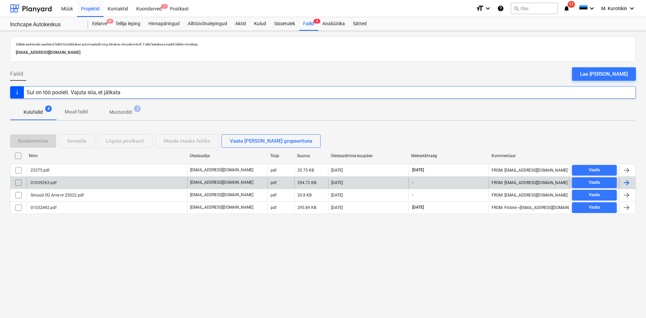
click at [50, 180] on div "01039263.pdf" at bounding box center [43, 182] width 27 height 5
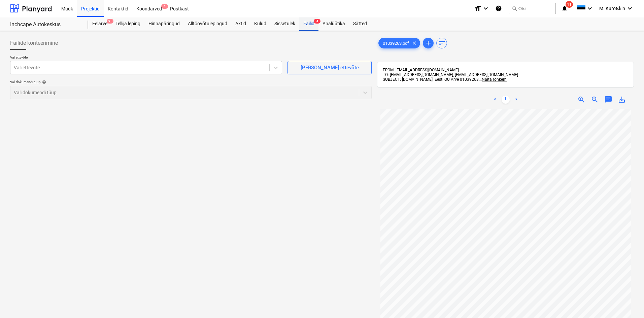
click at [308, 27] on div "Failid 4" at bounding box center [308, 23] width 19 height 13
click at [306, 26] on div "Failid 4" at bounding box center [308, 23] width 19 height 13
